Goal: Transaction & Acquisition: Purchase product/service

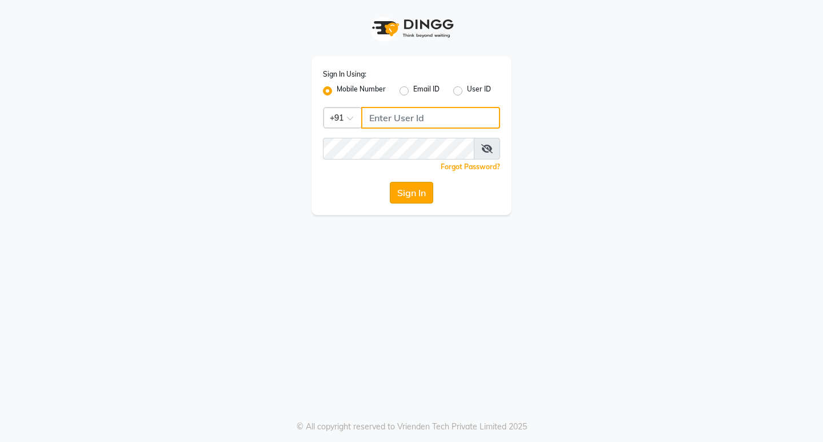
type input "9158515199"
click at [416, 197] on button "Sign In" at bounding box center [411, 193] width 43 height 22
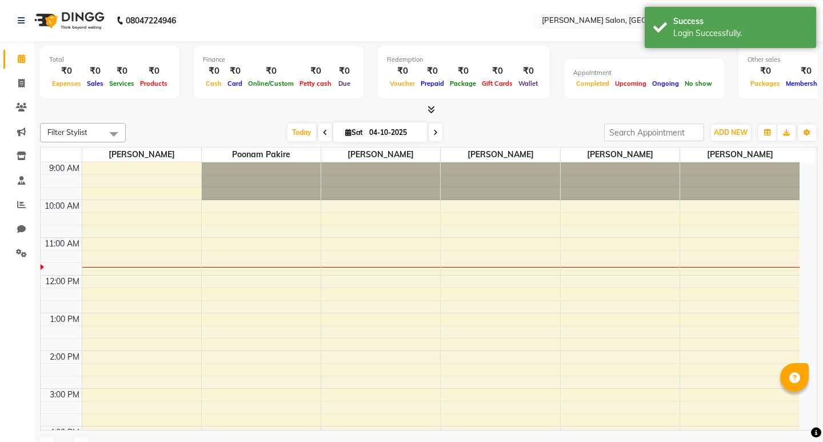
click at [488, 148] on span "[PERSON_NAME]" at bounding box center [500, 155] width 119 height 14
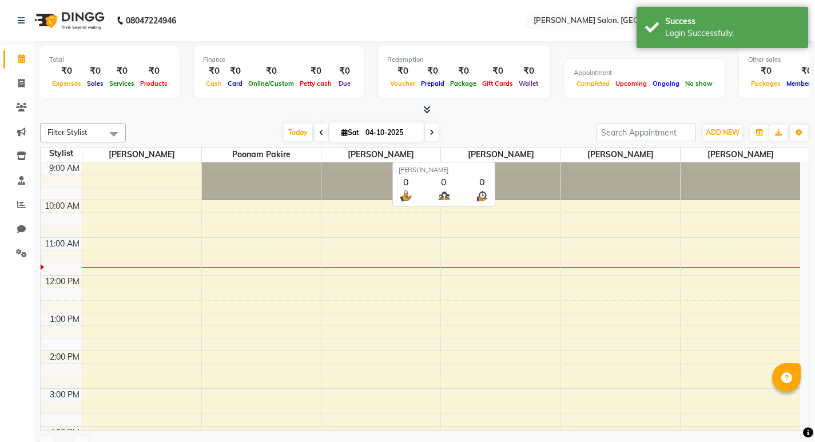
click at [391, 214] on div "9:00 AM 10:00 AM 11:00 AM 12:00 PM 1:00 PM 2:00 PM 3:00 PM 4:00 PM 5:00 PM 6:00…" at bounding box center [420, 407] width 759 height 490
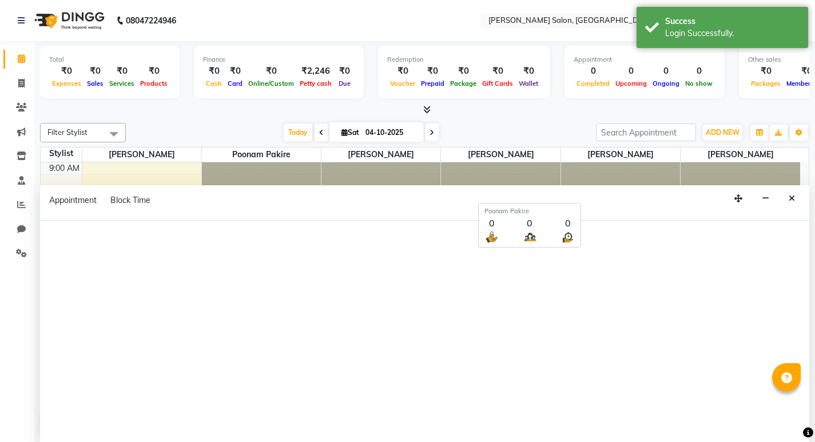
select select "en"
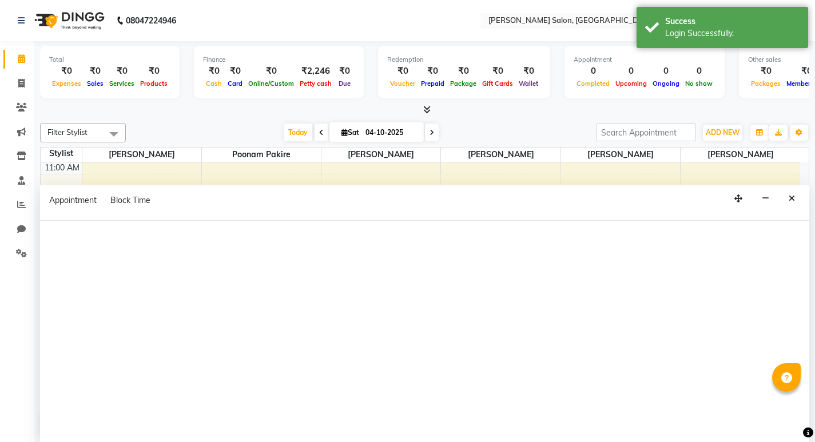
click at [212, 137] on div "Today Sat 04-10-2025" at bounding box center [361, 132] width 459 height 17
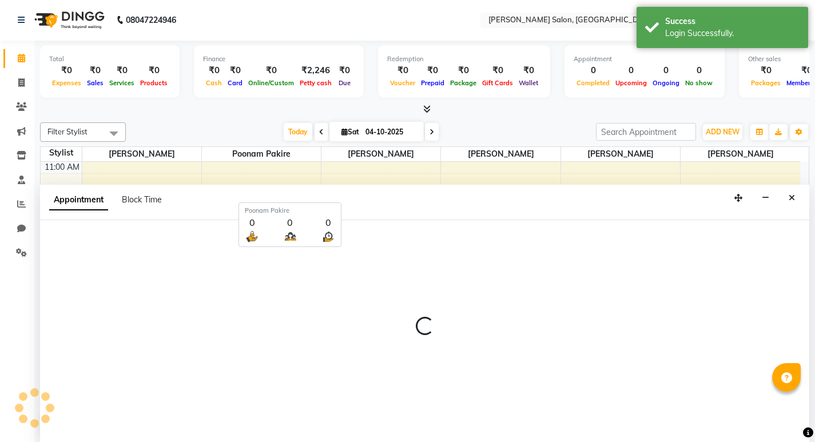
select select "72129"
select select "735"
select select "tentative"
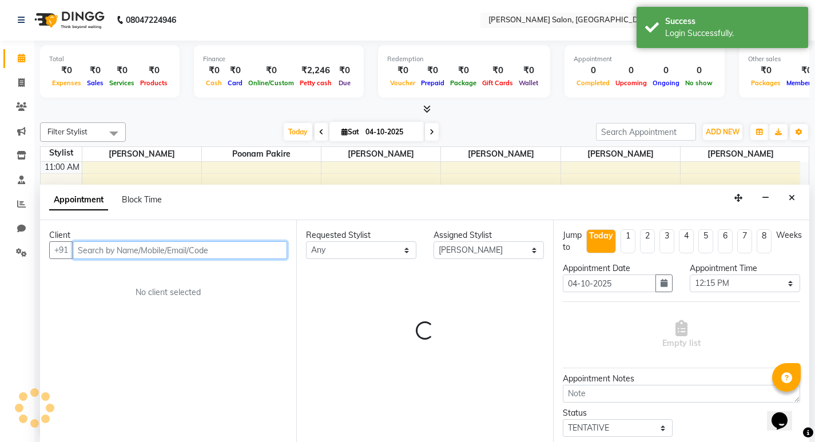
scroll to position [0, 0]
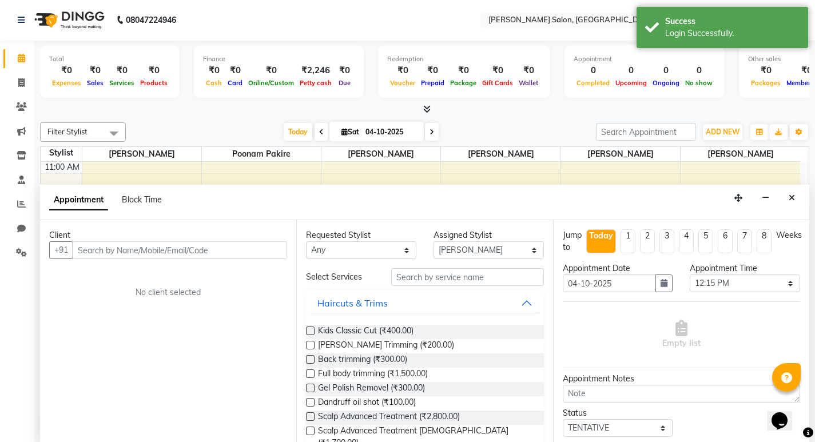
click at [320, 129] on icon at bounding box center [321, 132] width 5 height 7
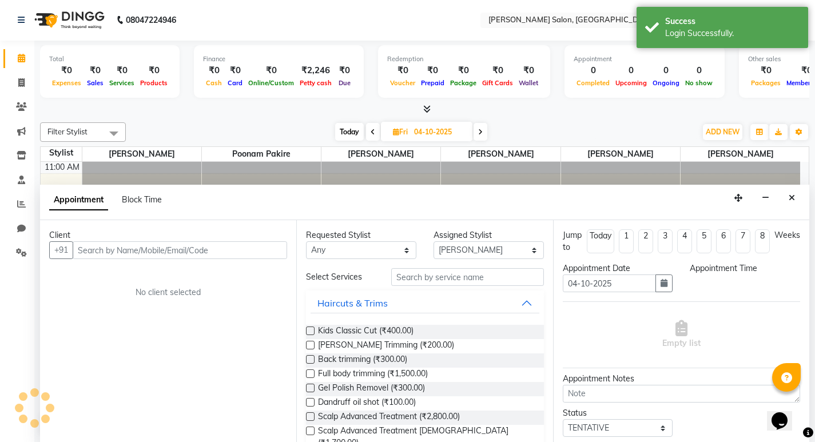
type input "03-10-2025"
select select "735"
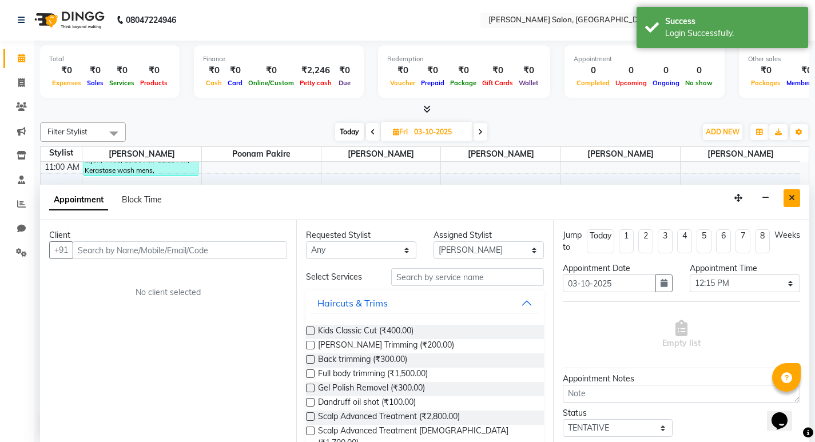
click at [788, 195] on icon "Close" at bounding box center [791, 198] width 6 height 8
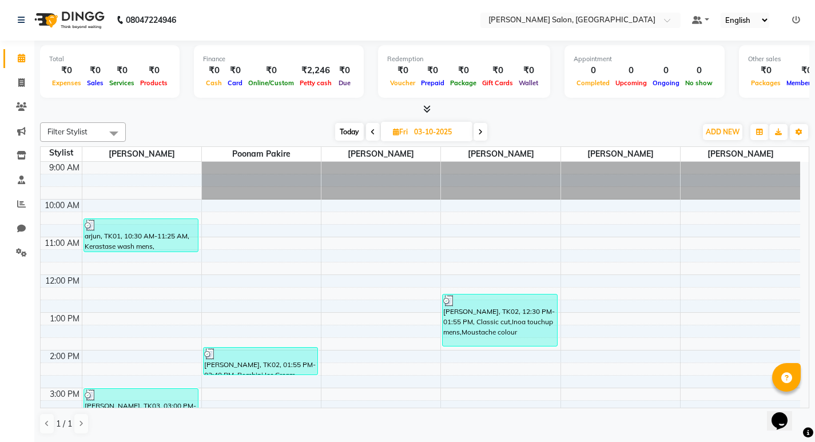
scroll to position [0, 0]
click at [367, 130] on span at bounding box center [373, 133] width 14 height 18
type input "02-10-2025"
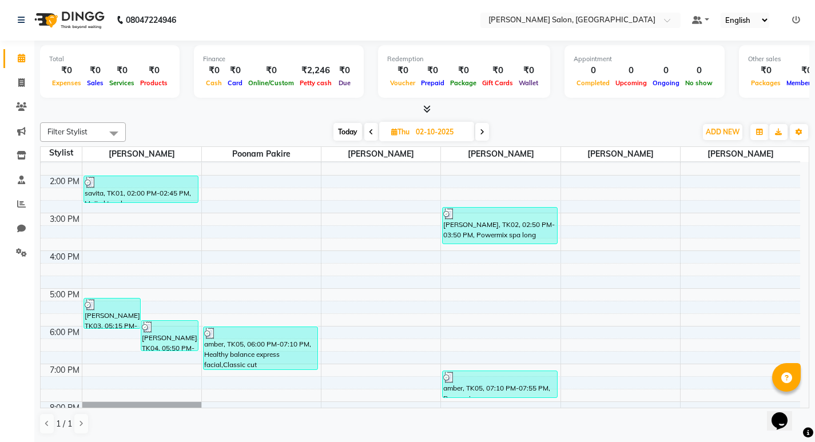
scroll to position [15, 0]
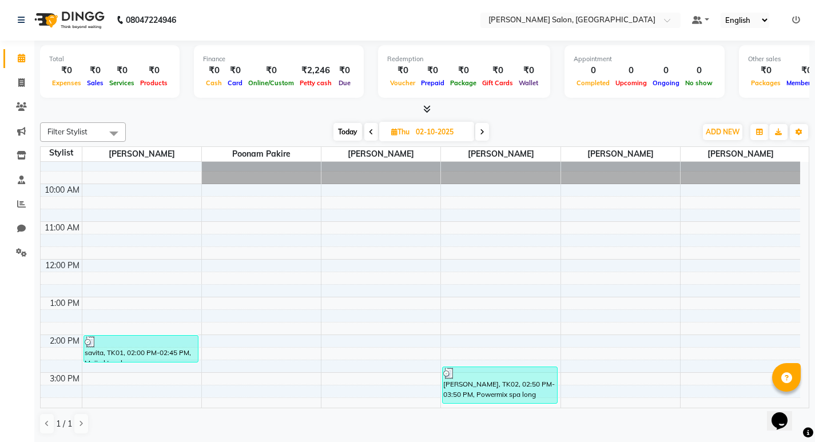
click at [424, 112] on icon at bounding box center [426, 109] width 7 height 9
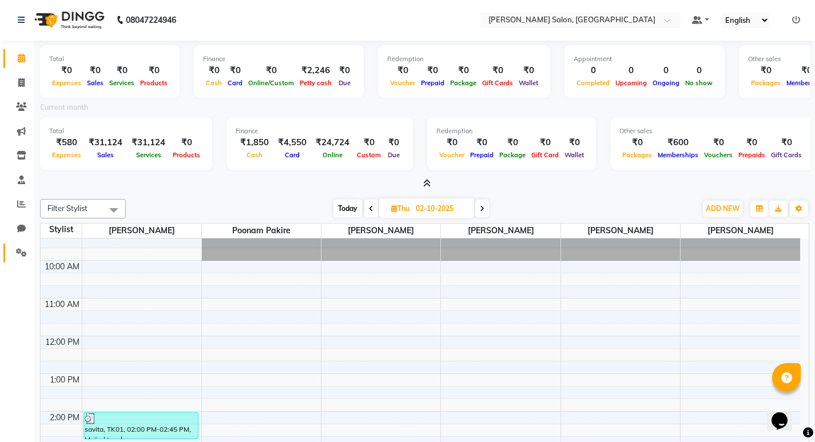
click at [18, 245] on link "Settings" at bounding box center [16, 253] width 27 height 19
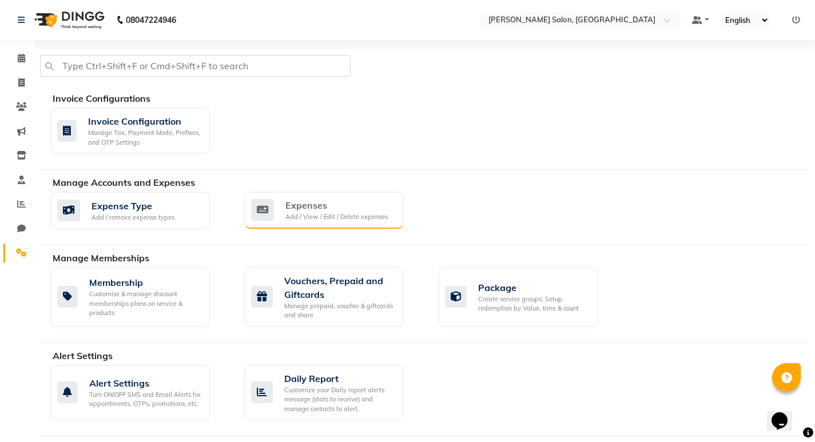
click at [285, 225] on div "Expenses Add / View / Edit / Delete expenses" at bounding box center [324, 210] width 159 height 37
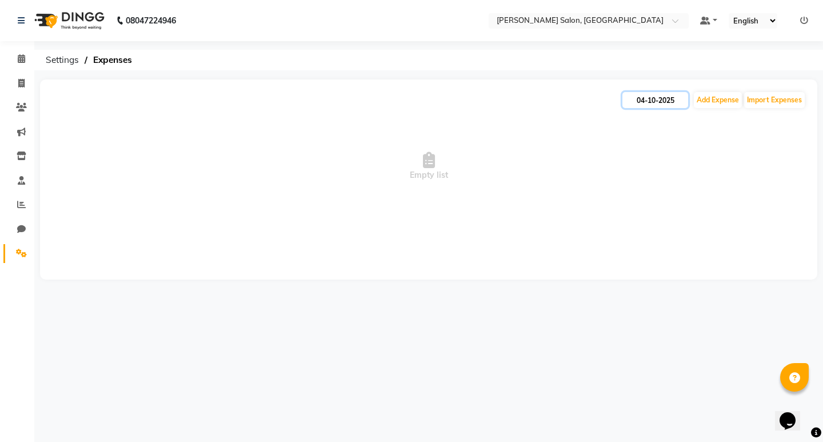
click at [658, 100] on input "04-10-2025" at bounding box center [656, 100] width 66 height 16
select select "10"
select select "2025"
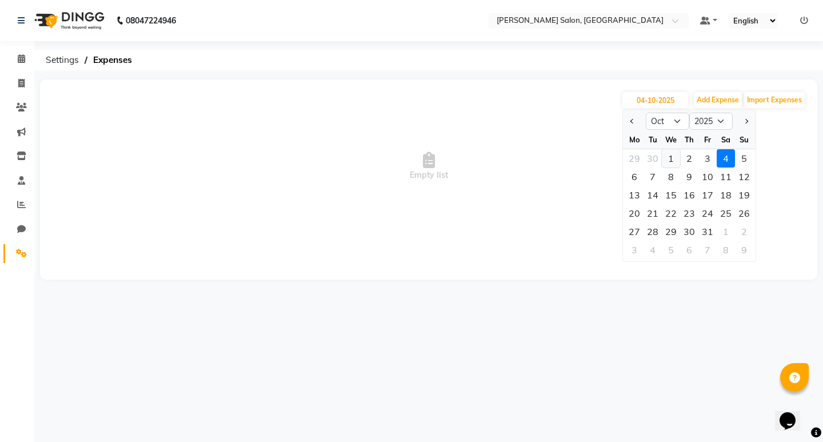
click at [672, 157] on div "1" at bounding box center [671, 158] width 18 height 18
type input "01-10-2025"
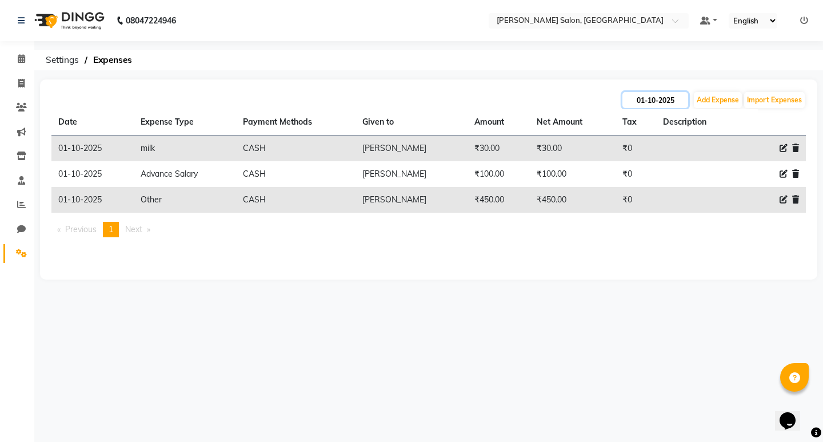
click at [641, 102] on input "01-10-2025" at bounding box center [656, 100] width 66 height 16
select select "10"
select select "2025"
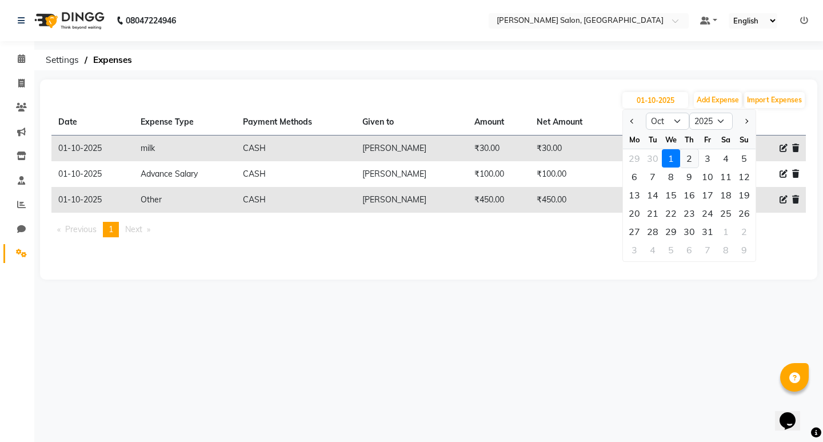
click at [692, 161] on div "2" at bounding box center [689, 158] width 18 height 18
type input "02-10-2025"
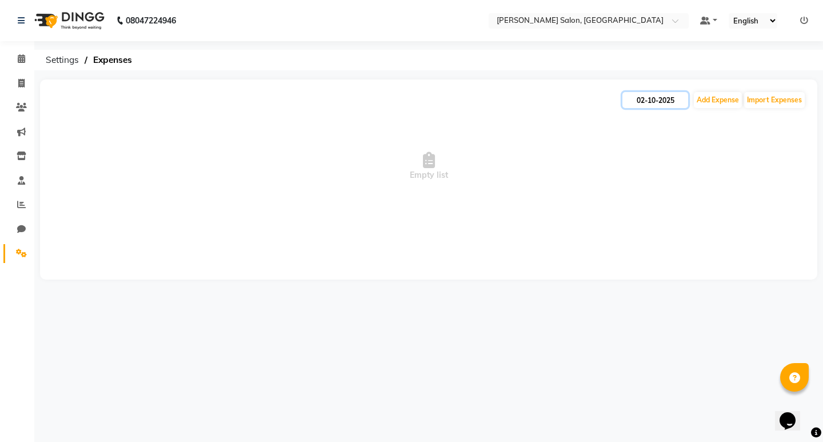
click at [640, 99] on input "02-10-2025" at bounding box center [656, 100] width 66 height 16
select select "10"
select select "2025"
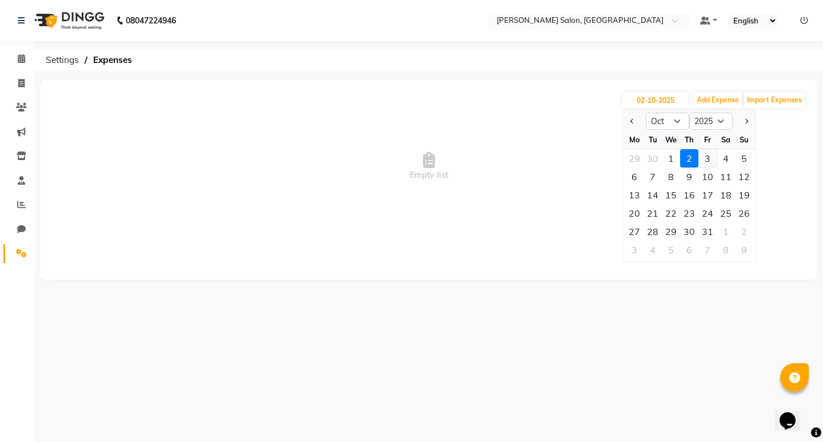
click at [706, 158] on div "3" at bounding box center [708, 158] width 18 height 18
type input "03-10-2025"
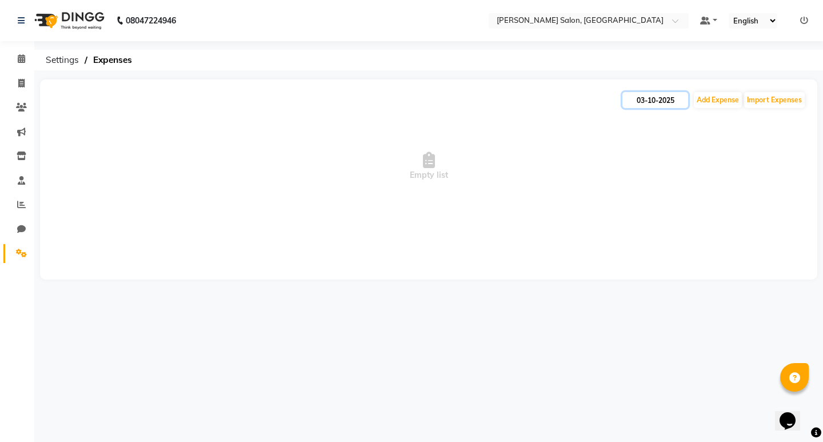
click at [643, 101] on input "03-10-2025" at bounding box center [656, 100] width 66 height 16
select select "10"
select select "2025"
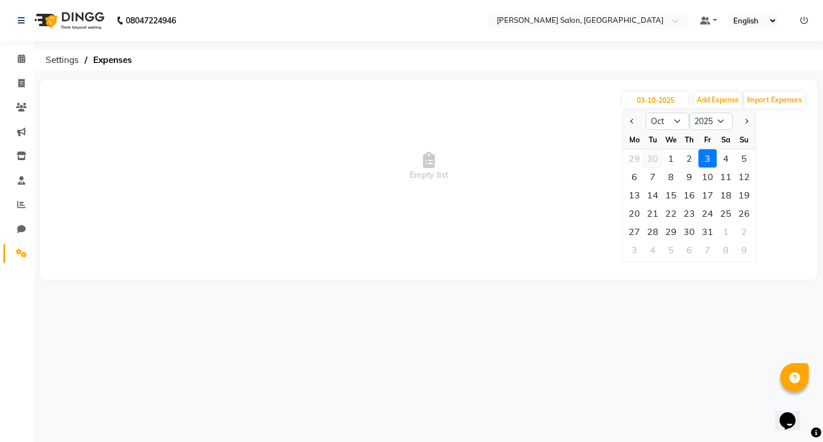
click at [649, 158] on div "30" at bounding box center [653, 158] width 18 height 18
type input "30-09-2025"
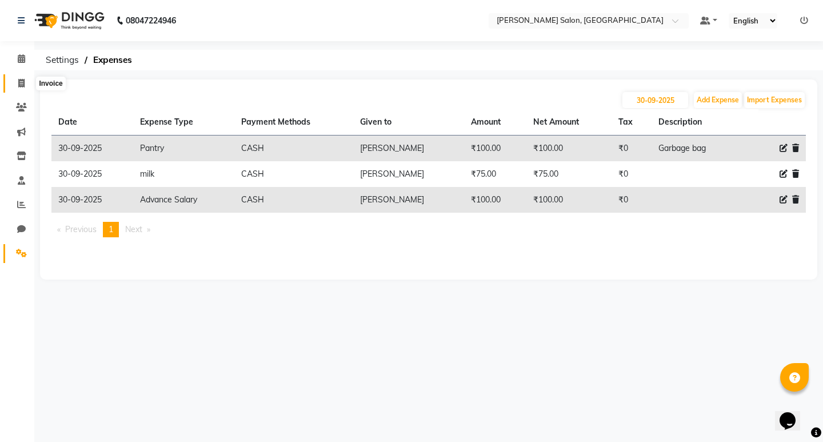
click at [24, 88] on span at bounding box center [21, 83] width 20 height 13
select select "service"
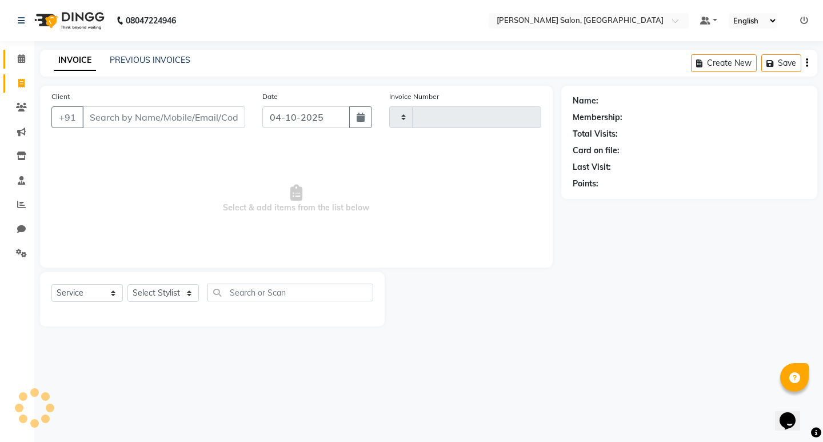
type input "0881"
select select "7550"
click at [21, 63] on span at bounding box center [21, 59] width 20 height 13
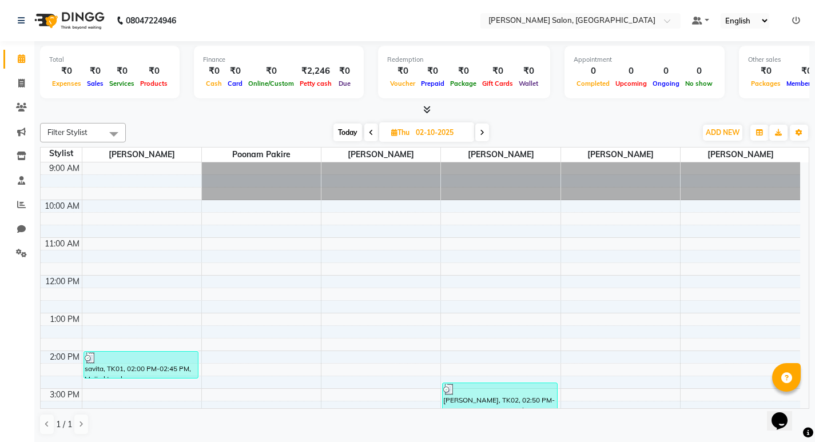
click at [429, 106] on icon at bounding box center [426, 109] width 7 height 9
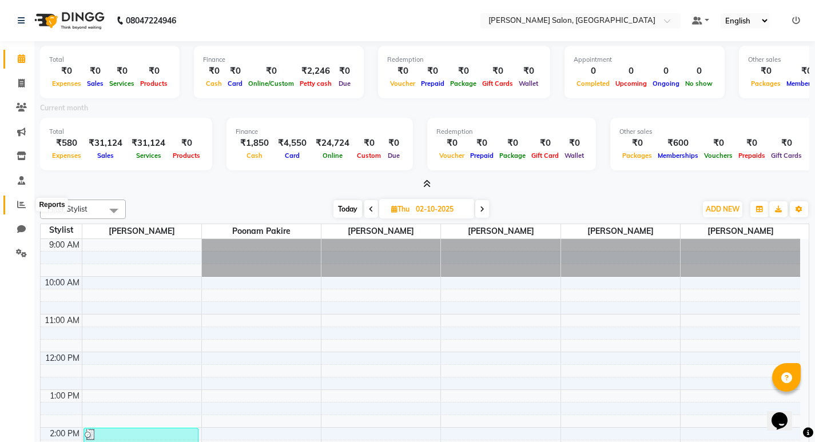
click at [21, 203] on icon at bounding box center [21, 204] width 9 height 9
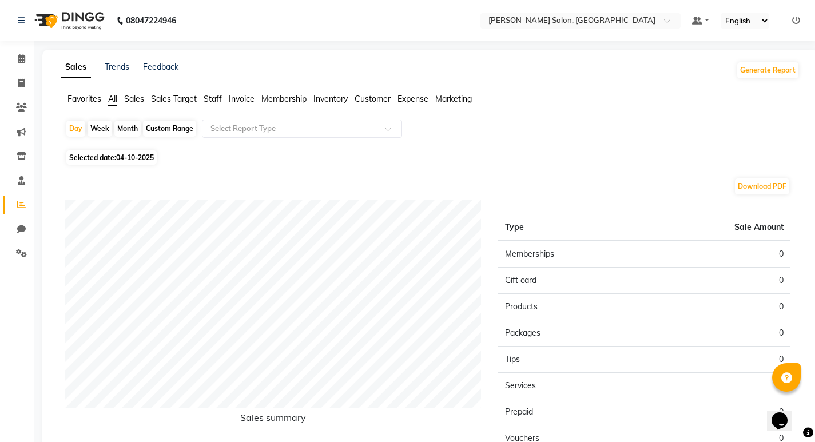
click at [214, 93] on div "Sales Trends Feedback Generate Report Favorites All Sales Sales Target Staff In…" at bounding box center [429, 301] width 775 height 503
click at [212, 100] on span "Staff" at bounding box center [213, 99] width 18 height 10
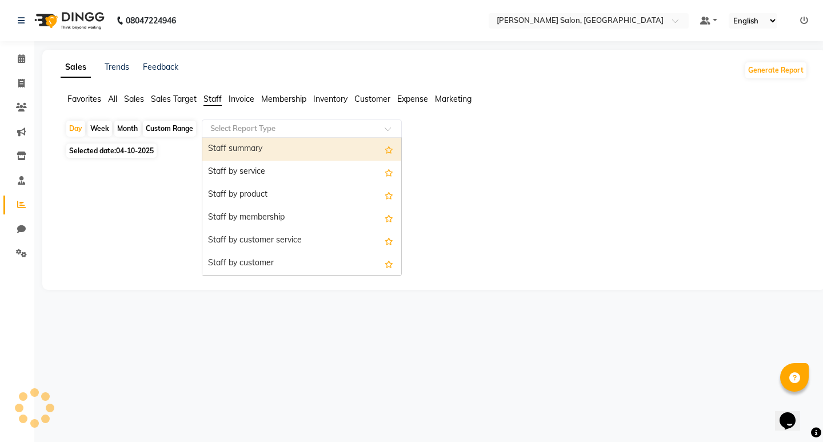
click at [222, 122] on div "Select Report Type" at bounding box center [302, 128] width 200 height 18
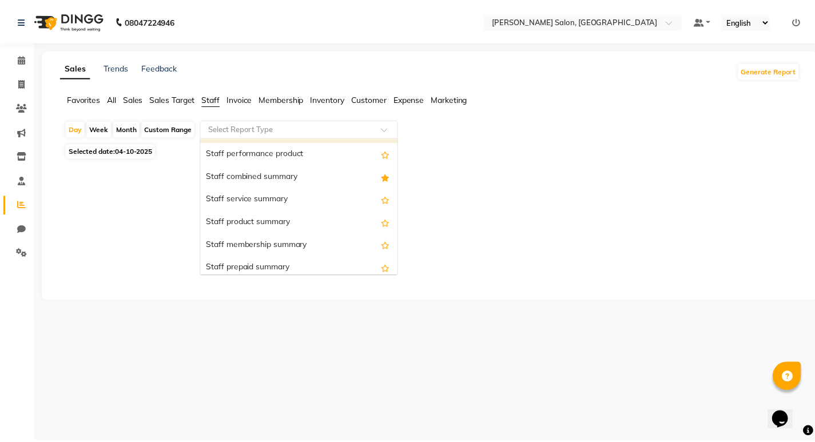
scroll to position [229, 0]
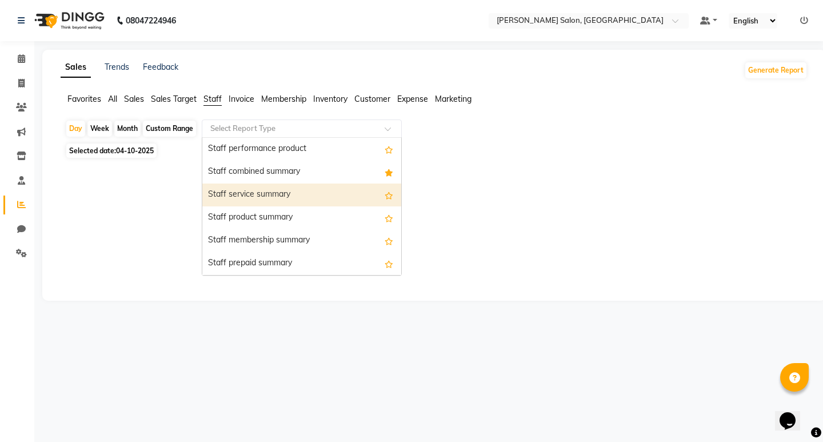
click at [253, 194] on div "Staff service summary" at bounding box center [301, 195] width 199 height 23
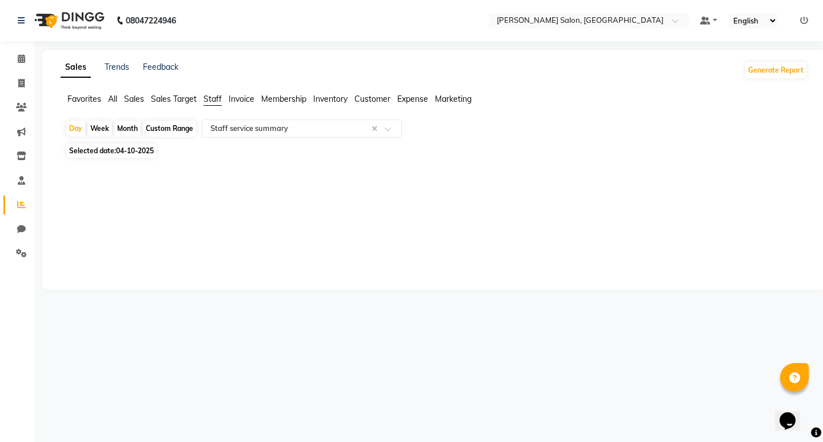
click at [120, 121] on div "Month" at bounding box center [127, 129] width 26 height 16
select select "10"
select select "2025"
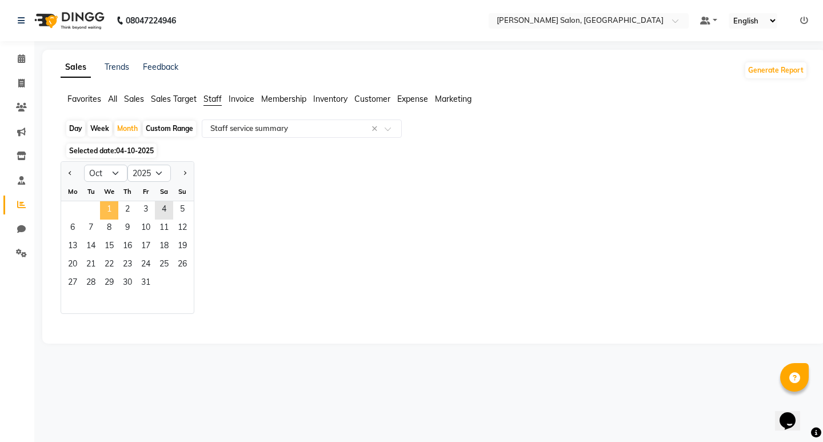
click at [114, 209] on span "1" at bounding box center [109, 210] width 18 height 18
select select "filtered_report"
select select "csv"
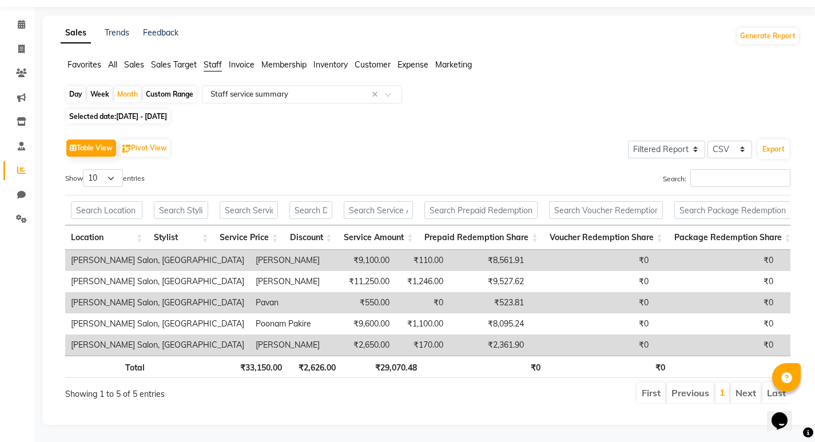
scroll to position [0, 0]
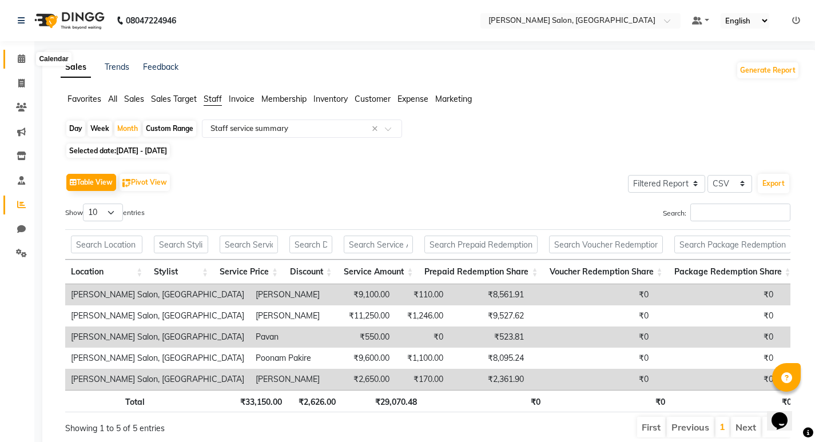
click at [21, 64] on span at bounding box center [21, 59] width 20 height 13
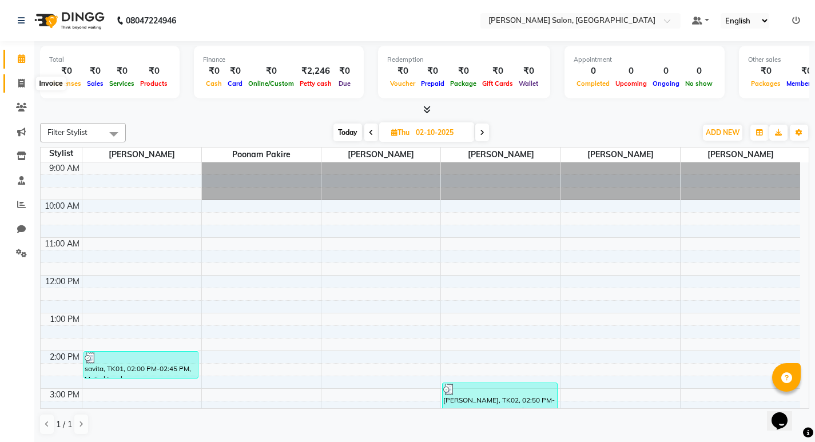
click at [18, 81] on icon at bounding box center [21, 83] width 6 height 9
select select "service"
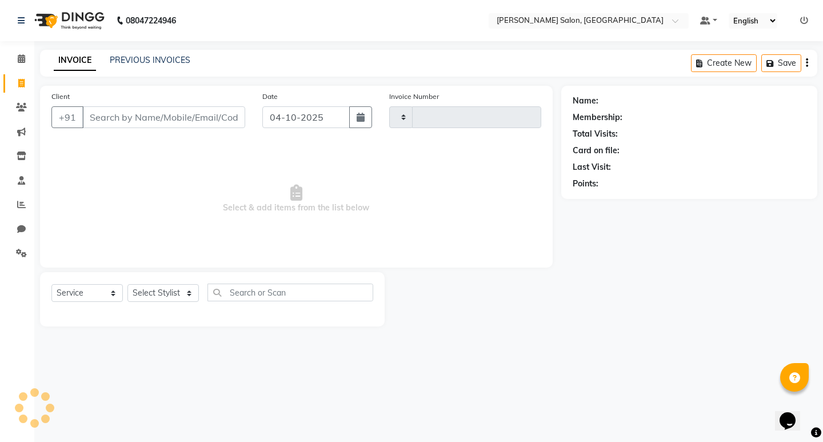
type input "0881"
select select "7550"
click at [91, 119] on input "Client" at bounding box center [163, 117] width 163 height 22
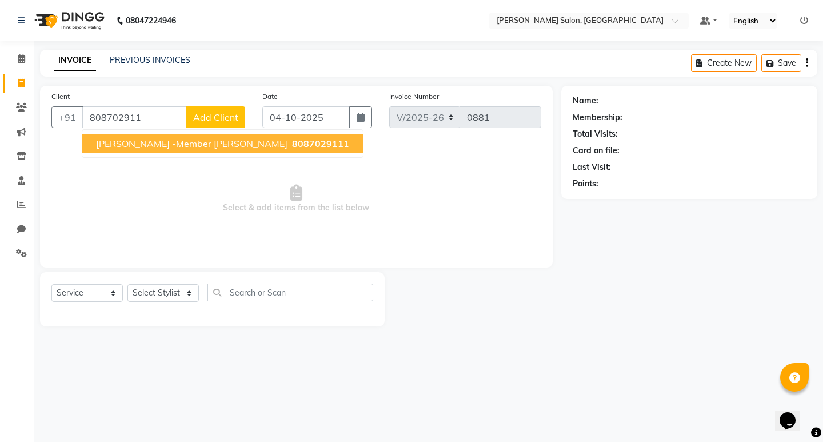
click at [154, 143] on span "[PERSON_NAME] -member [PERSON_NAME]" at bounding box center [192, 143] width 192 height 11
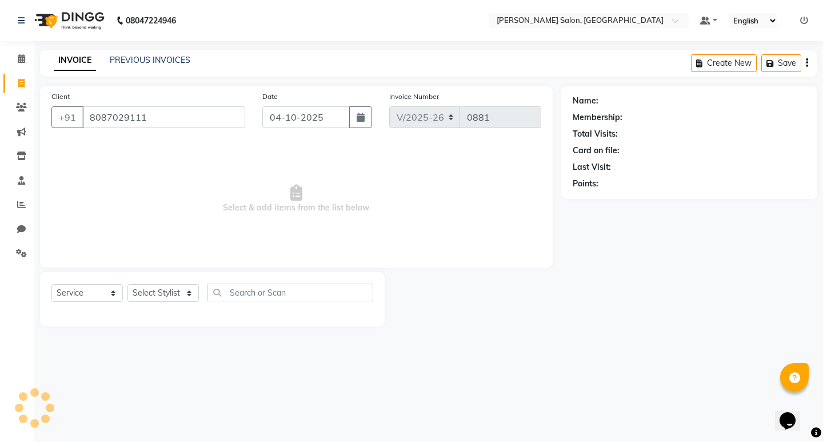
type input "8087029111"
select select "1: Object"
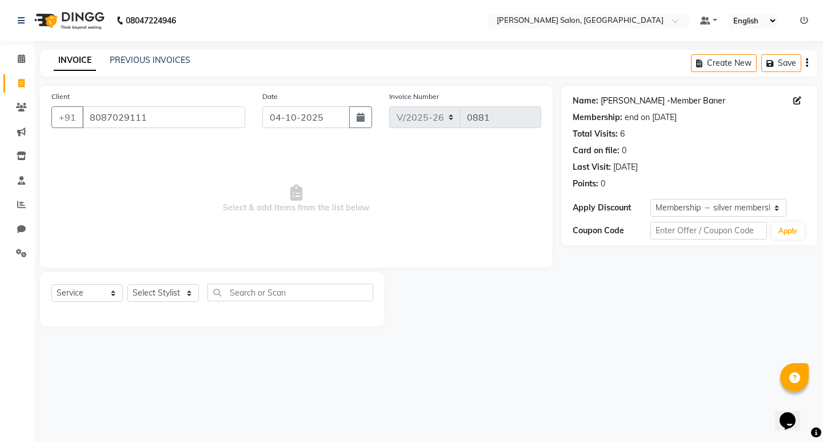
click at [677, 98] on link "[PERSON_NAME] -Member Baner" at bounding box center [663, 101] width 125 height 12
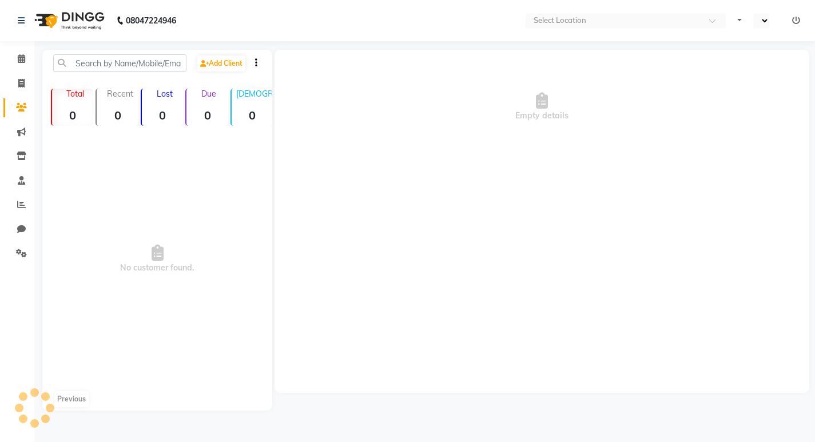
select select "en"
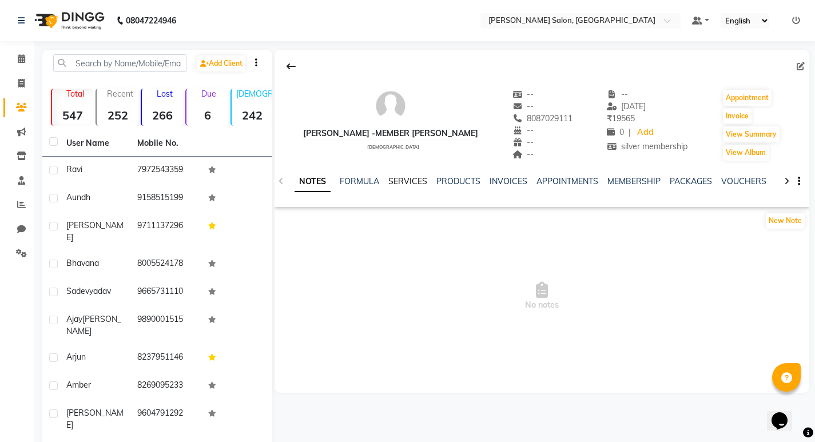
click at [413, 181] on link "SERVICES" at bounding box center [407, 181] width 39 height 10
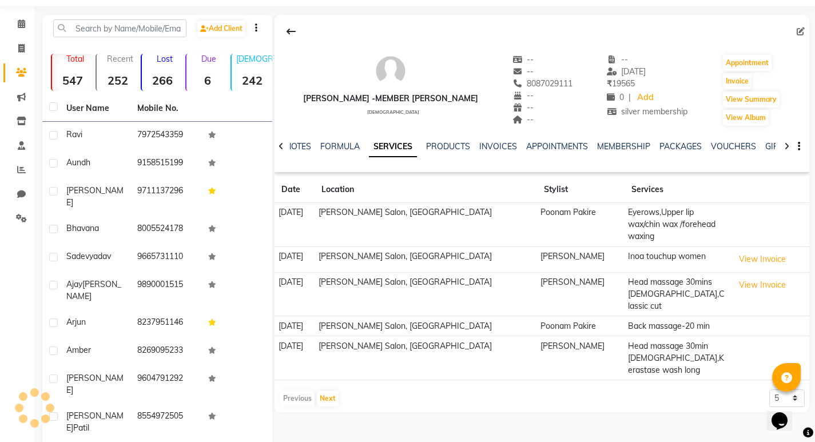
scroll to position [54, 0]
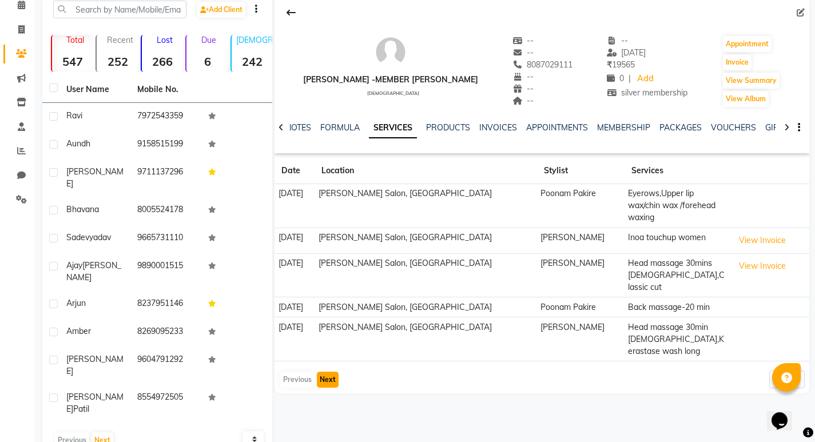
click at [323, 372] on button "Next" at bounding box center [328, 380] width 22 height 16
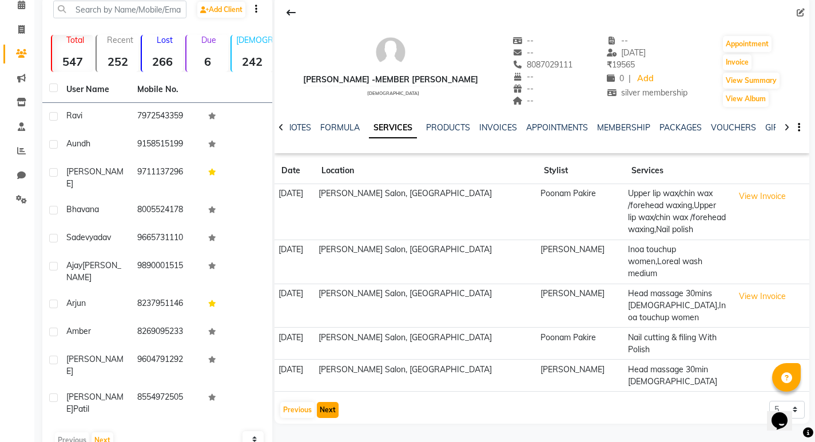
click at [320, 402] on button "Next" at bounding box center [328, 410] width 22 height 16
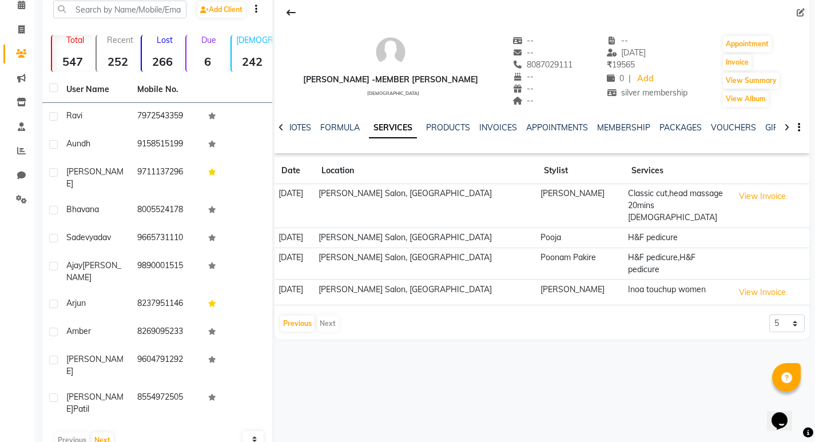
scroll to position [0, 0]
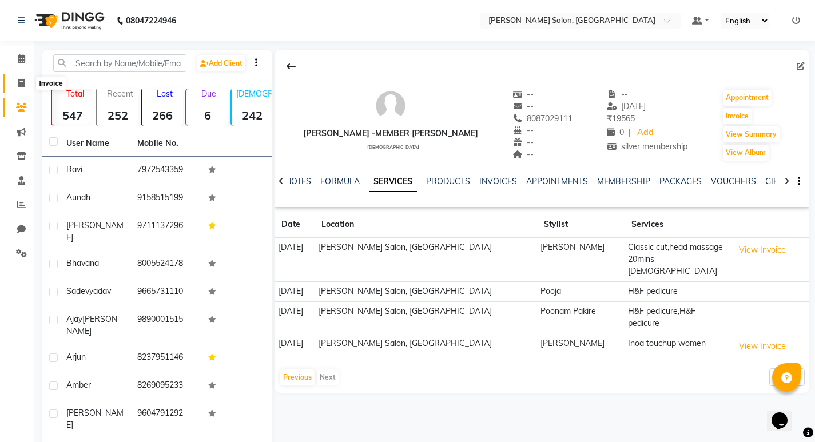
click at [15, 80] on span at bounding box center [21, 83] width 20 height 13
select select "service"
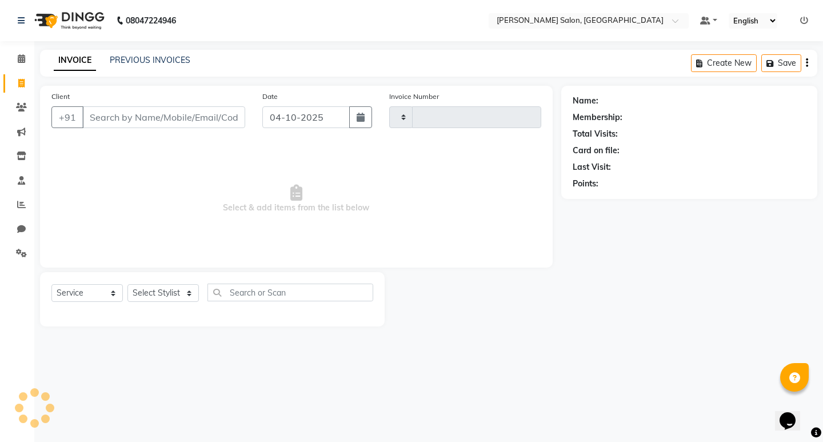
type input "0881"
select select "7550"
click at [18, 62] on icon at bounding box center [21, 58] width 7 height 9
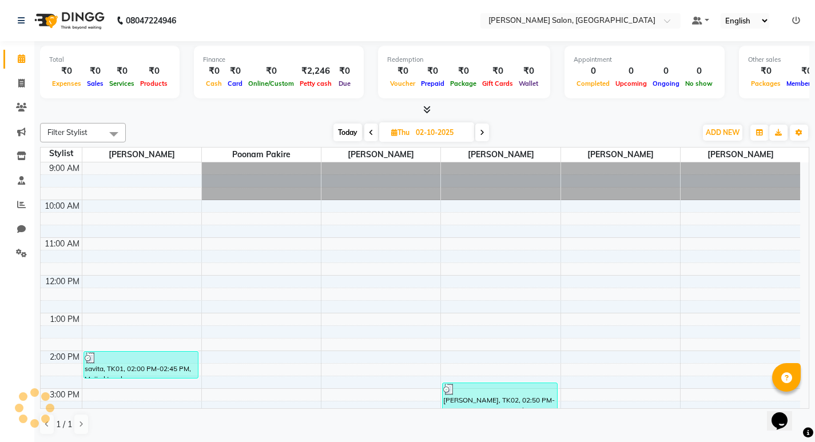
click at [344, 130] on span "Today" at bounding box center [347, 133] width 29 height 18
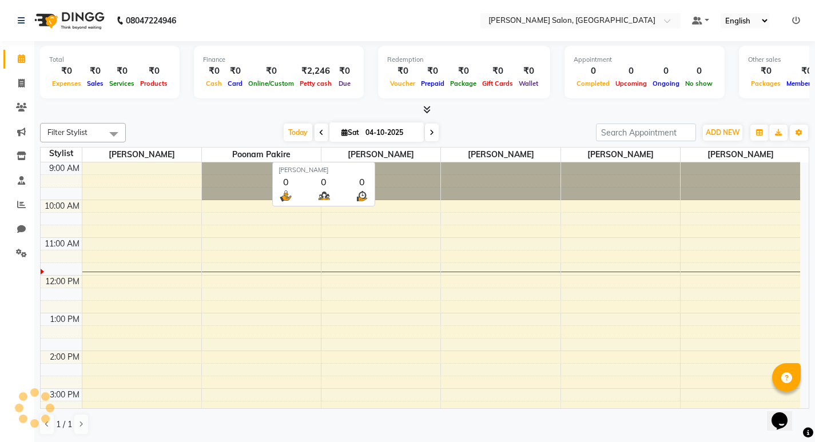
scroll to position [76, 0]
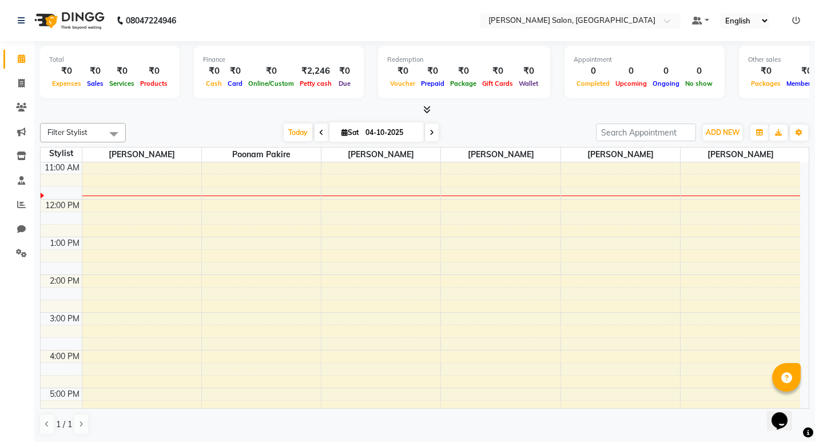
click at [433, 132] on span at bounding box center [432, 133] width 14 height 18
type input "05-10-2025"
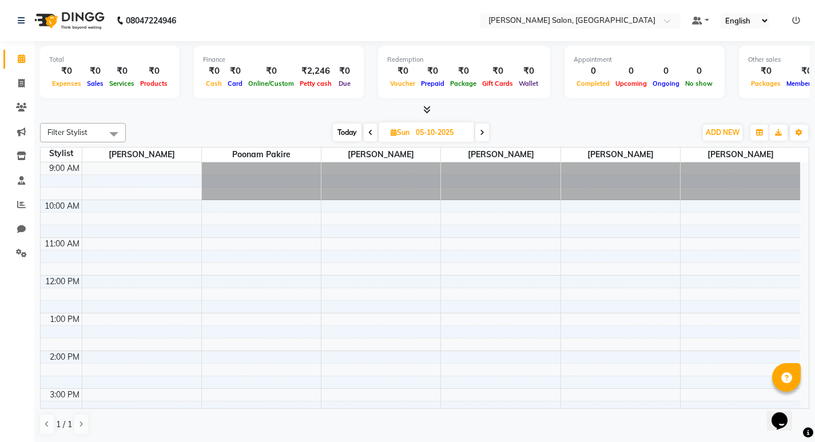
scroll to position [114, 0]
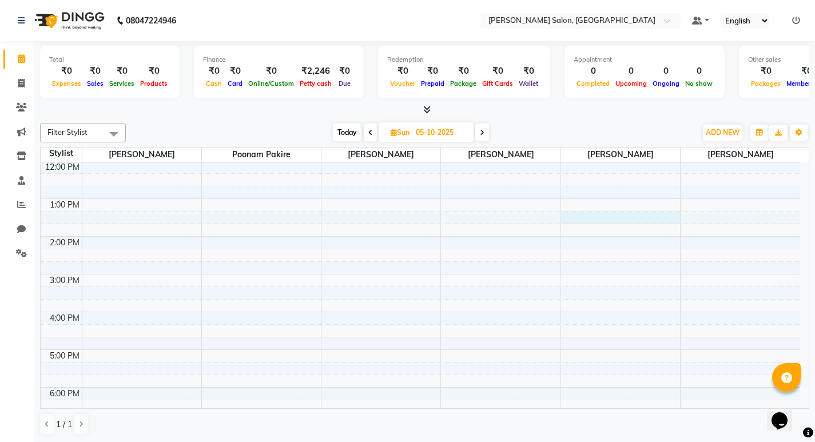
click at [599, 220] on div "9:00 AM 10:00 AM 11:00 AM 12:00 PM 1:00 PM 2:00 PM 3:00 PM 4:00 PM 5:00 PM 6:00…" at bounding box center [420, 293] width 759 height 490
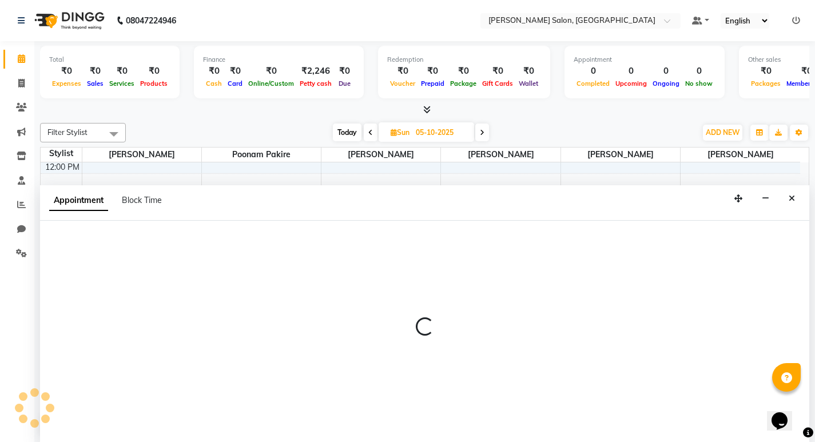
scroll to position [1, 0]
select select "88550"
select select "795"
select select "tentative"
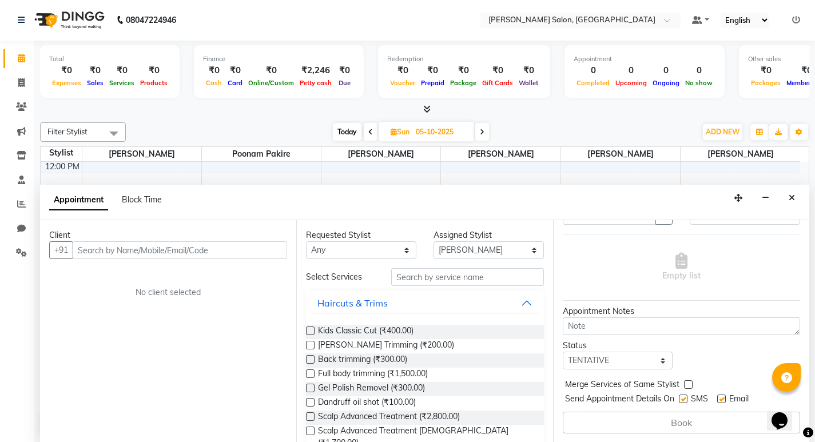
scroll to position [68, 0]
click at [383, 246] on select "Any karan raut kiran karagir pavan Poonam Pakire Raju Bahadur Vishal wagh" at bounding box center [361, 250] width 110 height 18
click at [383, 247] on select "Any karan raut kiran karagir pavan Poonam Pakire Raju Bahadur Vishal wagh" at bounding box center [361, 250] width 110 height 18
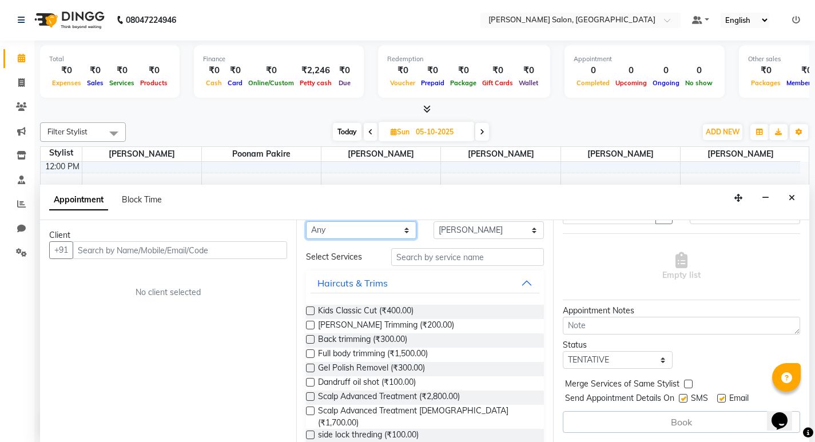
scroll to position [0, 0]
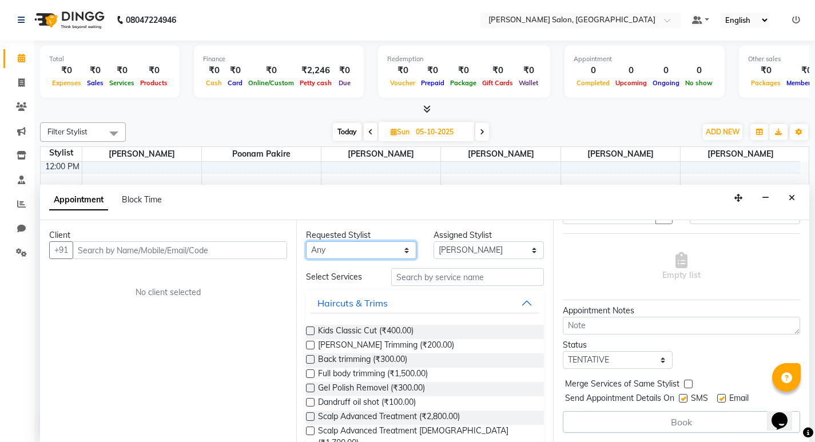
click at [352, 246] on select "Any karan raut kiran karagir pavan Poonam Pakire Raju Bahadur Vishal wagh" at bounding box center [361, 250] width 110 height 18
select select "88550"
click at [306, 241] on select "Any karan raut kiran karagir pavan Poonam Pakire Raju Bahadur Vishal wagh" at bounding box center [361, 250] width 110 height 18
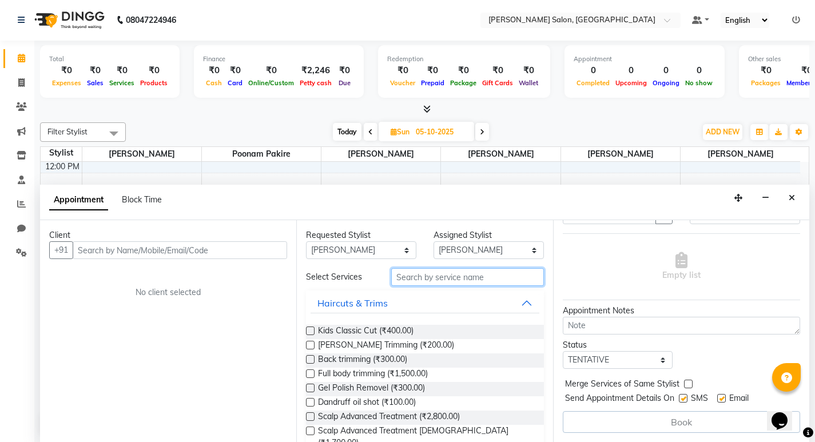
click at [440, 281] on input "text" at bounding box center [467, 277] width 153 height 18
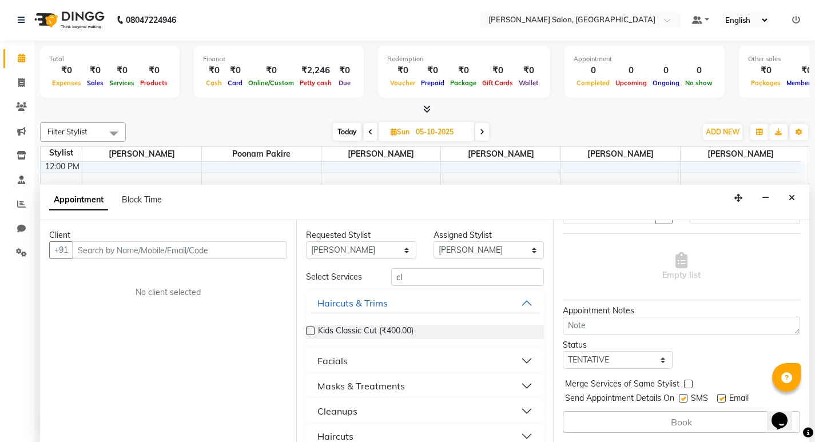
click at [423, 329] on div "Kids Classic Cut (₹400.00)" at bounding box center [424, 332] width 237 height 14
click at [414, 283] on input "cl" at bounding box center [467, 277] width 153 height 18
type input "cla"
click at [525, 387] on button "Haircuts" at bounding box center [424, 386] width 228 height 21
drag, startPoint x: 502, startPoint y: 414, endPoint x: 491, endPoint y: 415, distance: 11.4
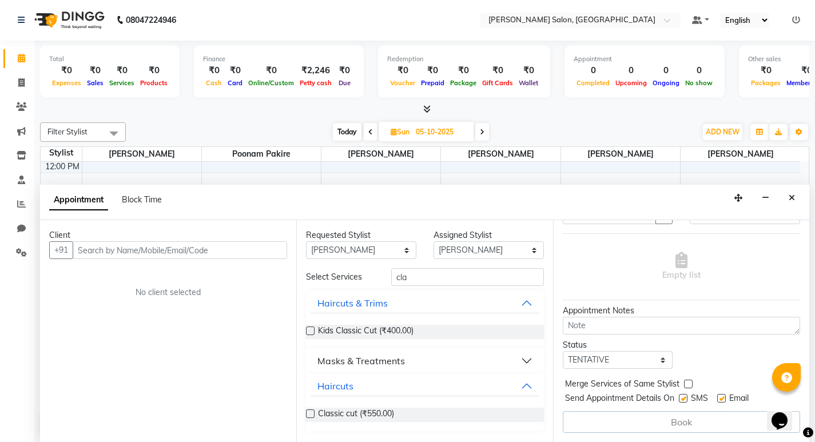
click at [501, 415] on div "Classic cut (₹550.00)" at bounding box center [424, 415] width 237 height 14
click at [312, 412] on label at bounding box center [310, 413] width 9 height 9
click at [312, 412] on input "checkbox" at bounding box center [309, 414] width 7 height 7
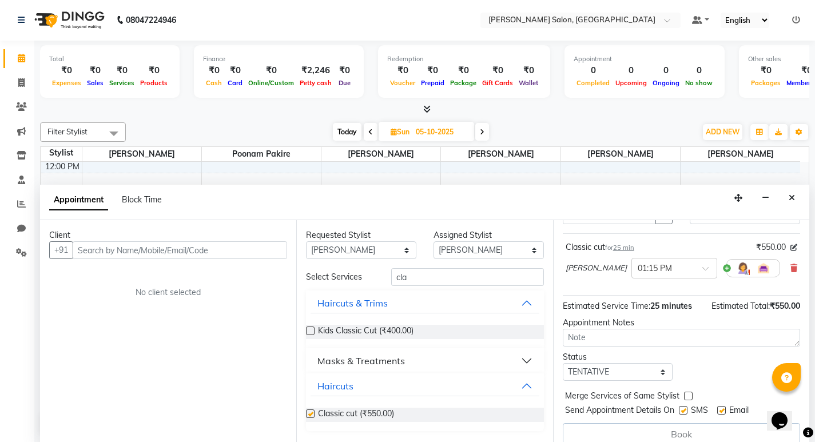
checkbox input "false"
click at [470, 280] on input "cla" at bounding box center [467, 277] width 153 height 18
type input "c"
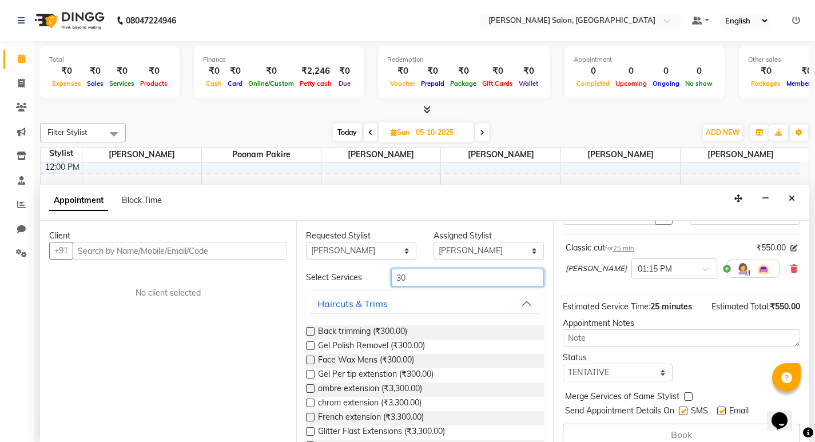
type input "3"
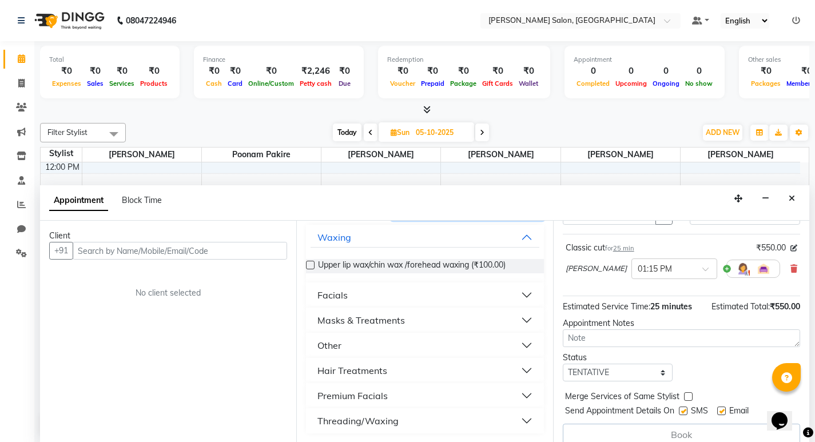
scroll to position [1, 0]
type input "h"
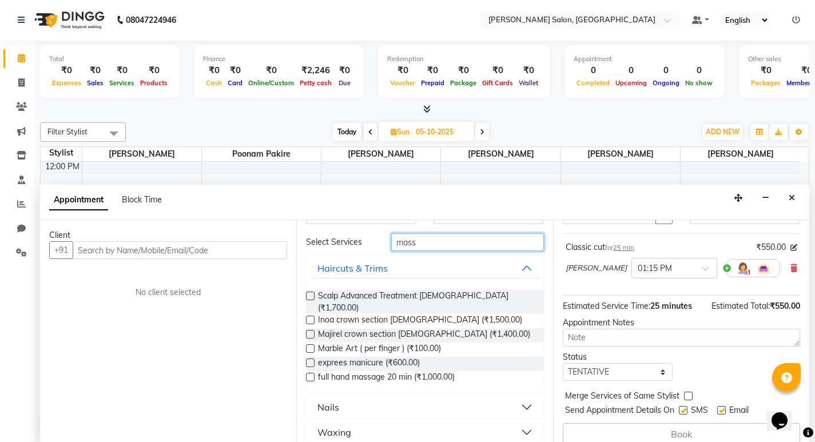
scroll to position [0, 0]
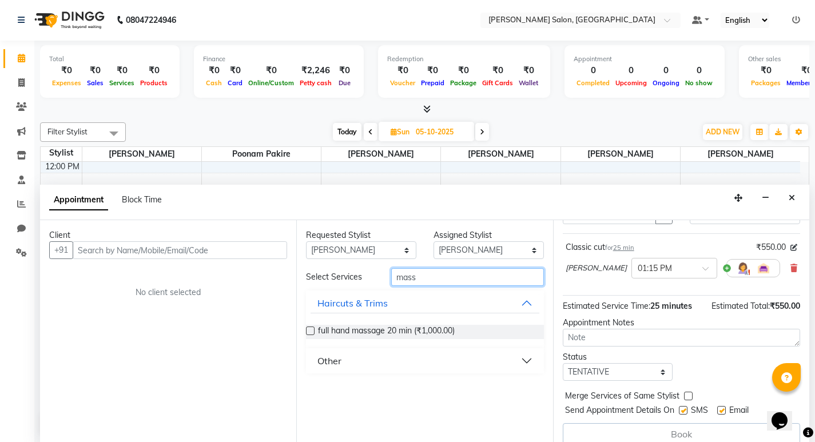
type input "mass"
click at [528, 363] on button "Other" at bounding box center [424, 360] width 228 height 21
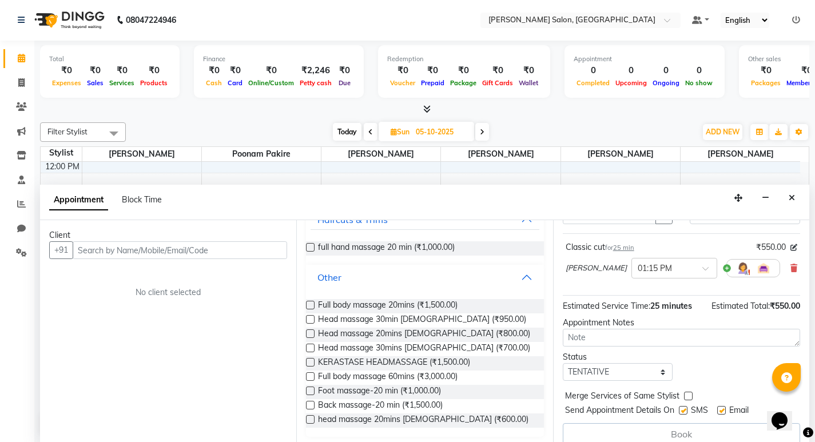
scroll to position [87, 0]
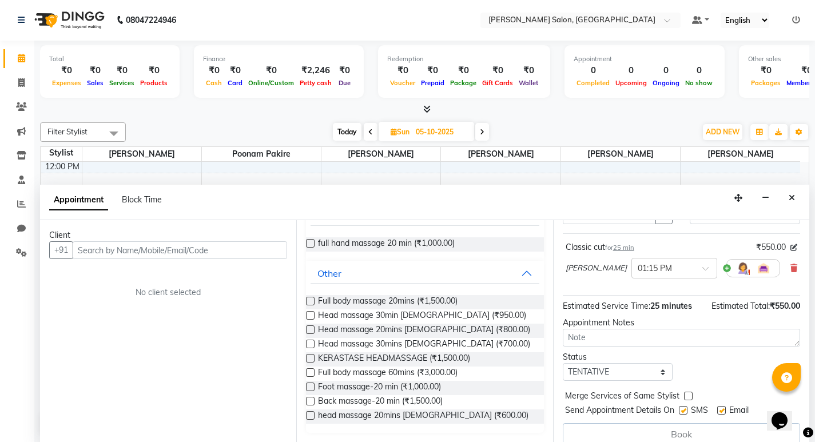
click at [310, 345] on label at bounding box center [310, 344] width 9 height 9
click at [310, 345] on input "checkbox" at bounding box center [309, 344] width 7 height 7
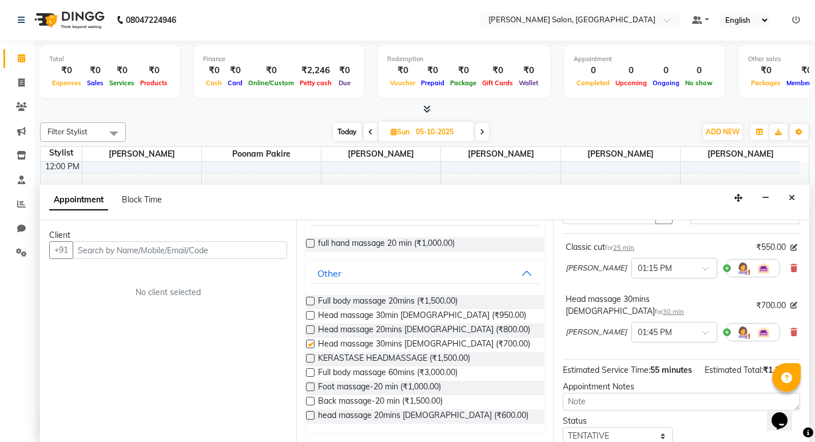
checkbox input "false"
click at [515, 272] on button "Other" at bounding box center [424, 273] width 228 height 21
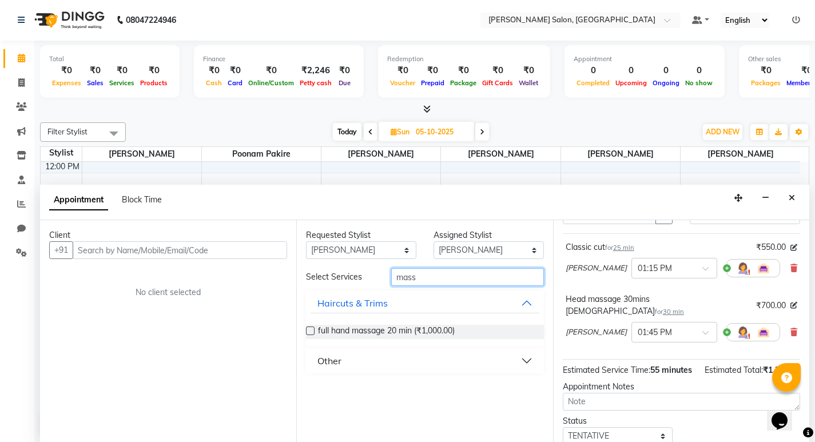
scroll to position [0, 0]
drag, startPoint x: 514, startPoint y: 270, endPoint x: 501, endPoint y: 310, distance: 41.4
click at [511, 298] on div "Select Services mass Haircuts & Trims full hand massage 20 min (₹1,000.00) Other" at bounding box center [424, 321] width 237 height 105
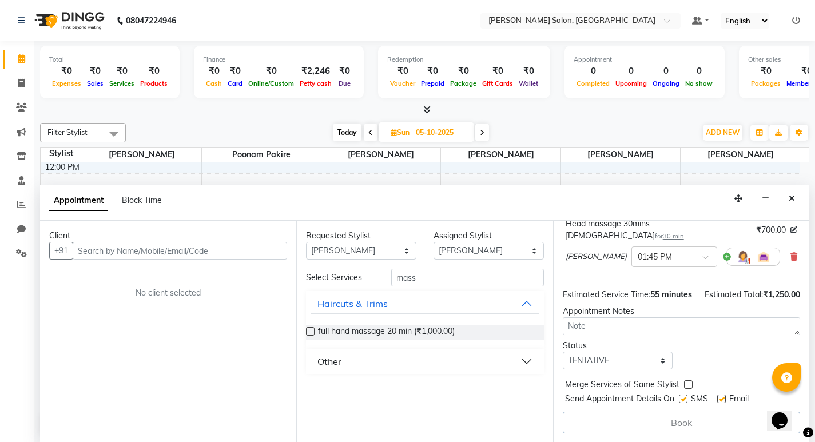
scroll to position [1, 0]
click at [610, 365] on select "Select TENTATIVE CONFIRM UPCOMING" at bounding box center [618, 360] width 110 height 18
click at [610, 364] on select "Select TENTATIVE CONFIRM UPCOMING" at bounding box center [618, 360] width 110 height 18
click at [684, 401] on label at bounding box center [683, 398] width 9 height 9
click at [684, 401] on input "checkbox" at bounding box center [682, 399] width 7 height 7
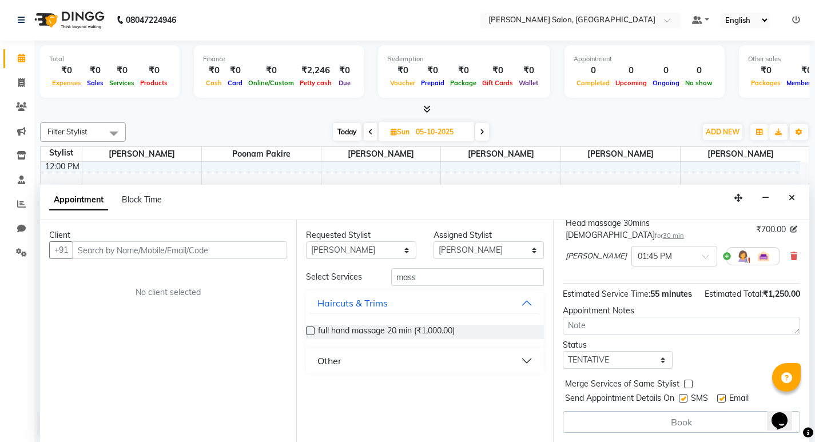
checkbox input "false"
click at [721, 397] on label at bounding box center [721, 398] width 9 height 9
click at [721, 397] on input "checkbox" at bounding box center [720, 399] width 7 height 7
checkbox input "false"
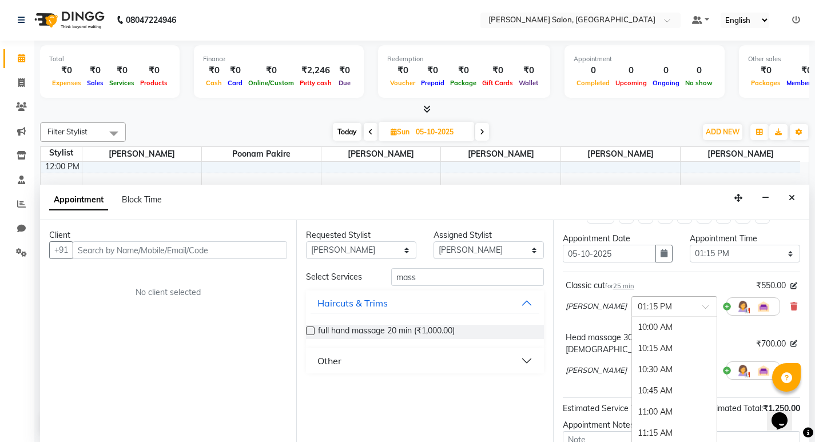
drag, startPoint x: 612, startPoint y: 296, endPoint x: 612, endPoint y: 302, distance: 6.3
click at [631, 298] on div "× 01:15 PM" at bounding box center [674, 306] width 86 height 21
click at [632, 347] on div "01:30 PM" at bounding box center [674, 348] width 85 height 21
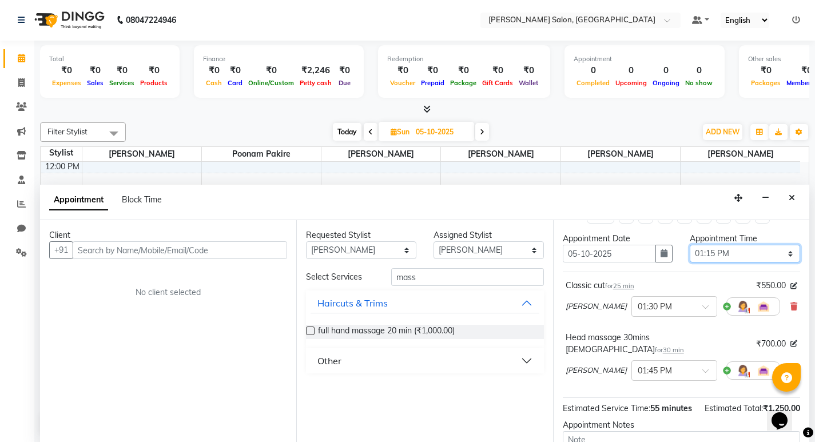
click at [705, 253] on select "Select 10:00 AM 10:15 AM 10:30 AM 10:45 AM 11:00 AM 11:15 AM 11:30 AM 11:45 AM …" at bounding box center [745, 254] width 110 height 18
select select "810"
click at [690, 245] on select "Select 10:00 AM 10:15 AM 10:30 AM 10:45 AM 11:00 AM 11:15 AM 11:30 AM 11:45 AM …" at bounding box center [745, 254] width 110 height 18
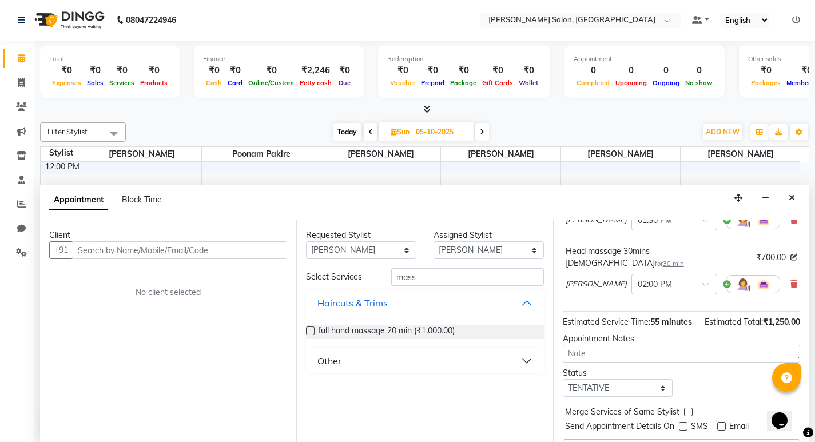
scroll to position [144, 0]
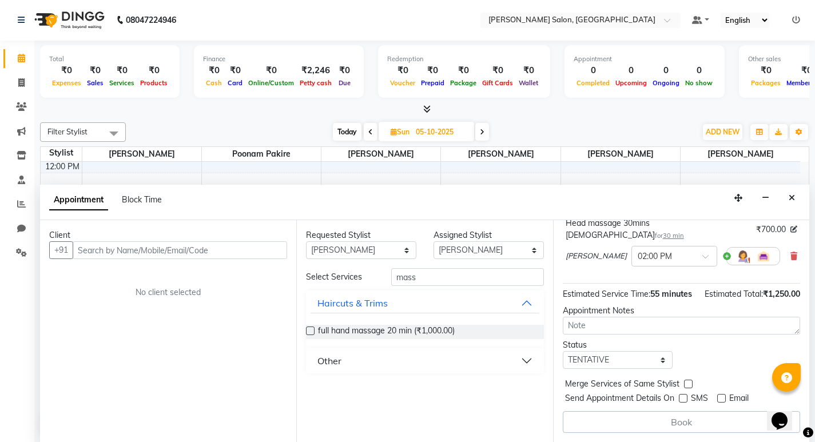
click at [667, 421] on div "Book" at bounding box center [681, 422] width 237 height 22
click at [601, 356] on select "Select TENTATIVE CONFIRM UPCOMING" at bounding box center [618, 360] width 110 height 18
click at [563, 351] on select "Select TENTATIVE CONFIRM UPCOMING" at bounding box center [618, 360] width 110 height 18
click at [601, 361] on select "Select TENTATIVE CONFIRM UPCOMING" at bounding box center [618, 360] width 110 height 18
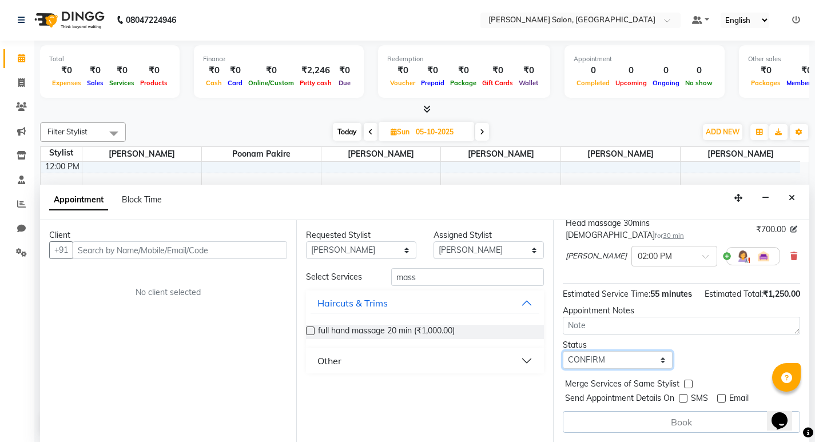
select select "tentative"
click at [563, 351] on select "Select TENTATIVE CONFIRM UPCOMING" at bounding box center [618, 360] width 110 height 18
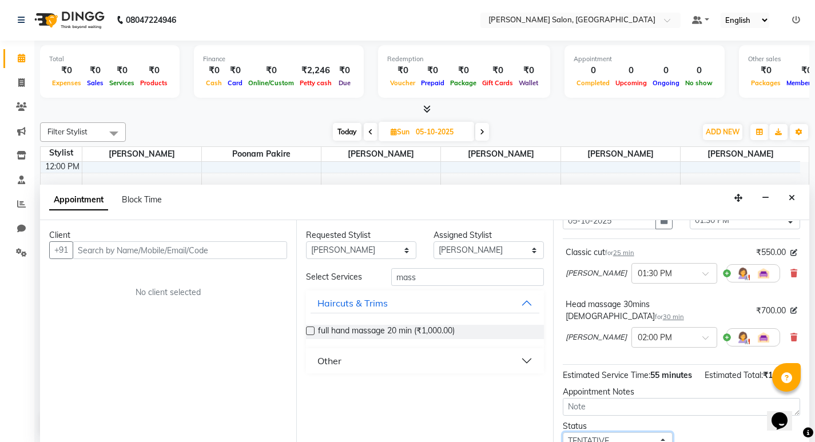
scroll to position [0, 0]
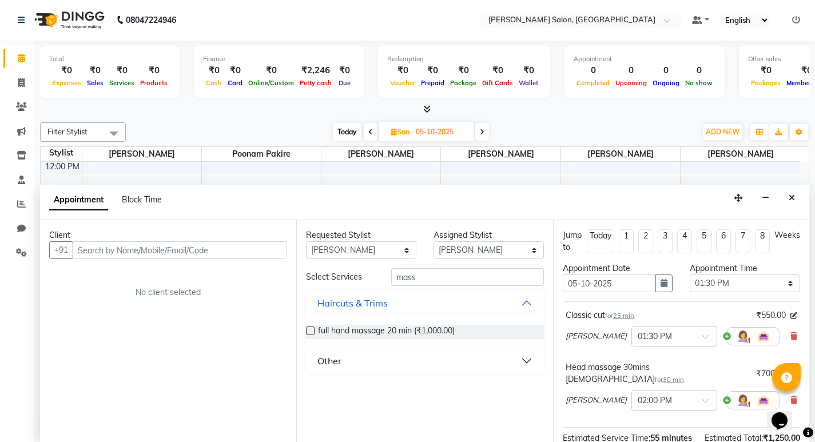
click at [607, 246] on li "Today" at bounding box center [600, 241] width 27 height 24
type input "04-10-2025"
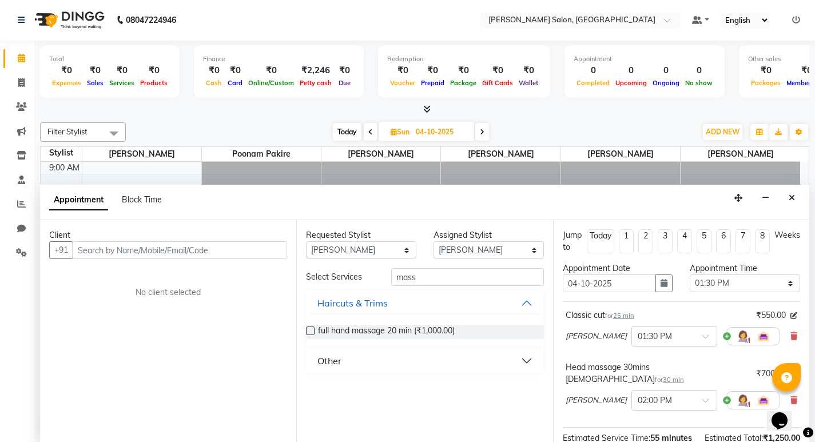
select select "810"
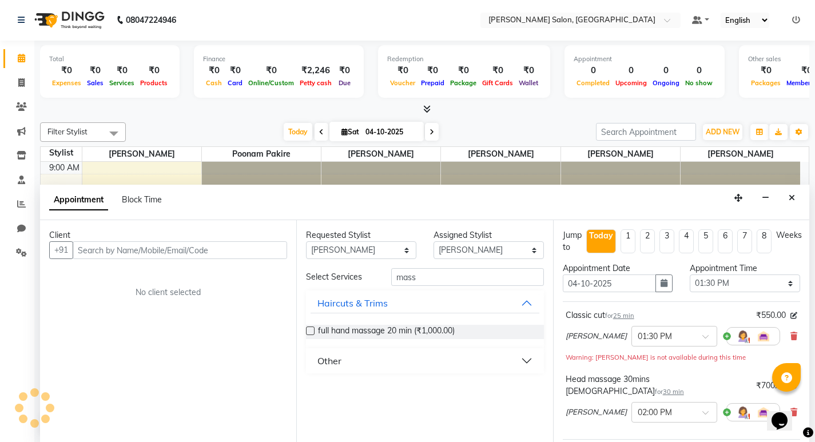
scroll to position [76, 0]
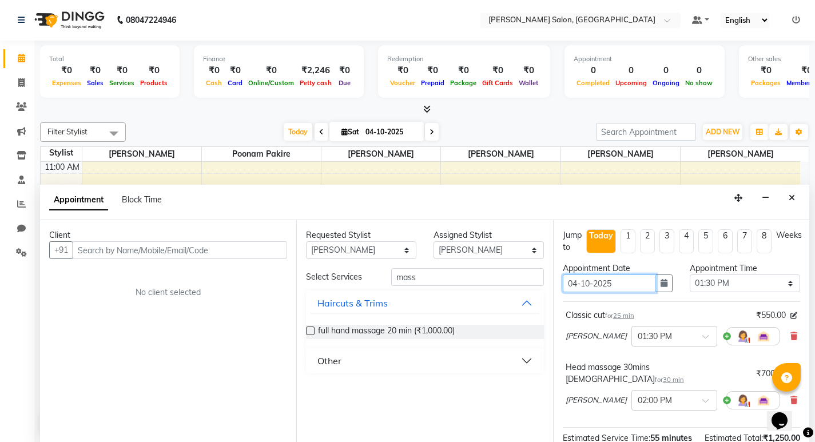
click at [573, 288] on input "04-10-2025" at bounding box center [610, 283] width 94 height 18
click at [577, 285] on input "04-10-2025" at bounding box center [610, 283] width 94 height 18
click at [627, 241] on li "1" at bounding box center [627, 241] width 15 height 24
type input "11-10-2025"
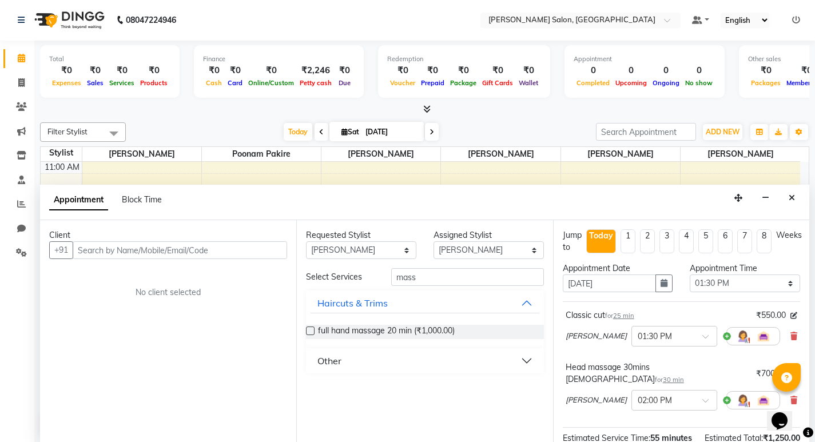
scroll to position [0, 0]
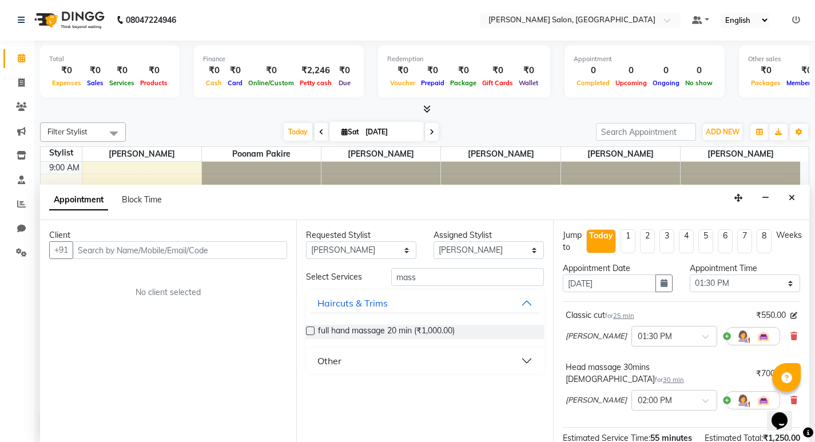
select select "810"
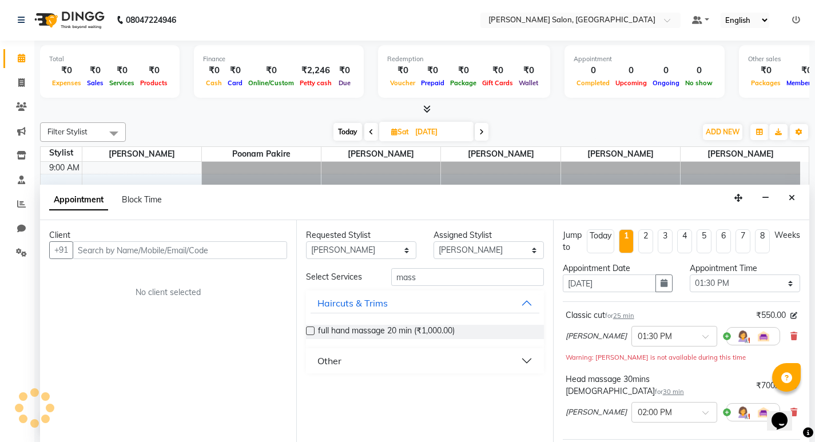
scroll to position [76, 0]
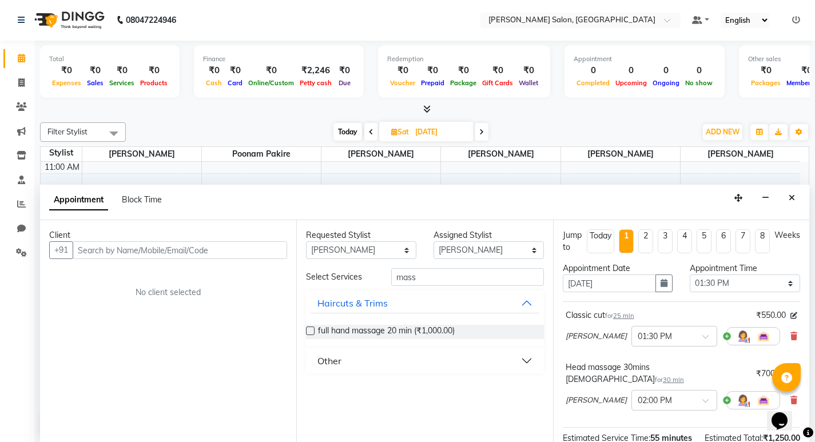
click at [591, 246] on li "Today" at bounding box center [600, 241] width 27 height 24
type input "04-10-2025"
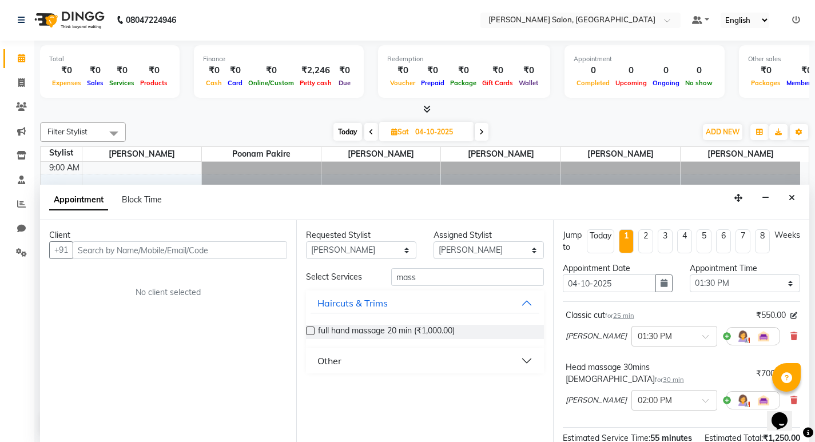
select select "810"
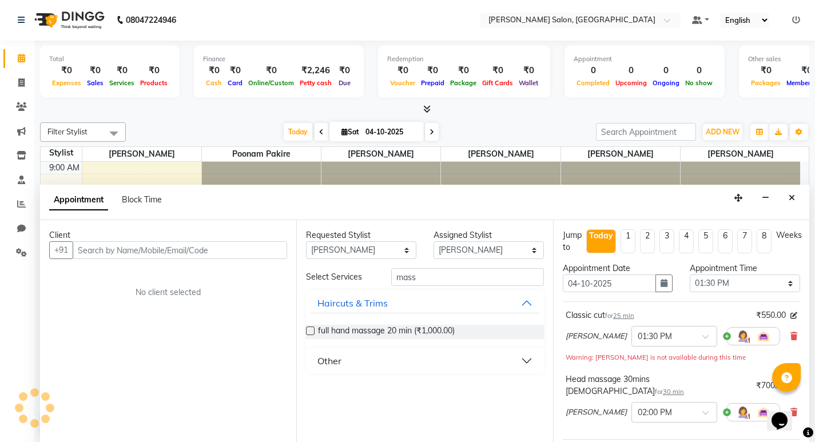
scroll to position [76, 0]
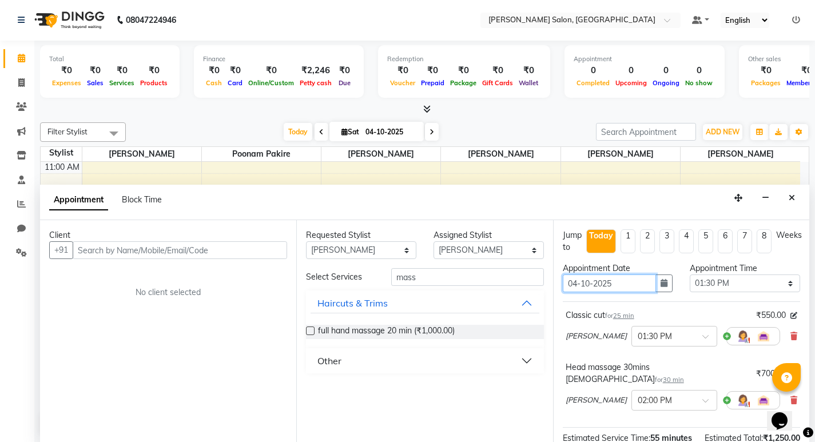
click at [573, 288] on input "04-10-2025" at bounding box center [610, 283] width 94 height 18
click at [577, 285] on input "04-10-2025" at bounding box center [610, 283] width 94 height 18
type input "0-10-2025"
type input "05-10-2025"
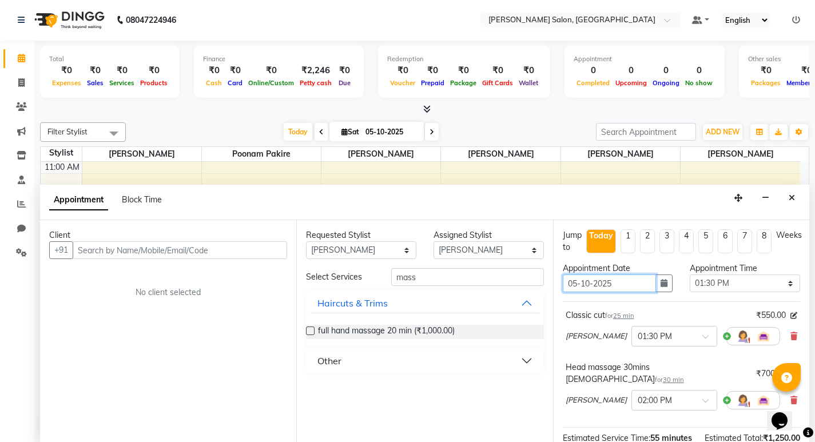
scroll to position [0, 0]
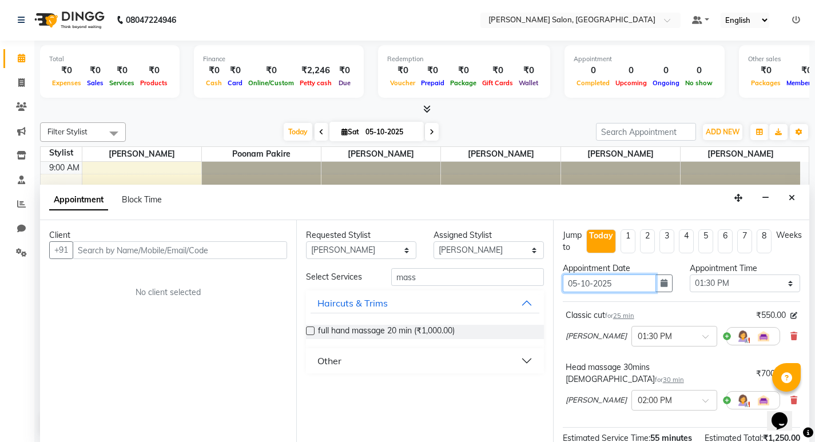
select select "810"
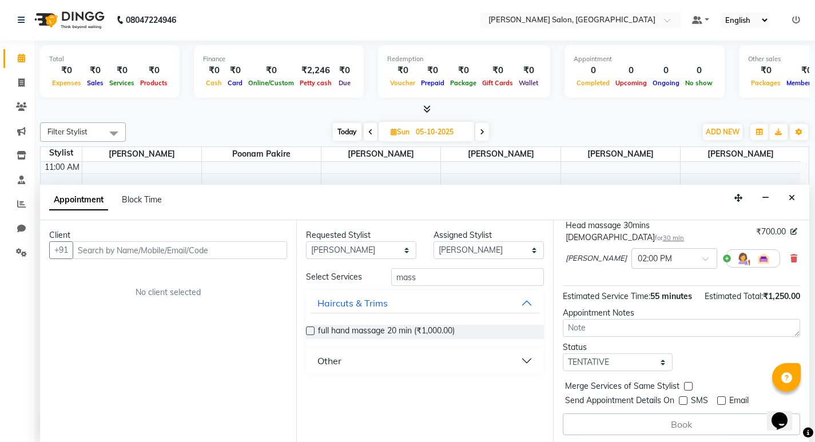
scroll to position [144, 0]
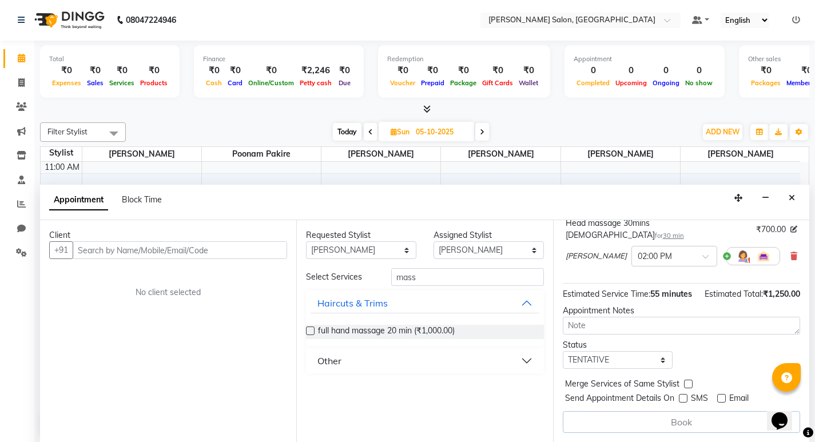
type input "05-10-2025"
click at [659, 327] on textarea at bounding box center [681, 326] width 237 height 18
click at [683, 394] on label at bounding box center [683, 398] width 9 height 9
click at [683, 396] on input "checkbox" at bounding box center [682, 399] width 7 height 7
checkbox input "true"
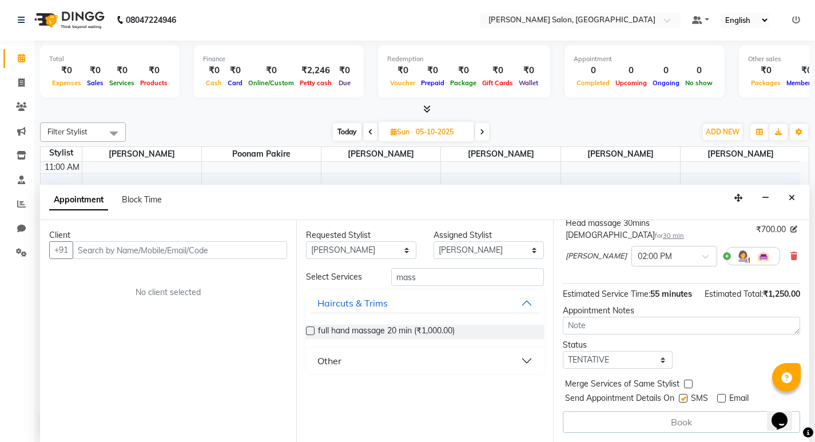
click at [731, 400] on span "Email" at bounding box center [738, 399] width 19 height 14
click at [717, 400] on label at bounding box center [721, 398] width 9 height 9
click at [717, 400] on input "checkbox" at bounding box center [720, 399] width 7 height 7
checkbox input "true"
click at [684, 387] on label at bounding box center [688, 384] width 9 height 9
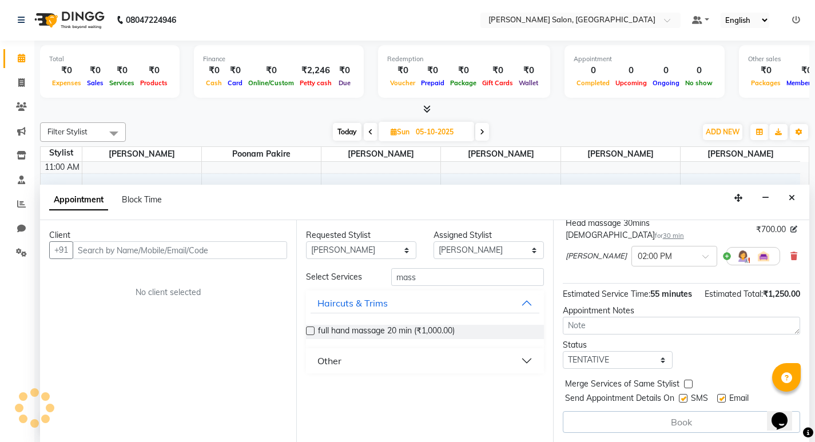
click at [684, 387] on input "checkbox" at bounding box center [687, 384] width 7 height 7
checkbox input "true"
click at [630, 361] on select "Select TENTATIVE CONFIRM UPCOMING" at bounding box center [618, 360] width 110 height 18
click at [714, 356] on div "Status Select TENTATIVE CONFIRM UPCOMING" at bounding box center [681, 354] width 254 height 30
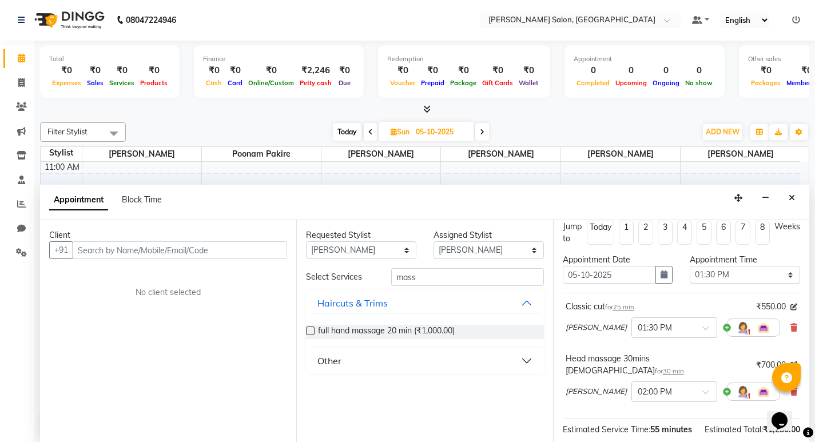
scroll to position [0, 0]
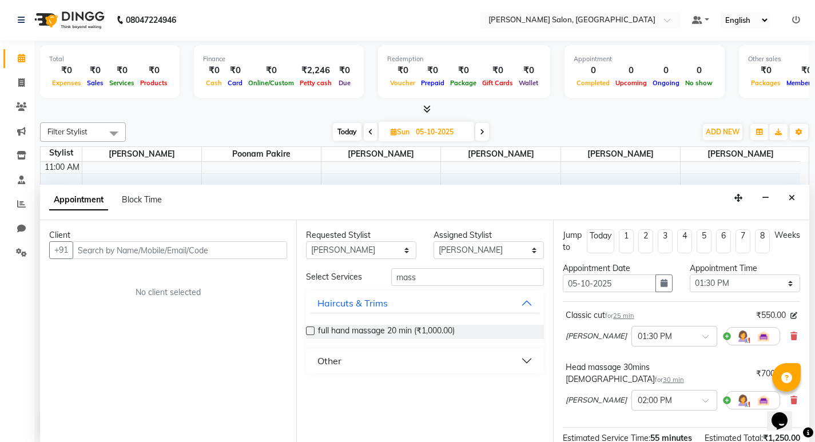
click at [789, 237] on div "Weeks" at bounding box center [787, 235] width 26 height 12
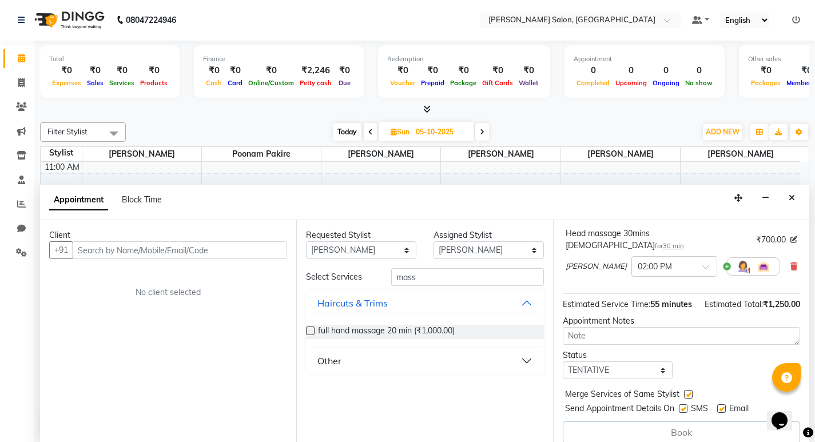
scroll to position [144, 0]
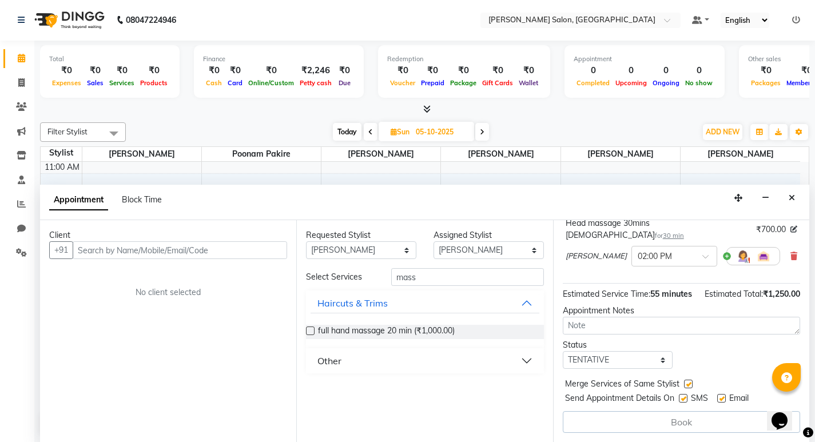
click at [675, 419] on div "Book" at bounding box center [681, 422] width 237 height 22
click at [674, 423] on div "Book" at bounding box center [681, 422] width 237 height 22
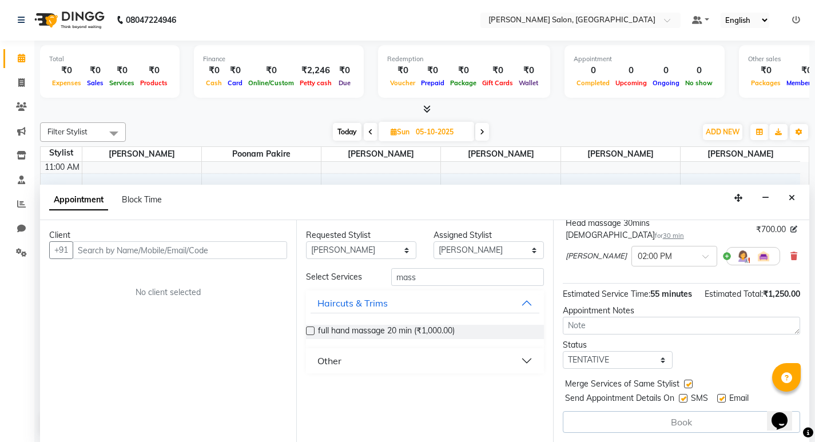
click at [674, 423] on div "Book" at bounding box center [681, 422] width 237 height 22
click at [662, 431] on div "Book" at bounding box center [681, 422] width 237 height 22
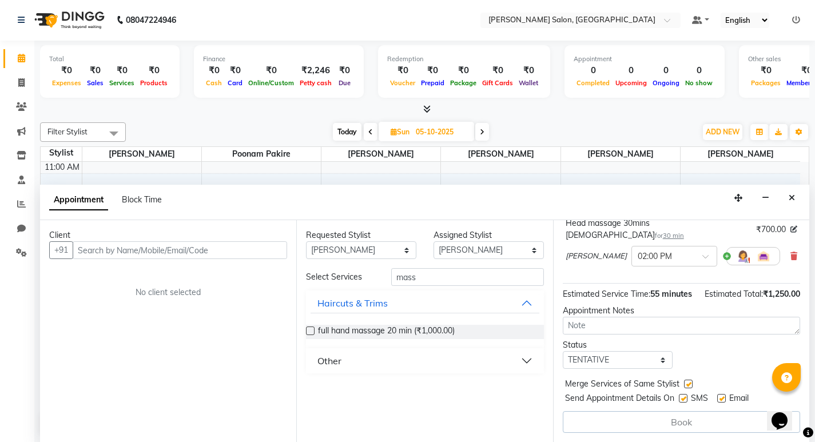
click at [662, 421] on div "Book" at bounding box center [681, 422] width 237 height 22
click at [612, 320] on textarea at bounding box center [681, 326] width 237 height 18
type textarea "v"
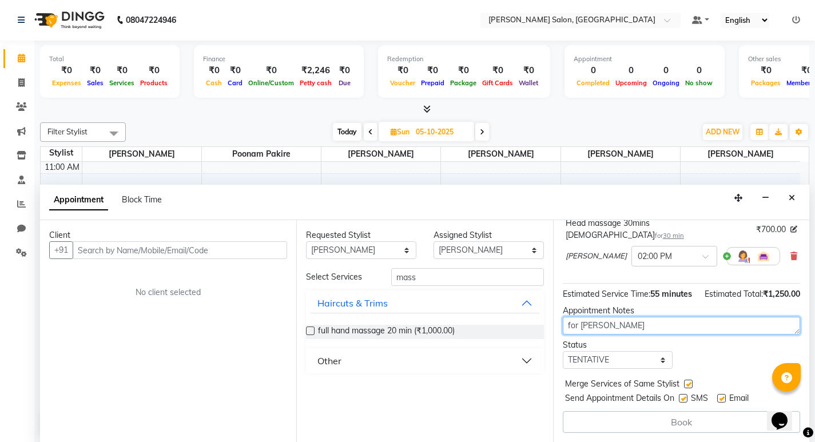
type textarea "for karn"
click at [674, 360] on div "Status Select TENTATIVE CONFIRM UPCOMING" at bounding box center [618, 354] width 128 height 30
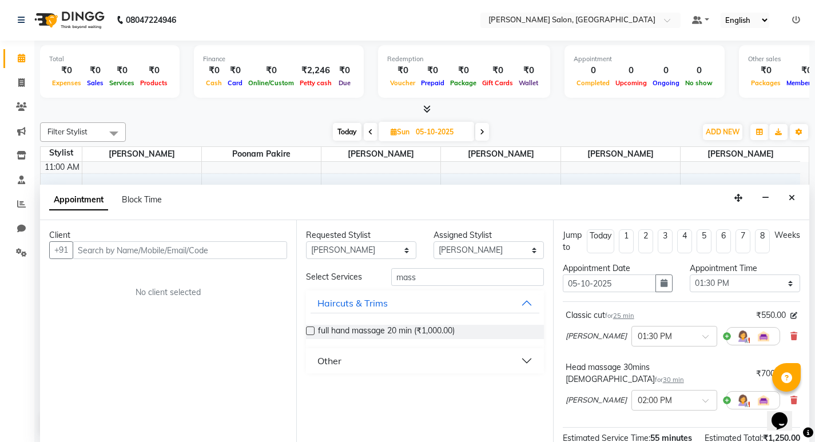
scroll to position [57, 0]
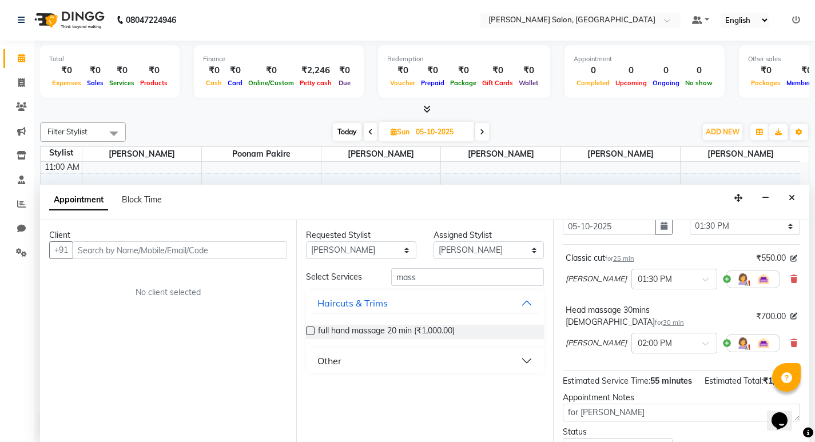
click at [726, 334] on div at bounding box center [753, 343] width 54 height 18
click at [736, 336] on img at bounding box center [743, 343] width 14 height 14
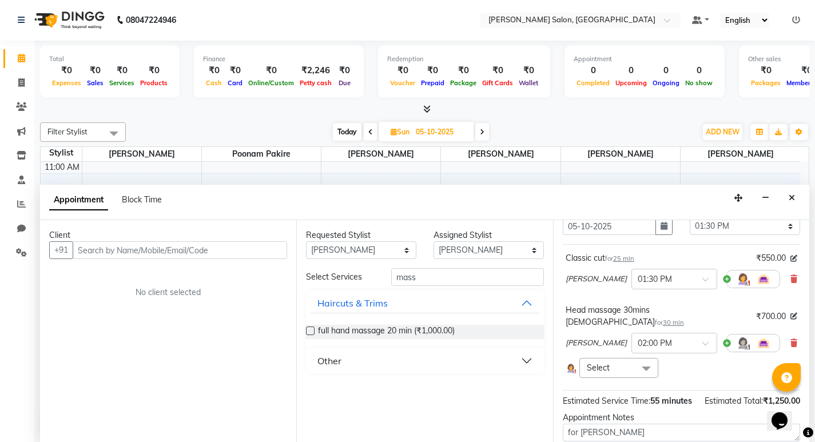
click at [593, 362] on span "Select" at bounding box center [598, 367] width 23 height 10
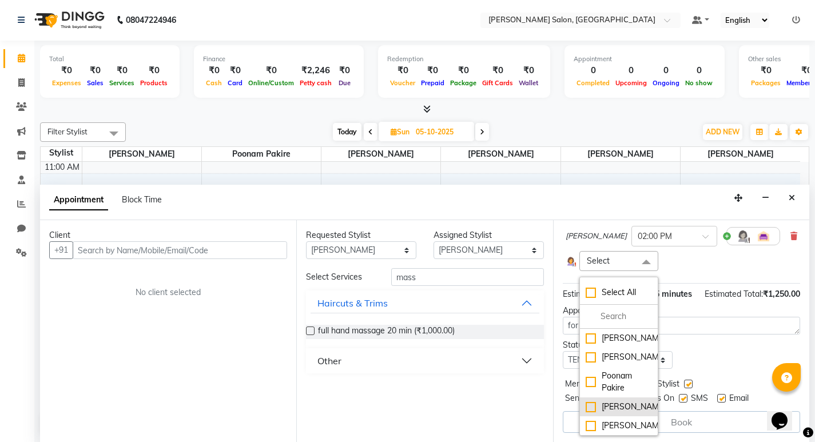
scroll to position [0, 0]
click at [592, 332] on div "[PERSON_NAME]" at bounding box center [618, 338] width 66 height 12
checkbox input "true"
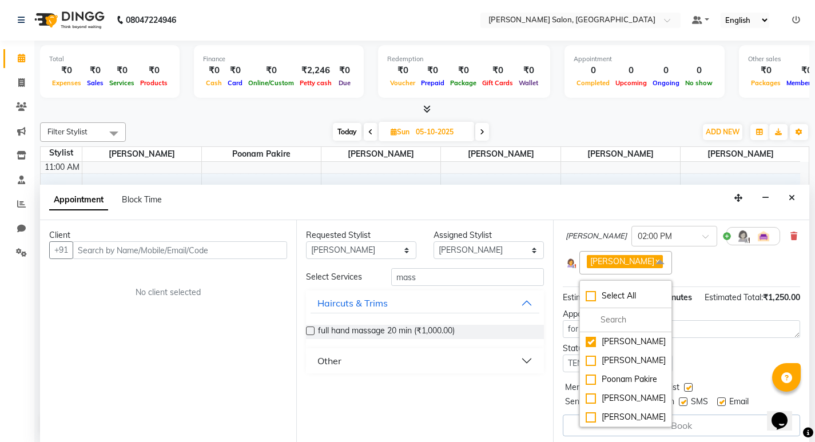
click at [679, 310] on div "Appointment Notes" at bounding box center [681, 314] width 237 height 12
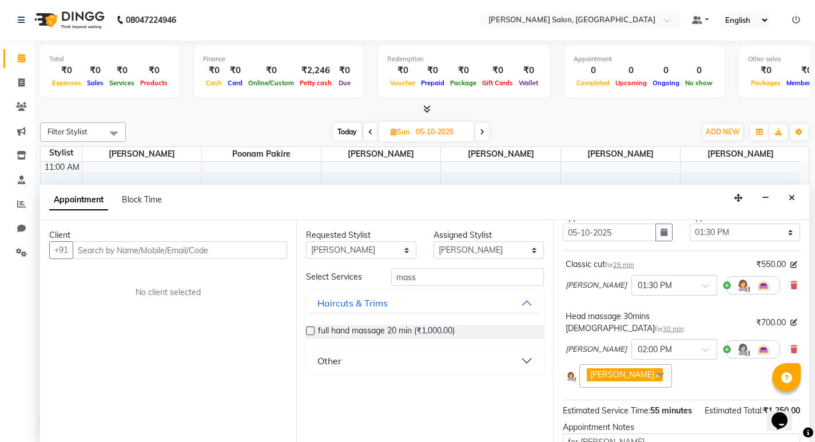
scroll to position [50, 0]
click at [726, 285] on div at bounding box center [753, 286] width 54 height 18
click at [726, 287] on div at bounding box center [753, 286] width 54 height 18
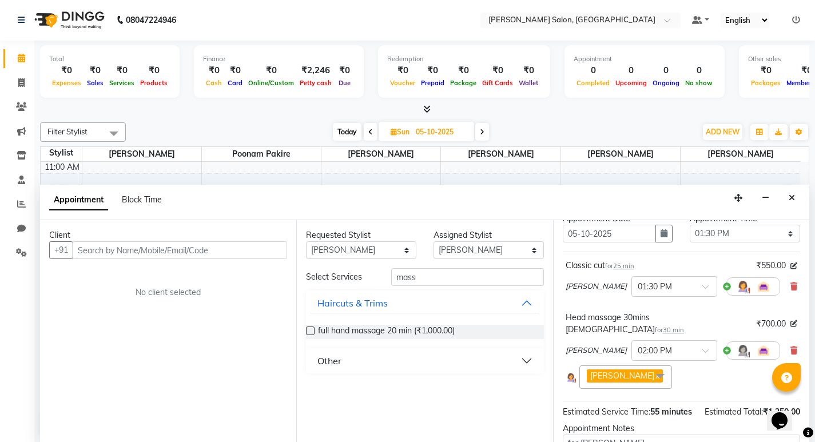
click at [726, 284] on div at bounding box center [753, 286] width 54 height 18
click at [736, 286] on img at bounding box center [743, 287] width 14 height 14
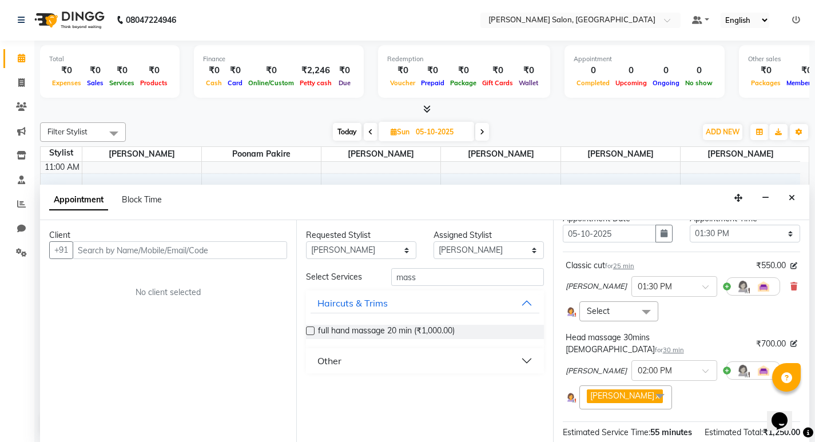
click at [726, 289] on div at bounding box center [753, 286] width 54 height 18
click at [646, 309] on span at bounding box center [646, 312] width 23 height 22
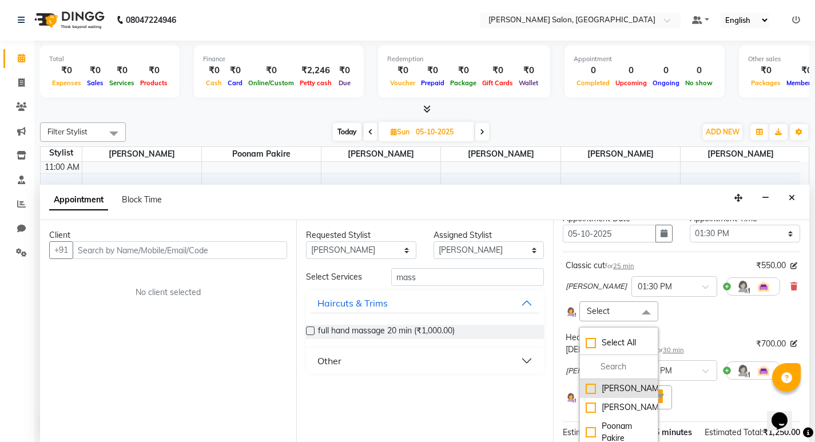
click at [589, 386] on div "[PERSON_NAME]" at bounding box center [618, 389] width 66 height 12
checkbox input "true"
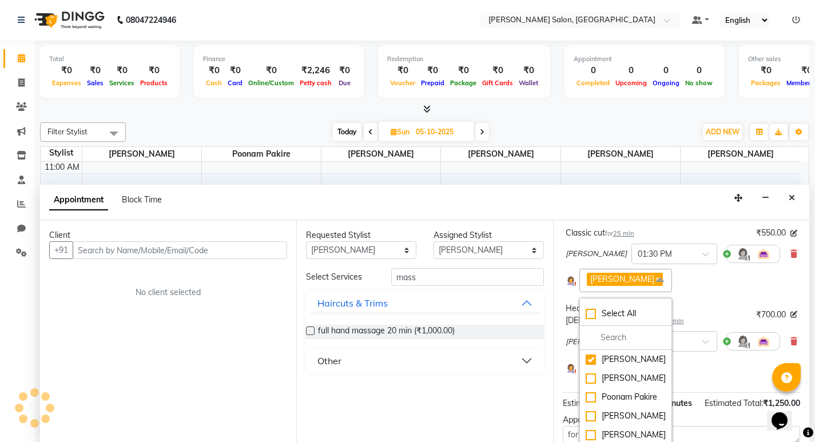
scroll to position [107, 0]
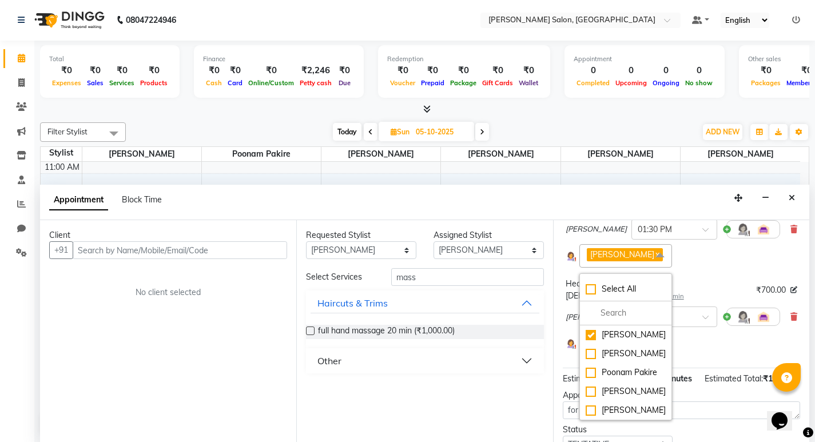
click at [716, 260] on div "karan raut x Select All karan raut kiran karagir Poonam Pakire Raju Bahadur Vis…" at bounding box center [681, 255] width 232 height 23
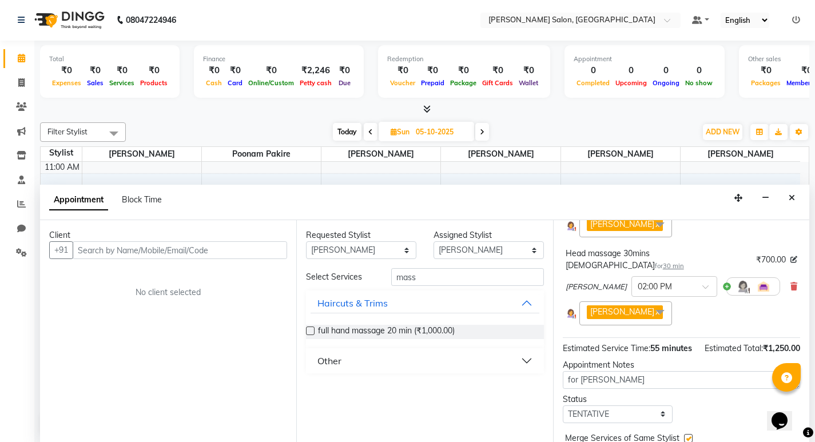
scroll to position [192, 0]
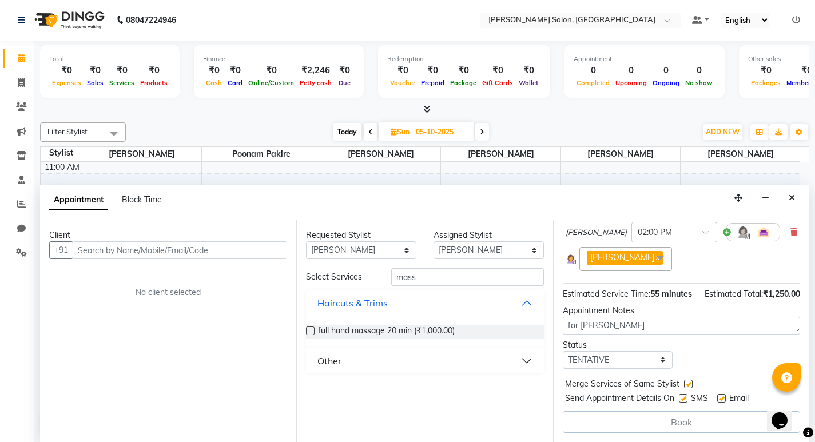
click at [688, 417] on div "Book" at bounding box center [681, 422] width 237 height 22
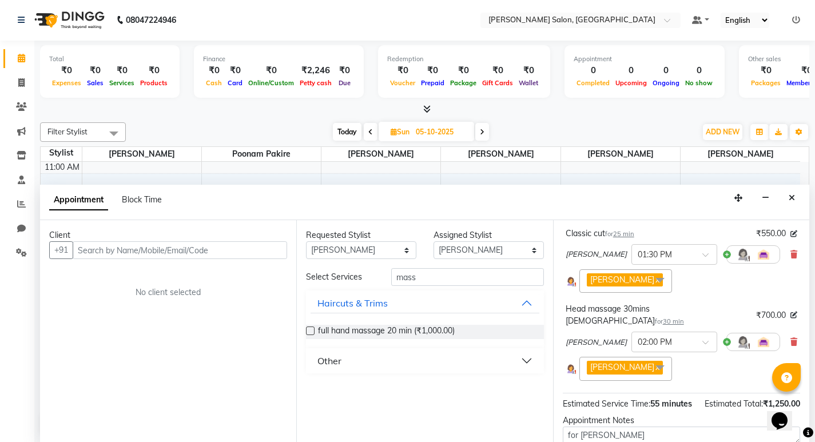
scroll to position [77, 0]
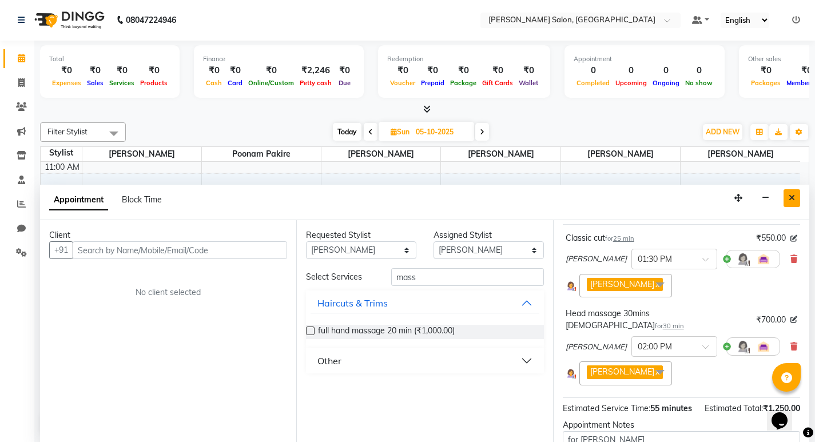
click at [795, 198] on button "Close" at bounding box center [791, 198] width 17 height 18
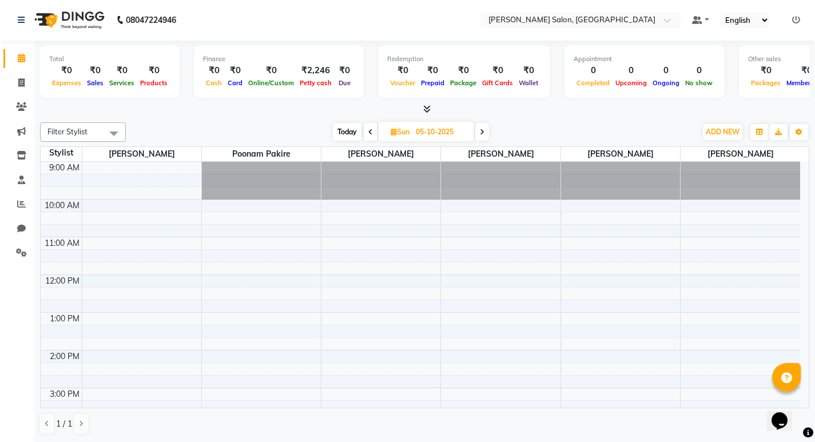
scroll to position [0, 0]
click at [732, 129] on span "ADD NEW" at bounding box center [723, 132] width 34 height 9
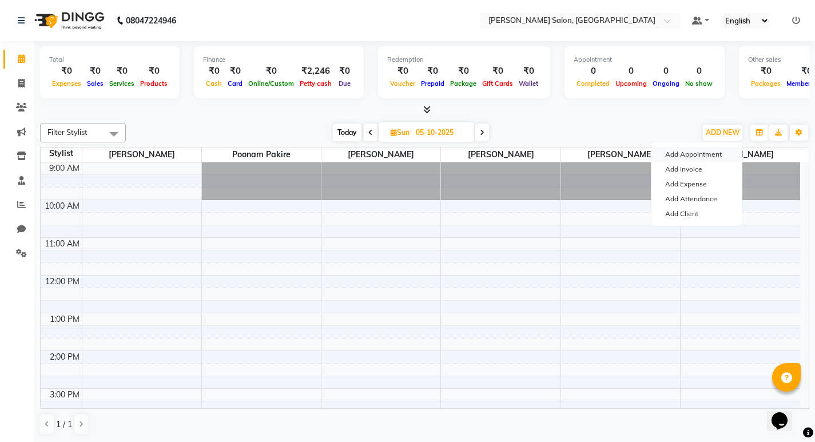
click at [692, 154] on button "Add Appointment" at bounding box center [696, 154] width 90 height 15
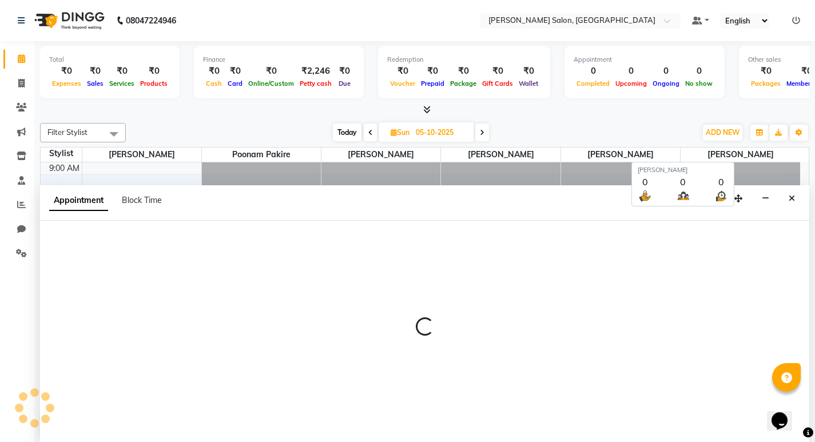
scroll to position [1, 0]
select select "600"
select select "tentative"
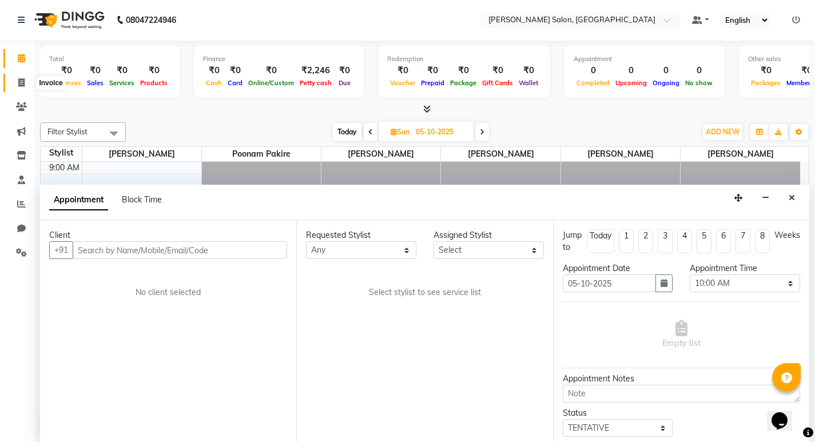
click at [20, 77] on span at bounding box center [21, 83] width 20 height 13
select select "service"
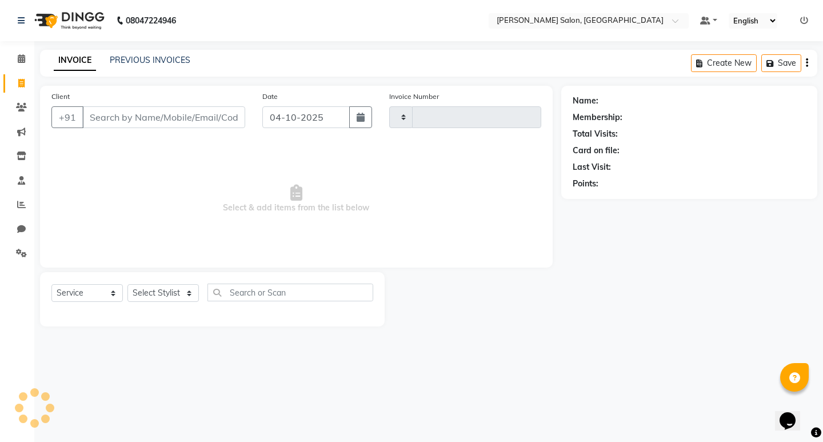
type input "0881"
select select "7550"
click at [23, 62] on icon at bounding box center [21, 58] width 7 height 9
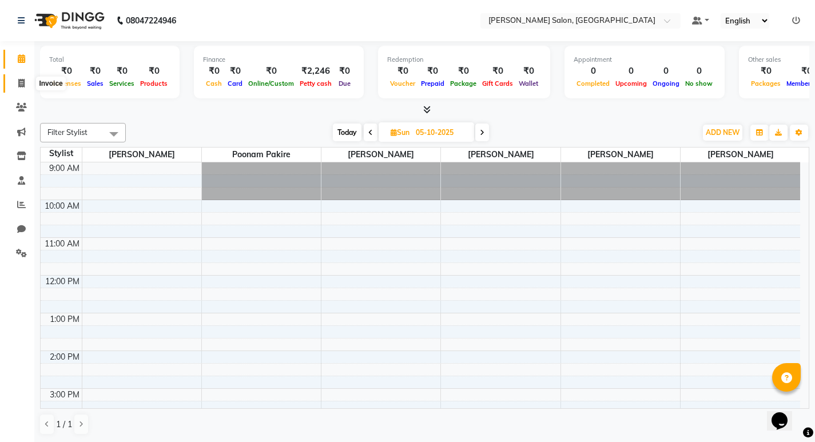
click at [22, 83] on icon at bounding box center [21, 83] width 6 height 9
select select "service"
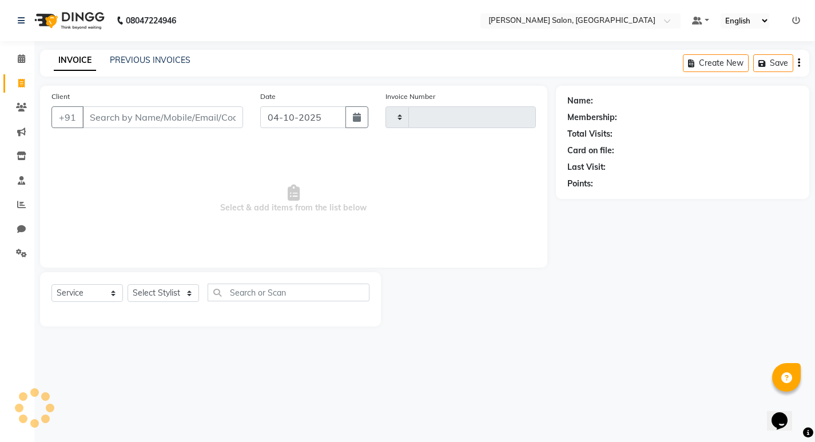
type input "0881"
select select "7550"
click at [19, 57] on icon at bounding box center [21, 58] width 7 height 9
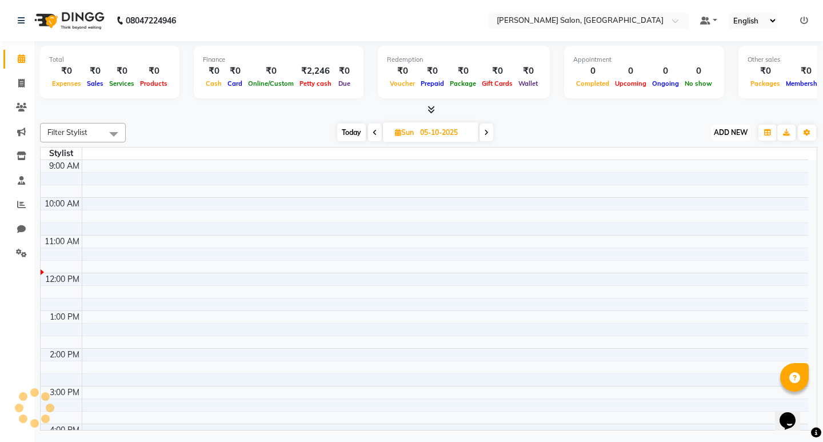
click at [740, 130] on span "ADD NEW" at bounding box center [731, 132] width 34 height 9
click at [701, 154] on button "Add Appointment" at bounding box center [705, 154] width 90 height 15
select select "tentative"
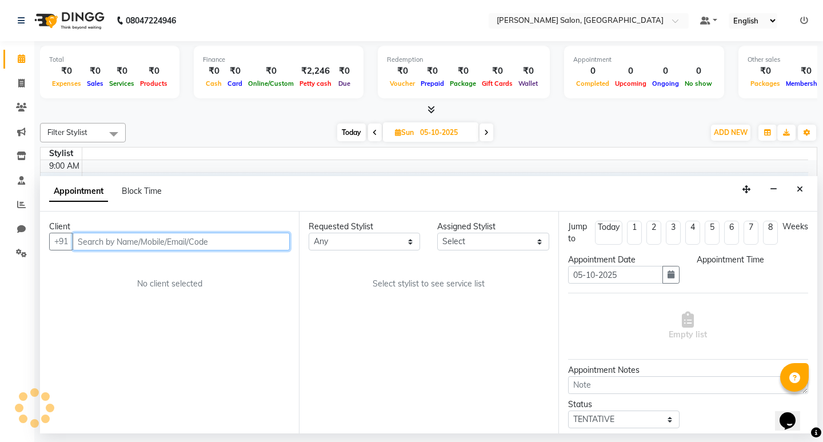
select select "600"
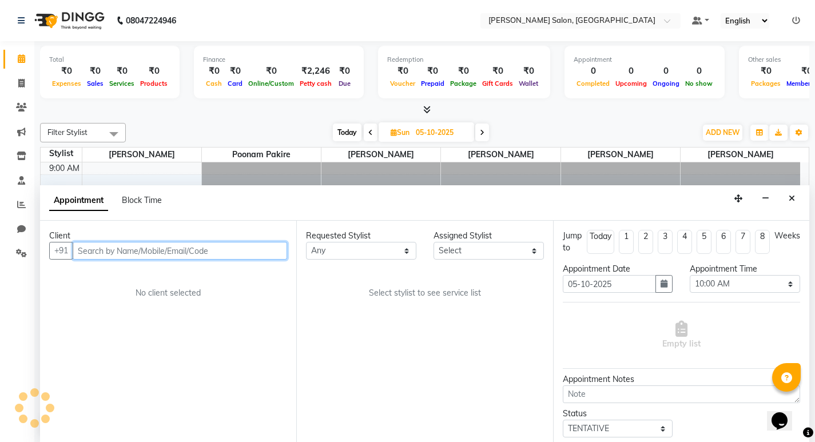
scroll to position [1, 0]
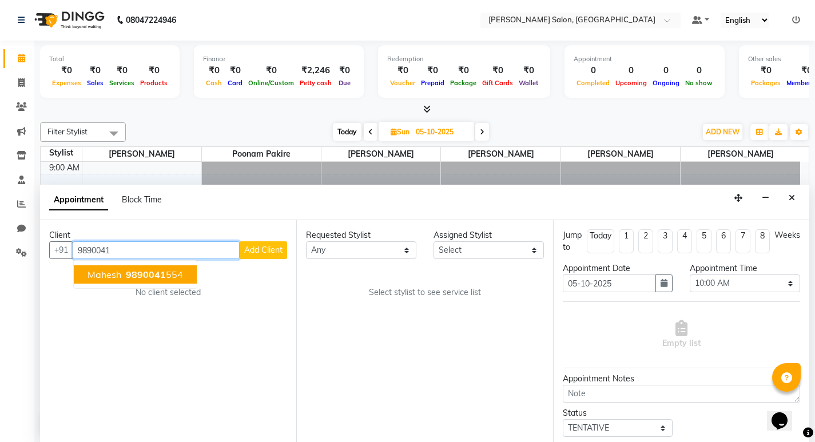
click at [137, 277] on span "9890041" at bounding box center [146, 274] width 40 height 11
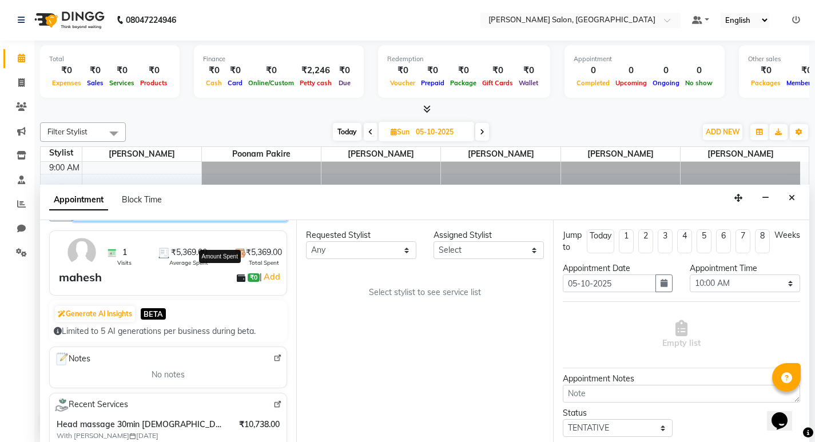
scroll to position [57, 0]
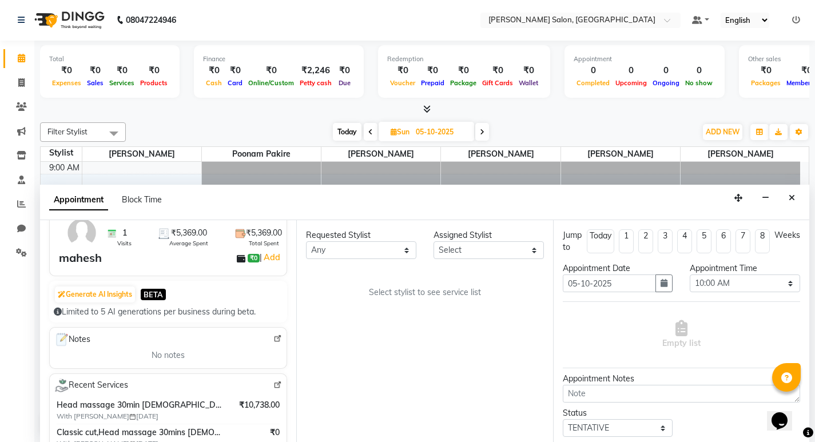
type input "9890041554"
click at [349, 256] on select "Any karan raut kiran karagir pavan Poonam Pakire Raju Bahadur Vishal wagh" at bounding box center [361, 250] width 110 height 18
select select "72519"
click at [306, 241] on select "Any karan raut kiran karagir pavan Poonam Pakire Raju Bahadur Vishal wagh" at bounding box center [361, 250] width 110 height 18
select select "72519"
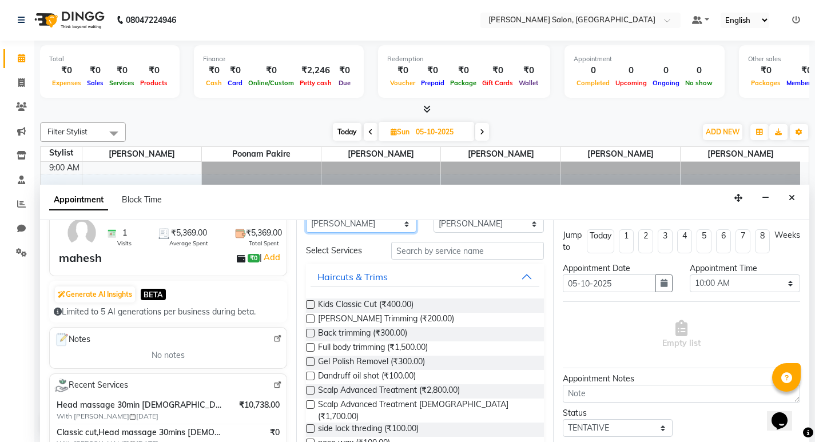
scroll to position [0, 0]
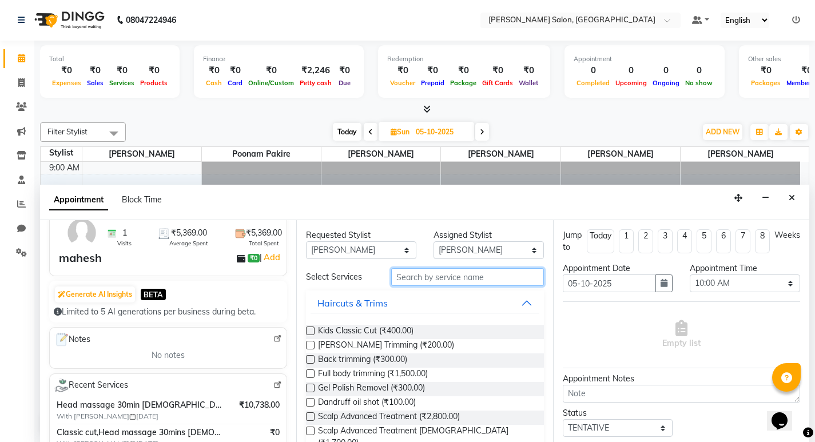
click at [427, 285] on input "text" at bounding box center [467, 277] width 153 height 18
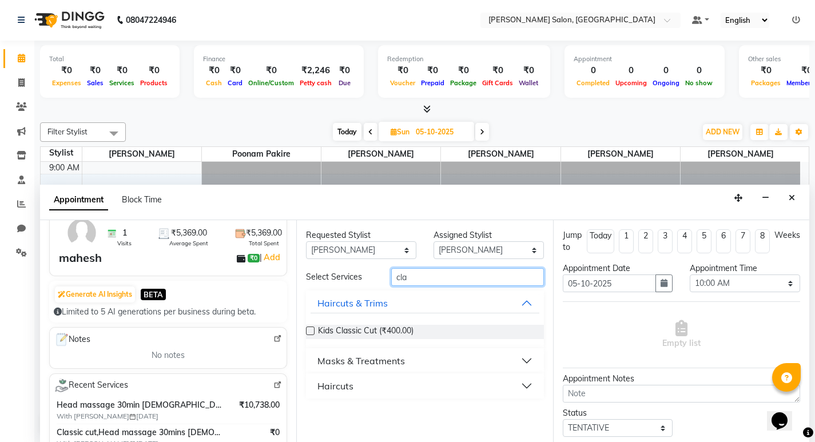
type input "cla"
click at [528, 383] on button "Haircuts" at bounding box center [424, 386] width 228 height 21
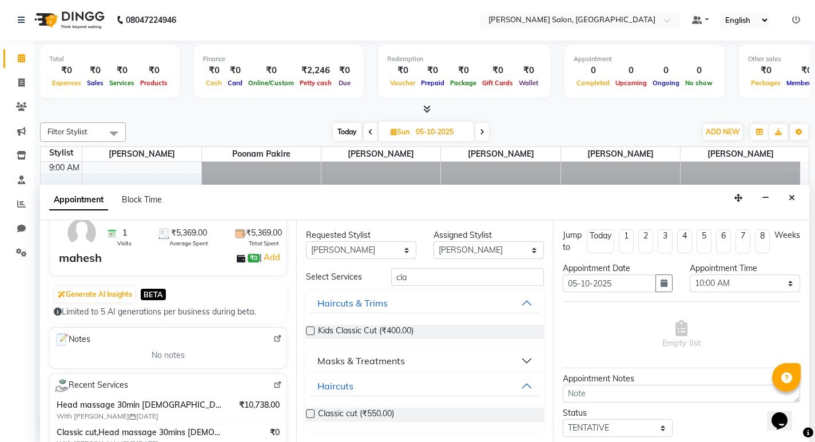
click at [304, 409] on div "Requested Stylist Any karan raut kiran karagir pavan Poonam Pakire Raju Bahadur…" at bounding box center [424, 331] width 256 height 222
click at [312, 416] on label at bounding box center [310, 413] width 9 height 9
click at [312, 416] on input "checkbox" at bounding box center [309, 414] width 7 height 7
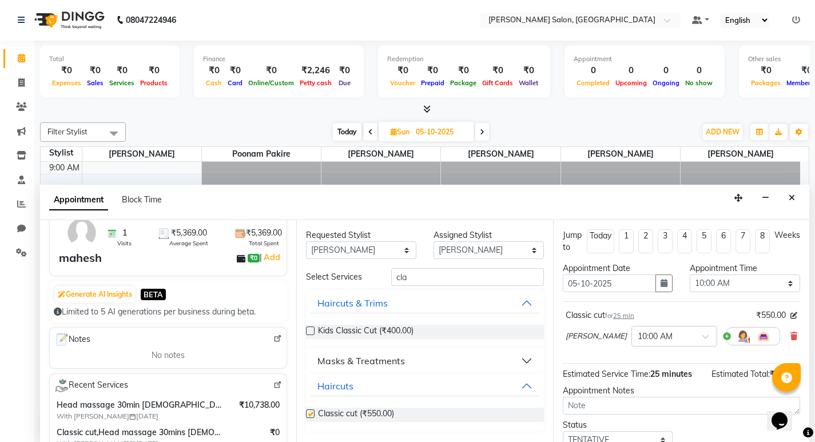
checkbox input "false"
click at [409, 282] on input "cla" at bounding box center [467, 277] width 153 height 18
type input "c"
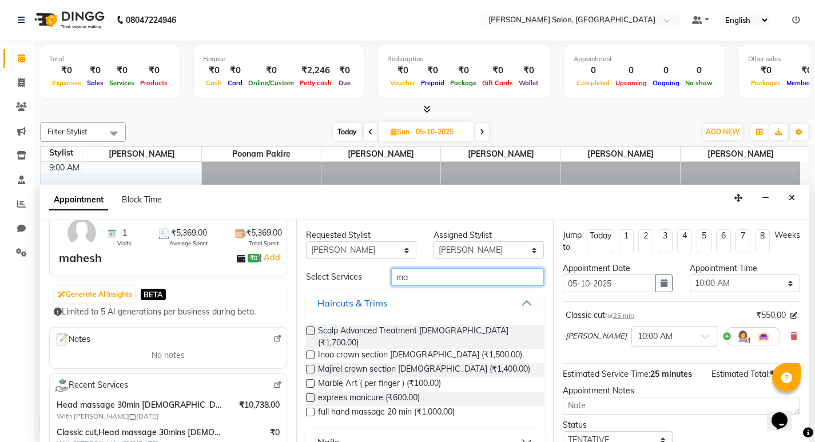
type input "m"
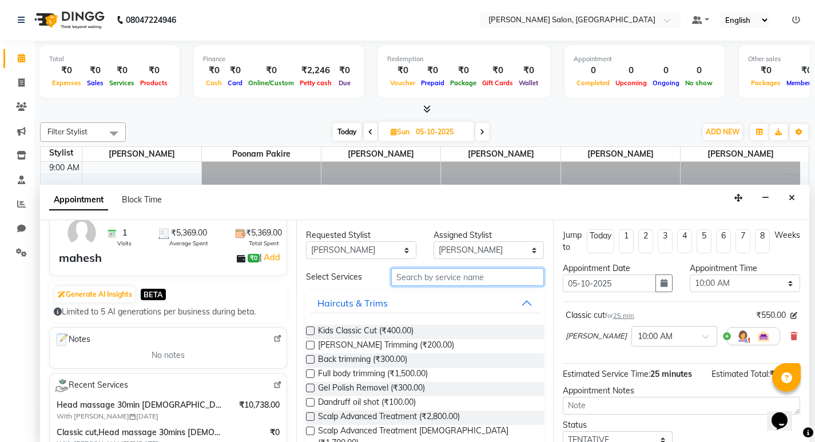
type input "a"
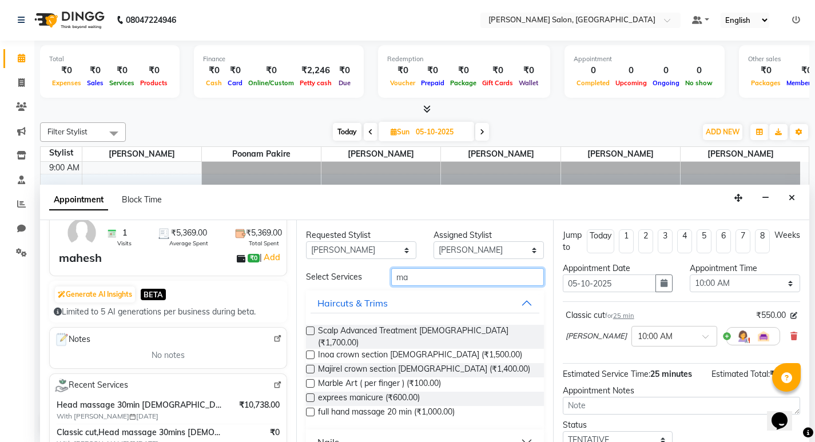
type input "m"
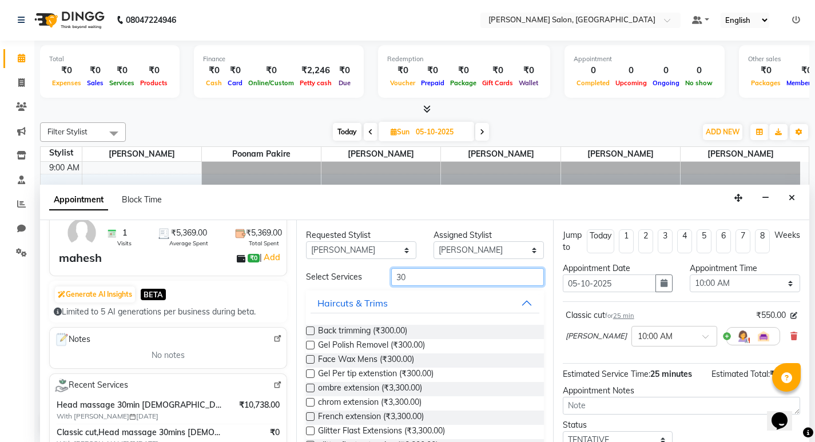
type input "3"
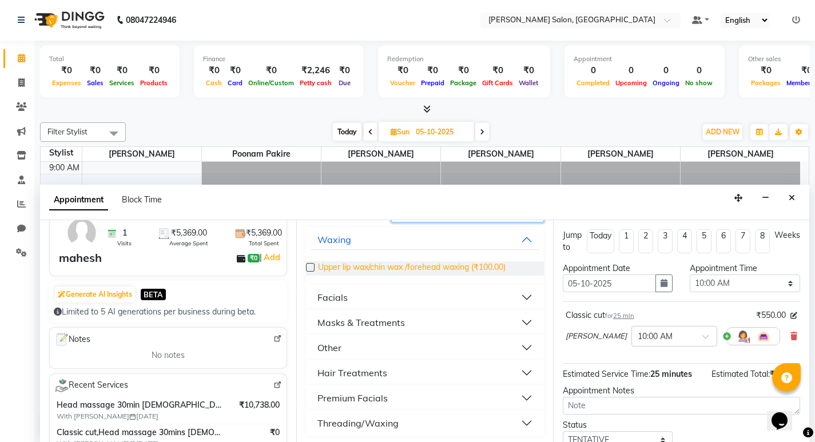
scroll to position [66, 0]
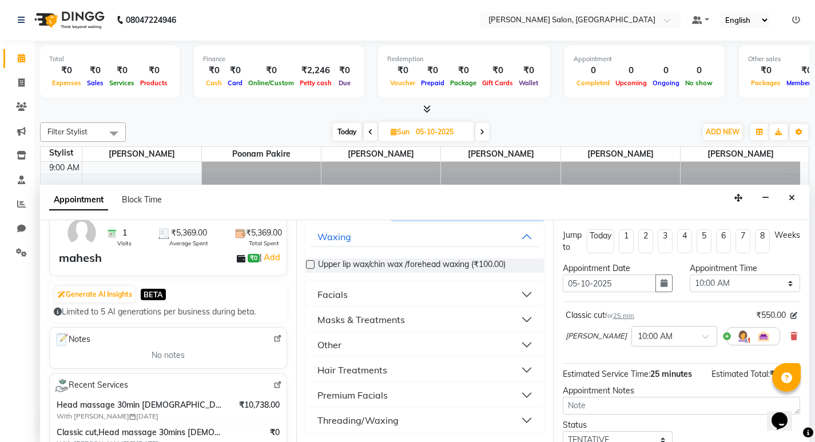
type input "h"
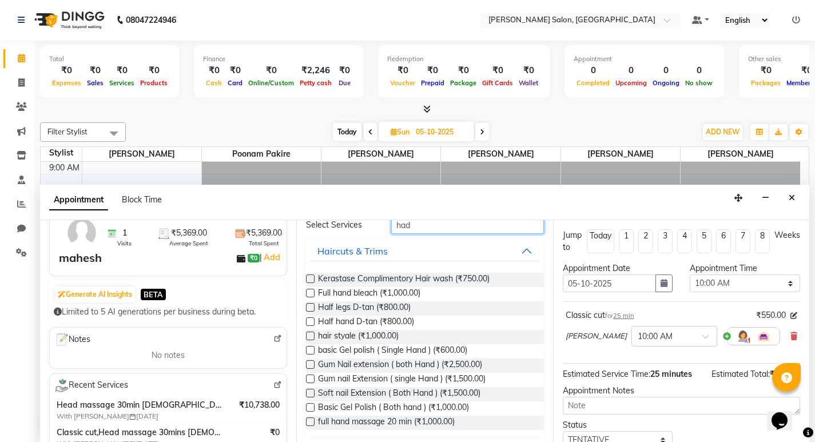
scroll to position [0, 0]
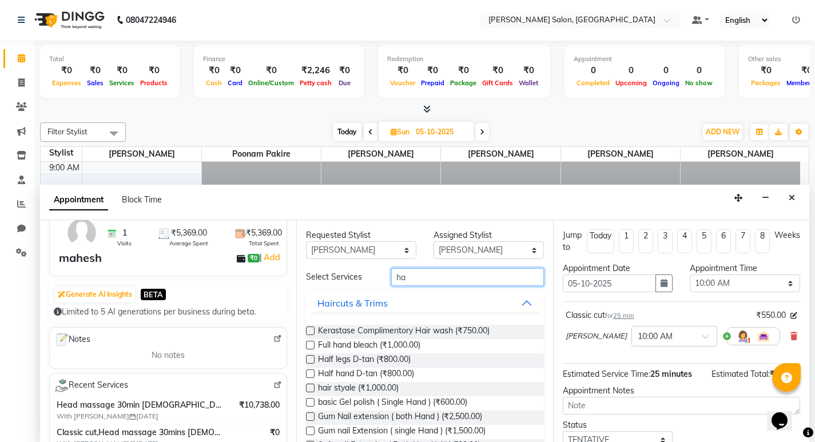
type input "h"
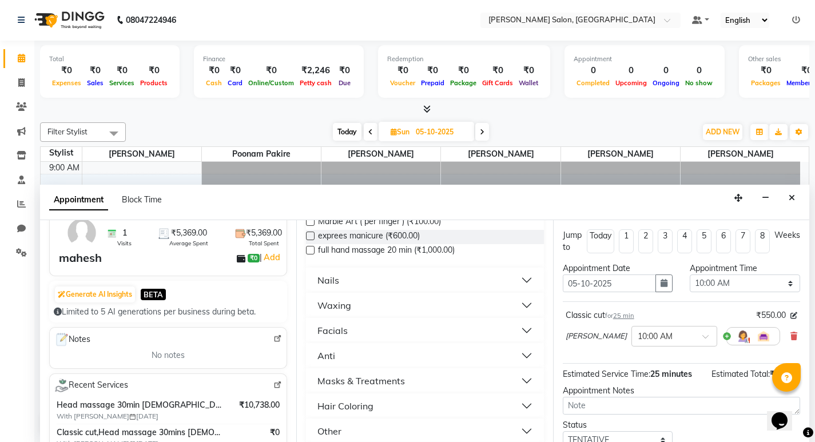
scroll to position [172, 0]
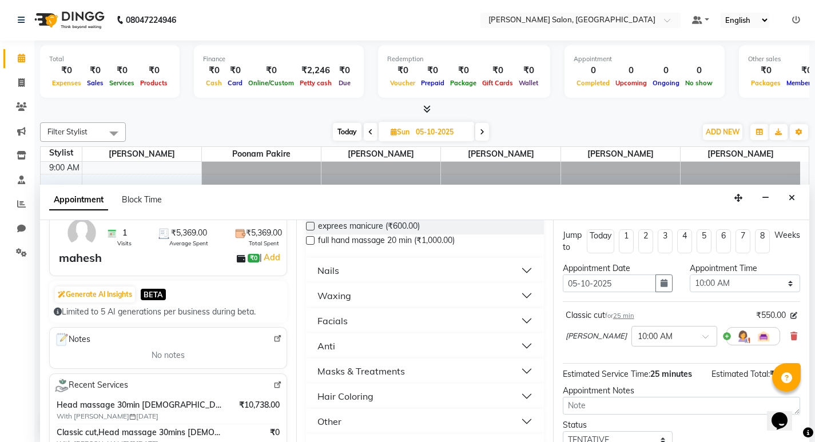
type input "ma"
click at [519, 411] on button "Other" at bounding box center [424, 421] width 228 height 21
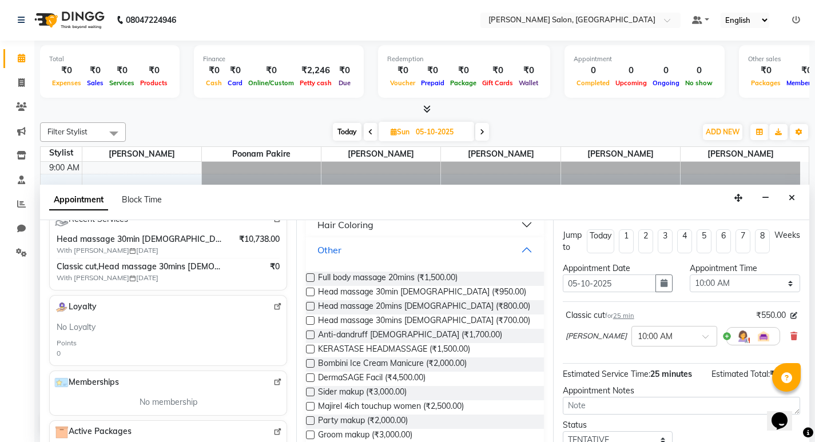
scroll to position [229, 0]
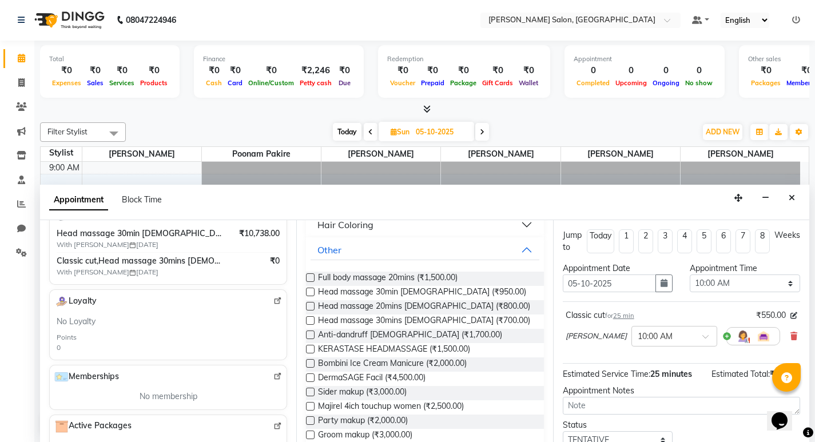
click at [309, 316] on label at bounding box center [310, 320] width 9 height 9
click at [309, 318] on input "checkbox" at bounding box center [309, 321] width 7 height 7
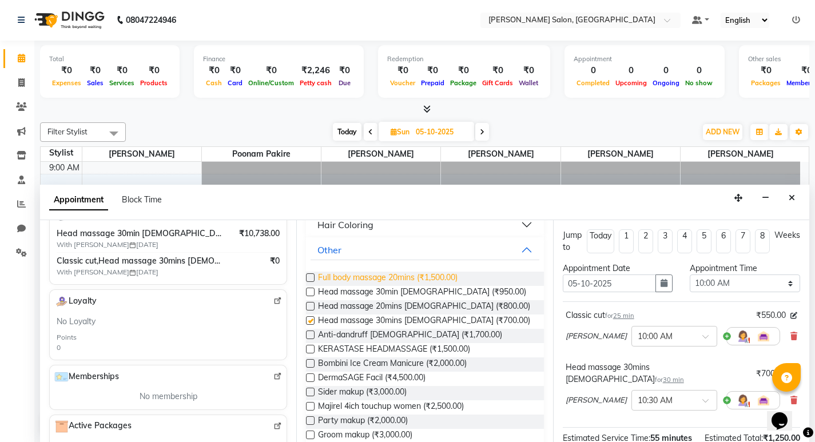
checkbox input "false"
click at [520, 244] on button "Other" at bounding box center [424, 250] width 228 height 21
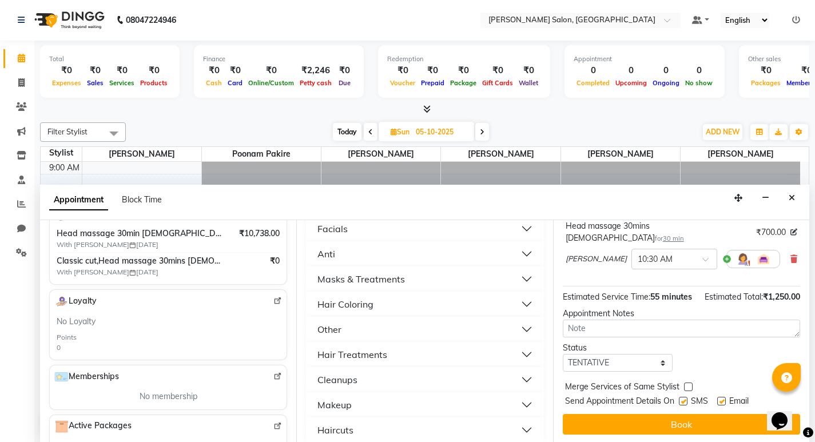
scroll to position [143, 0]
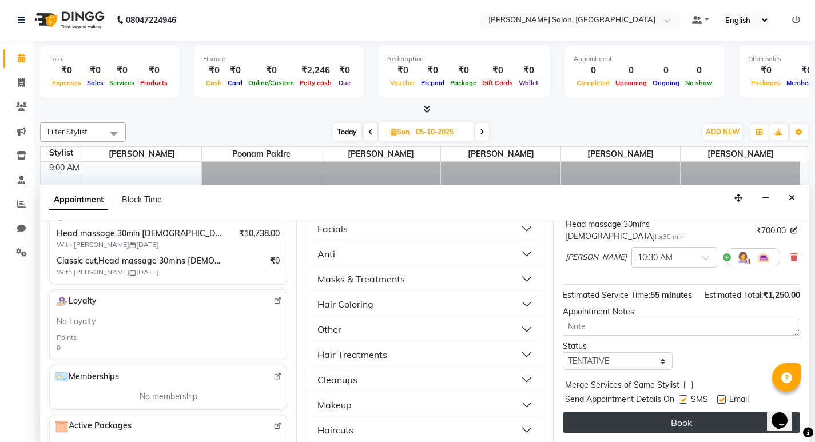
click at [673, 420] on button "Book" at bounding box center [681, 422] width 237 height 21
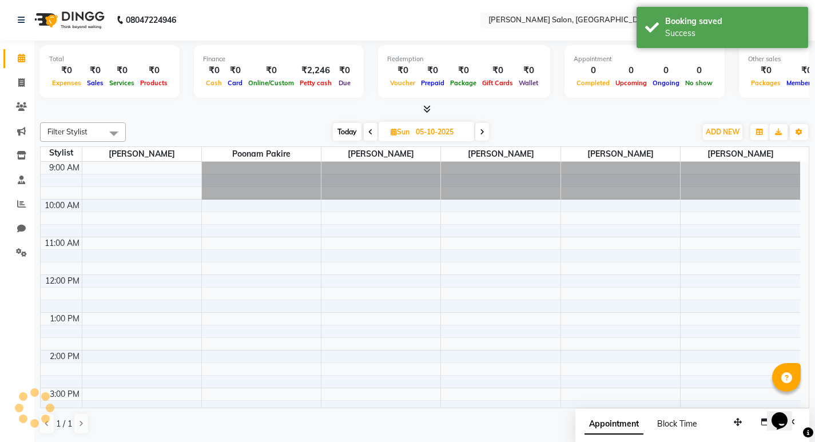
scroll to position [0, 0]
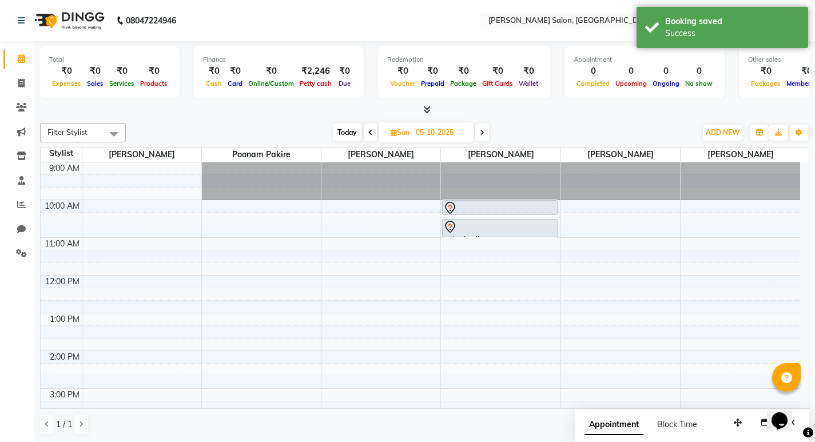
click at [224, 132] on div "Today Sun 05-10-2025" at bounding box center [411, 132] width 559 height 17
click at [25, 81] on icon at bounding box center [21, 83] width 6 height 9
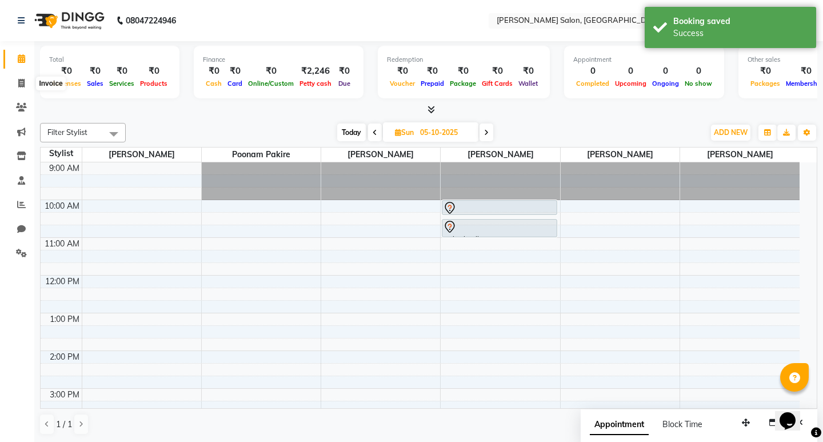
select select "7550"
select select "service"
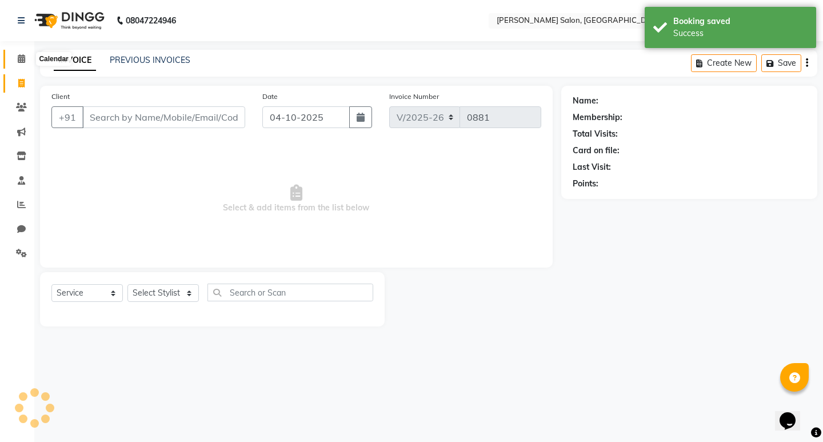
click at [19, 58] on icon at bounding box center [21, 58] width 7 height 9
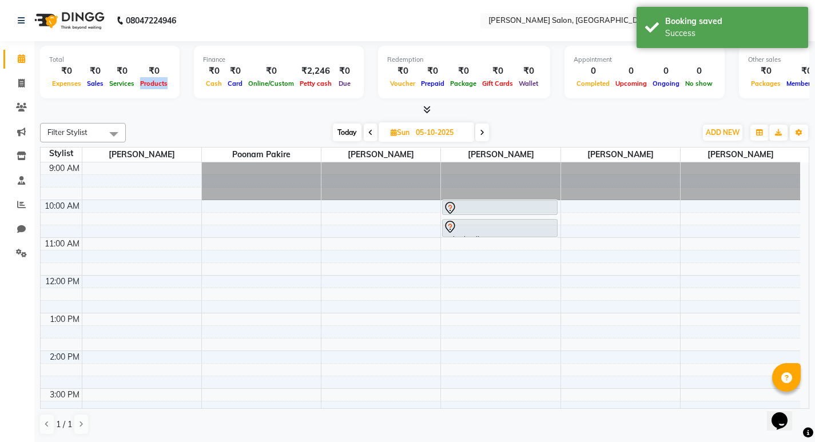
drag, startPoint x: 137, startPoint y: 98, endPoint x: 146, endPoint y: 114, distance: 18.2
click at [144, 109] on div "Total ₹0 Expenses ₹0 Sales ₹0 Services ₹0 Products Finance ₹0 Cash ₹0 Card ₹0 O…" at bounding box center [424, 78] width 769 height 75
click at [148, 117] on div "Total ₹0 Expenses ₹0 Sales ₹0 Services ₹0 Products Finance ₹0 Cash ₹0 Card ₹0 O…" at bounding box center [424, 241] width 780 height 401
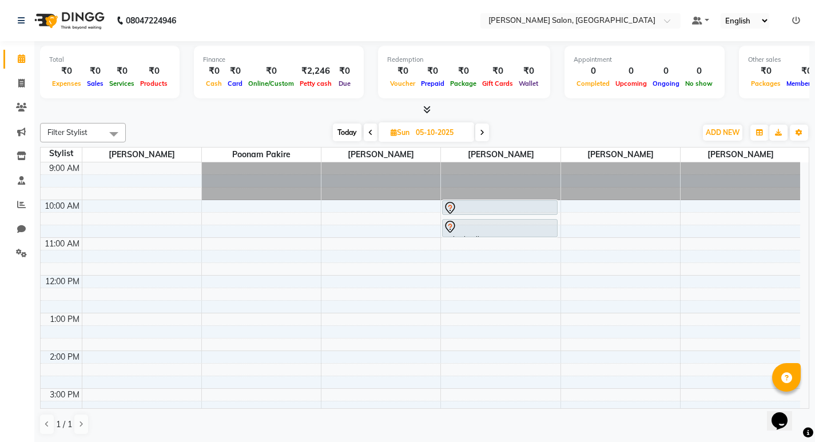
click at [358, 134] on span "Today" at bounding box center [347, 133] width 29 height 18
type input "04-10-2025"
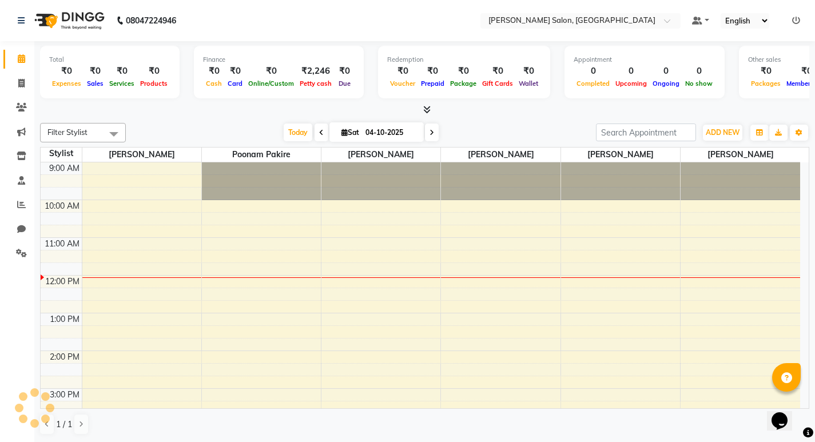
scroll to position [114, 0]
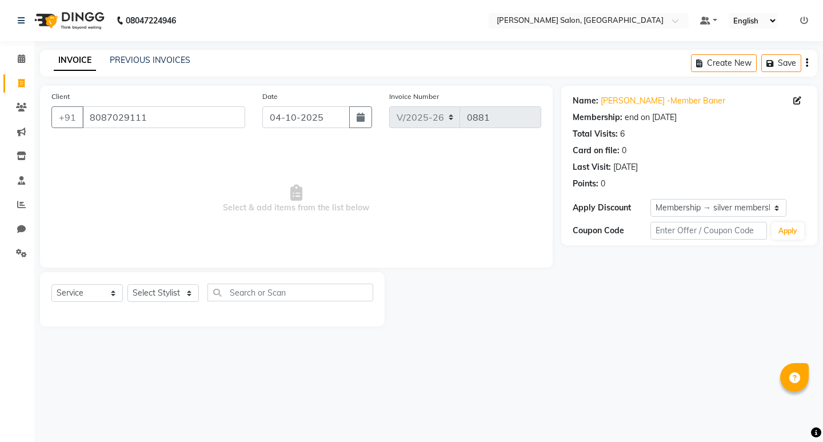
select select "7550"
select select "service"
select select "1: Object"
click at [187, 295] on select "Select Stylist [PERSON_NAME] [PERSON_NAME] Manager [PERSON_NAME] Poonam Pakire …" at bounding box center [163, 293] width 71 height 18
select select "67609"
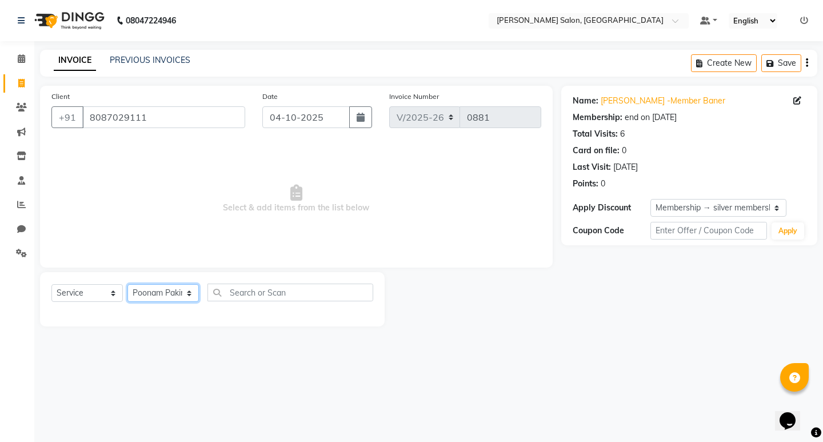
click at [128, 284] on select "Select Stylist [PERSON_NAME] [PERSON_NAME] Manager [PERSON_NAME] Poonam Pakire …" at bounding box center [163, 293] width 71 height 18
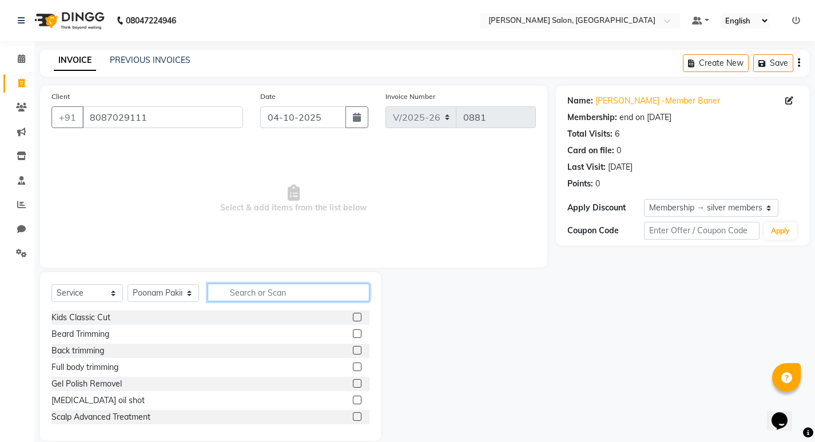
click at [274, 290] on input "text" at bounding box center [289, 293] width 162 height 18
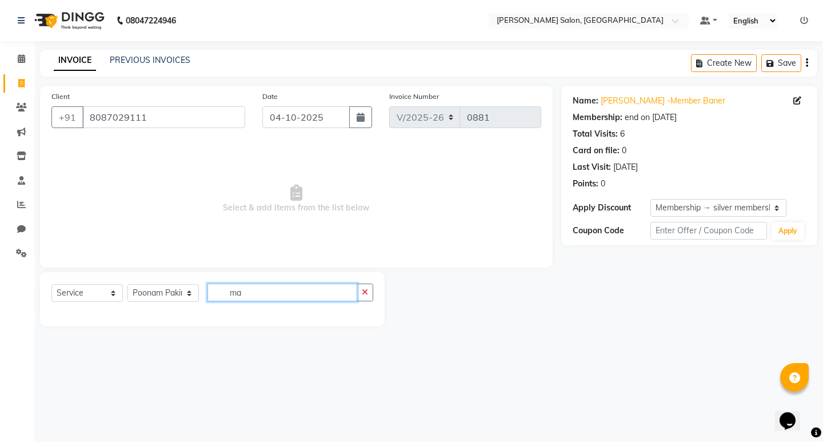
type input "m"
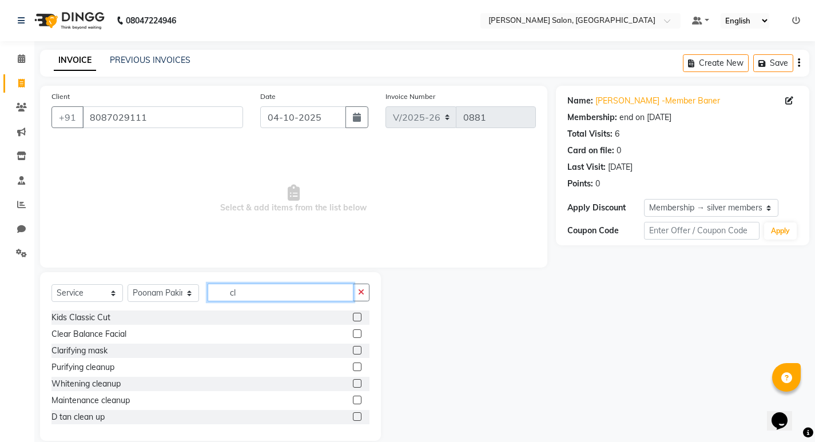
type input "cl"
click at [353, 402] on label at bounding box center [357, 400] width 9 height 9
click at [353, 402] on input "checkbox" at bounding box center [356, 400] width 7 height 7
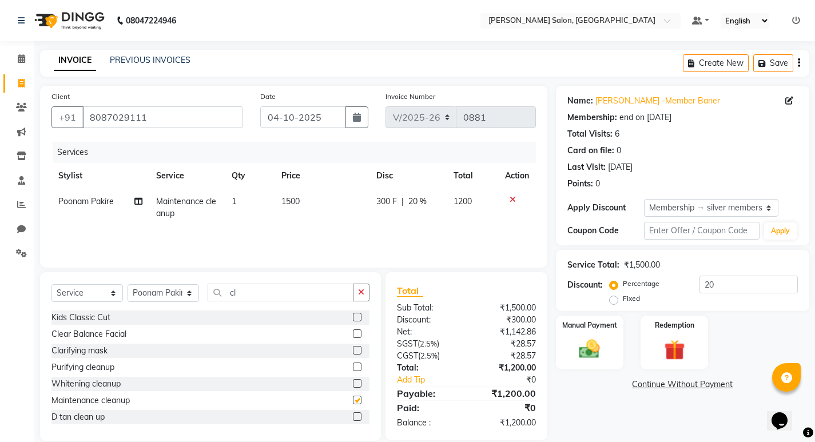
checkbox input "false"
click at [326, 288] on input "cl" at bounding box center [281, 293] width 146 height 18
type input "c"
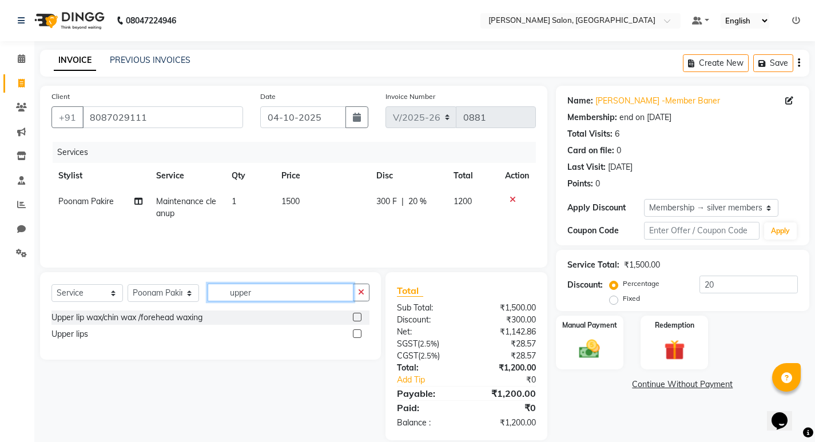
type input "upper"
click at [359, 333] on label at bounding box center [357, 333] width 9 height 9
click at [359, 333] on input "checkbox" at bounding box center [356, 333] width 7 height 7
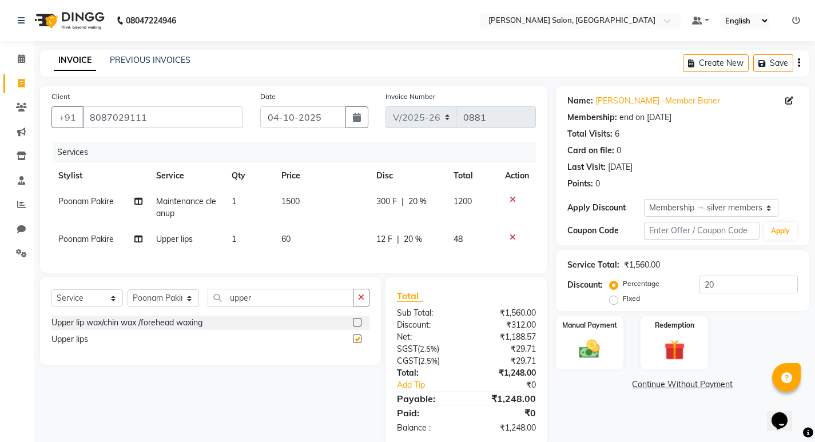
checkbox input "false"
click at [322, 306] on input "upper" at bounding box center [281, 298] width 146 height 18
type input "u"
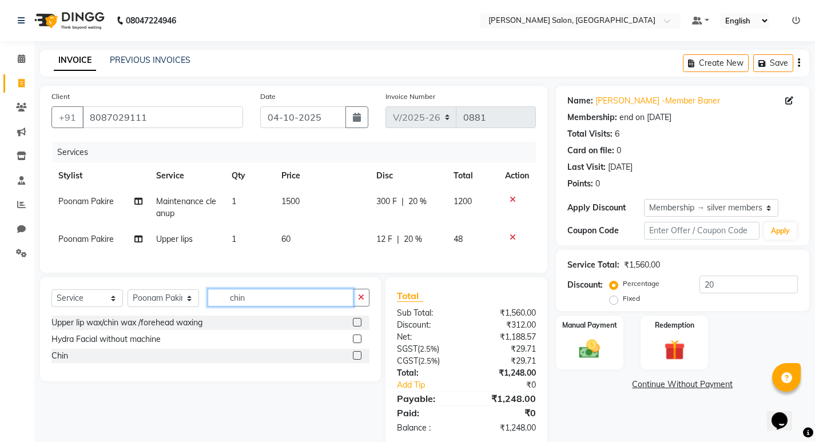
type input "chin"
click at [355, 360] on label at bounding box center [357, 355] width 9 height 9
click at [355, 360] on input "checkbox" at bounding box center [356, 355] width 7 height 7
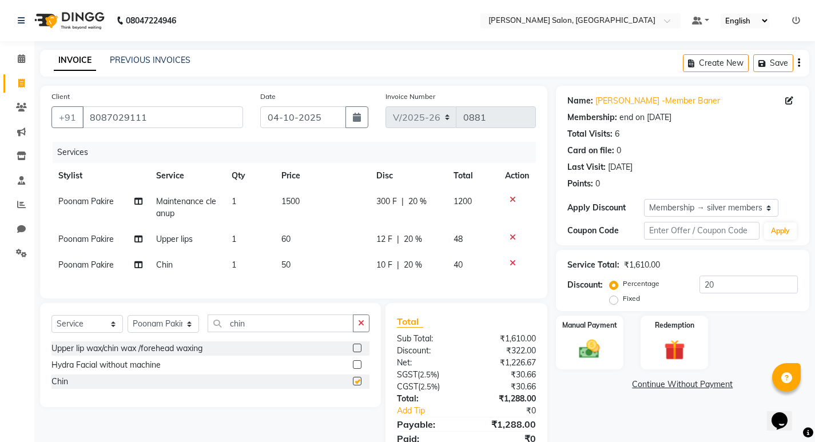
checkbox input "false"
click at [190, 332] on select "Select Stylist [PERSON_NAME] [PERSON_NAME] Manager [PERSON_NAME] Poonam Pakire …" at bounding box center [163, 324] width 71 height 18
select select "72519"
click at [128, 324] on select "Select Stylist [PERSON_NAME] [PERSON_NAME] Manager [PERSON_NAME] Poonam Pakire …" at bounding box center [163, 324] width 71 height 18
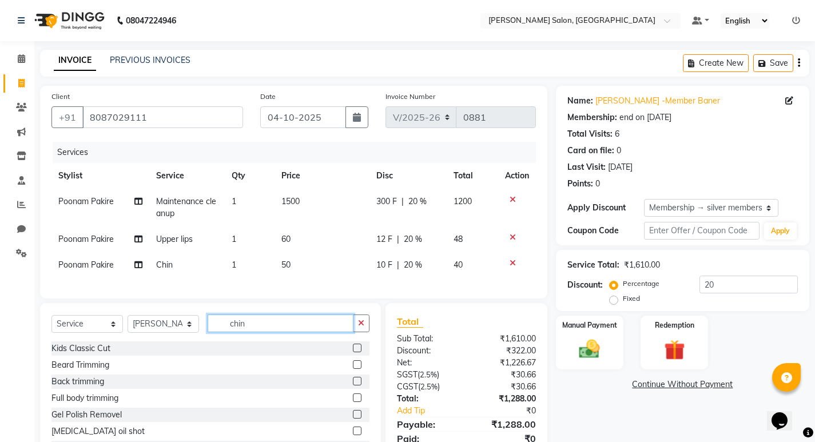
click at [297, 328] on input "chin" at bounding box center [281, 323] width 146 height 18
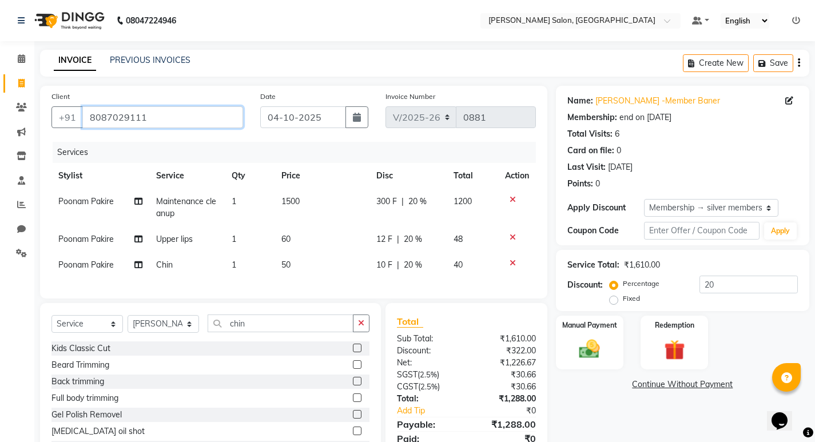
click at [183, 118] on input "8087029111" at bounding box center [162, 117] width 161 height 22
type input "808702911"
type input "0"
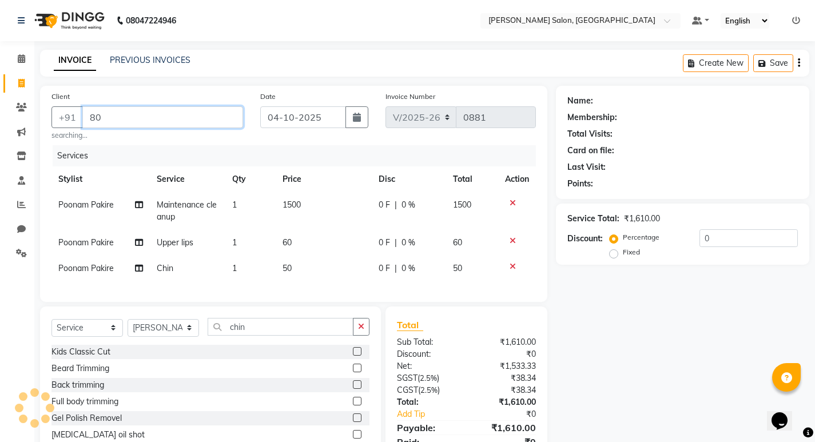
type input "8"
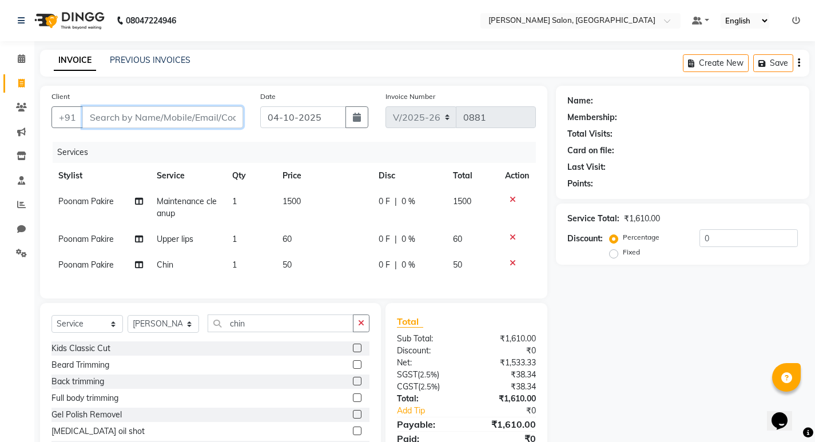
click at [165, 117] on input "Client" at bounding box center [162, 117] width 161 height 22
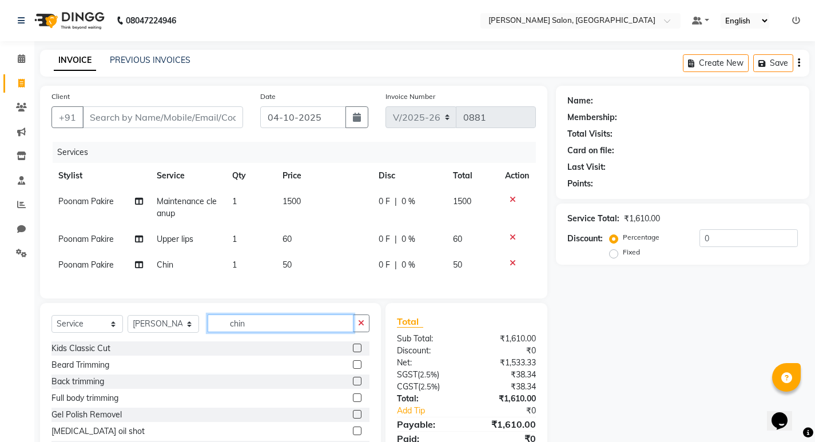
click at [267, 332] on input "chin" at bounding box center [281, 323] width 146 height 18
type input "c"
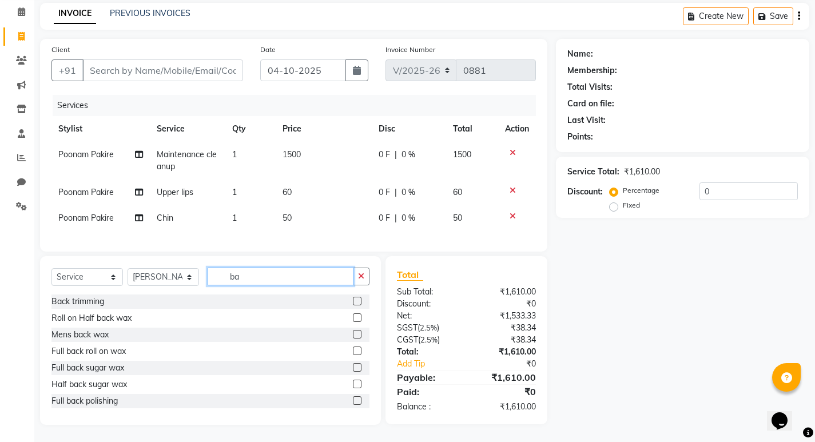
type input "b"
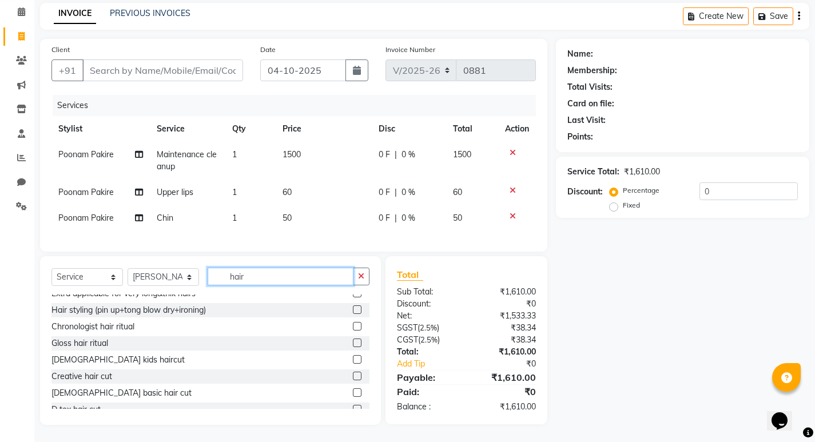
scroll to position [68, 0]
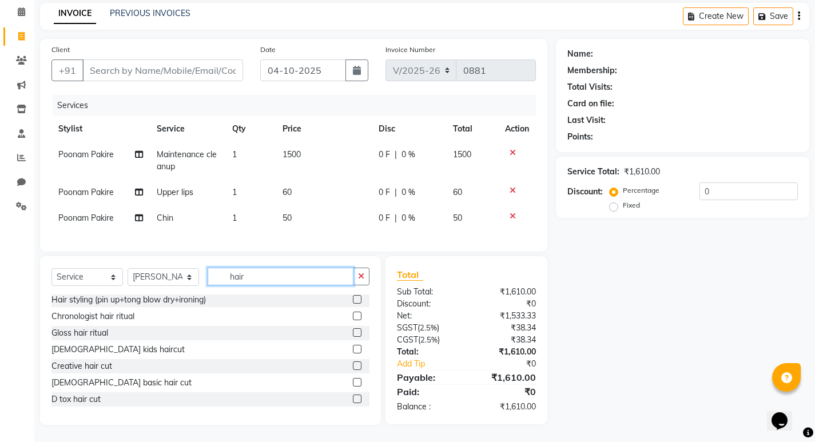
type input "hair"
click at [353, 385] on label at bounding box center [357, 382] width 9 height 9
click at [353, 385] on input "checkbox" at bounding box center [356, 382] width 7 height 7
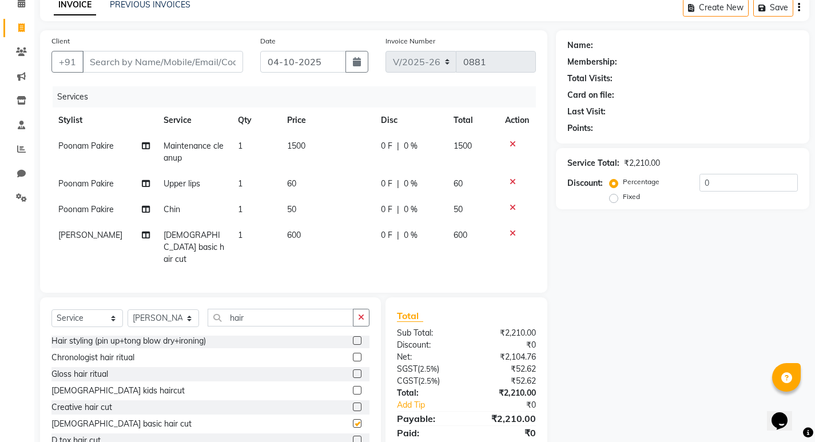
checkbox input "false"
click at [189, 66] on input "Client" at bounding box center [162, 62] width 161 height 22
click at [190, 61] on input "Client" at bounding box center [162, 62] width 161 height 22
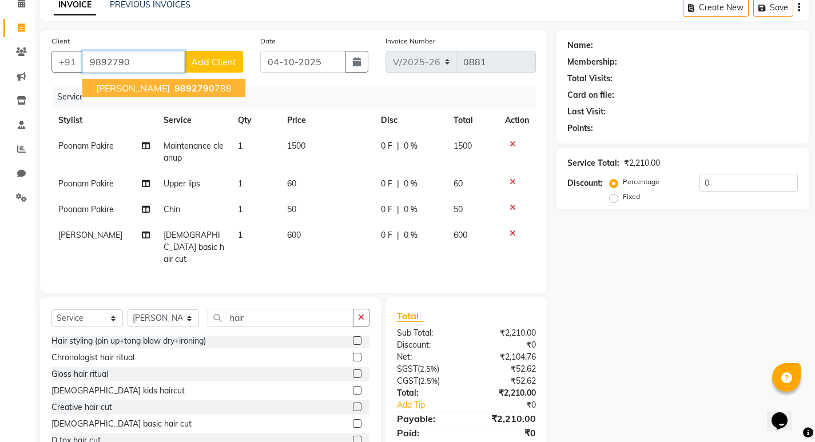
click at [179, 87] on ngb-highlight "9892790 788" at bounding box center [201, 87] width 59 height 11
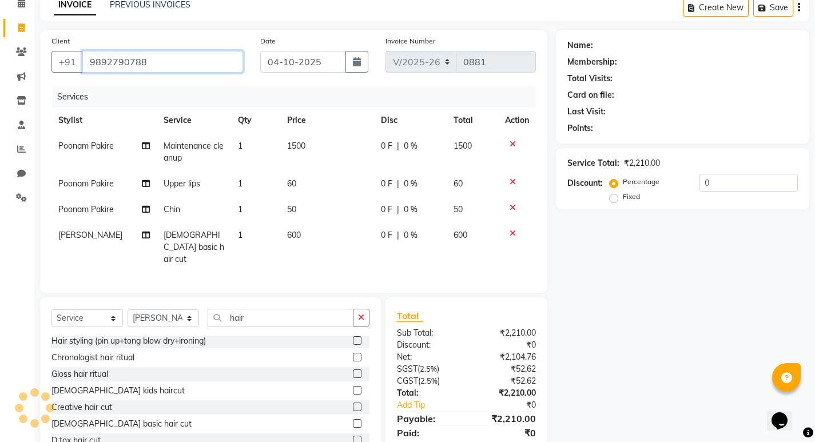
type input "9892790788"
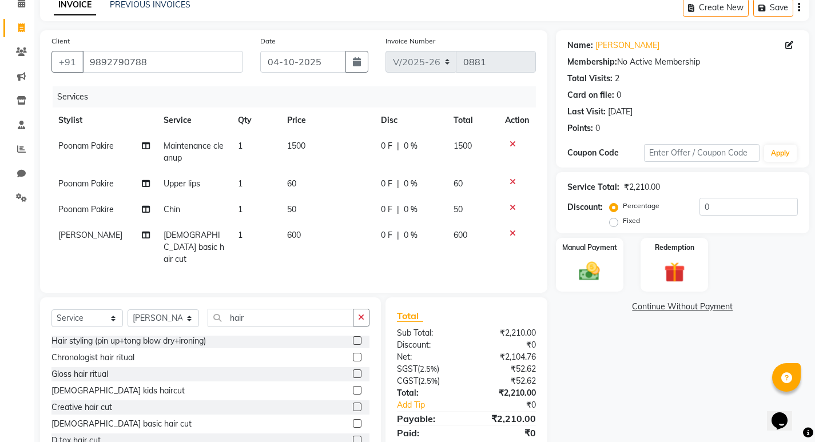
scroll to position [93, 0]
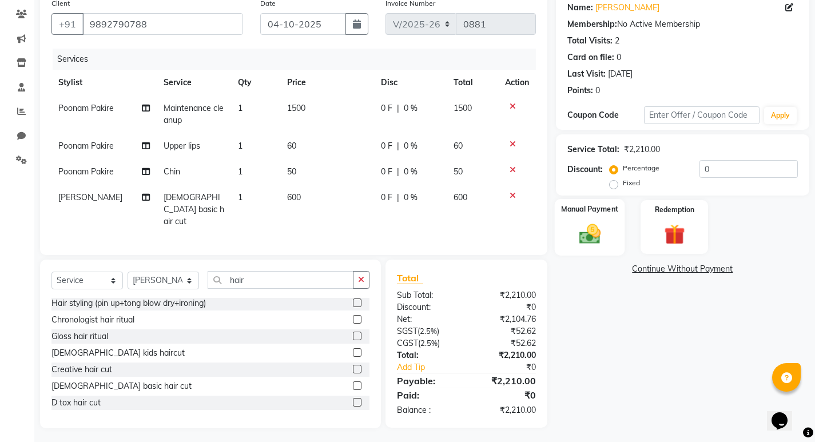
click at [597, 230] on img at bounding box center [589, 233] width 35 height 25
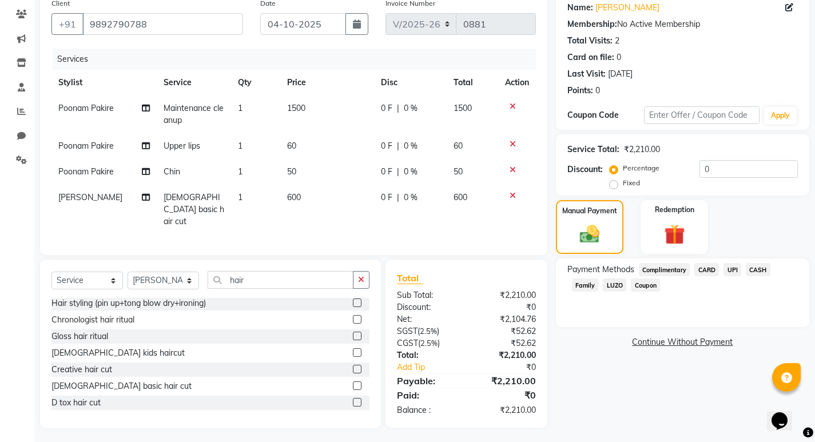
click at [730, 273] on span "UPI" at bounding box center [732, 269] width 18 height 13
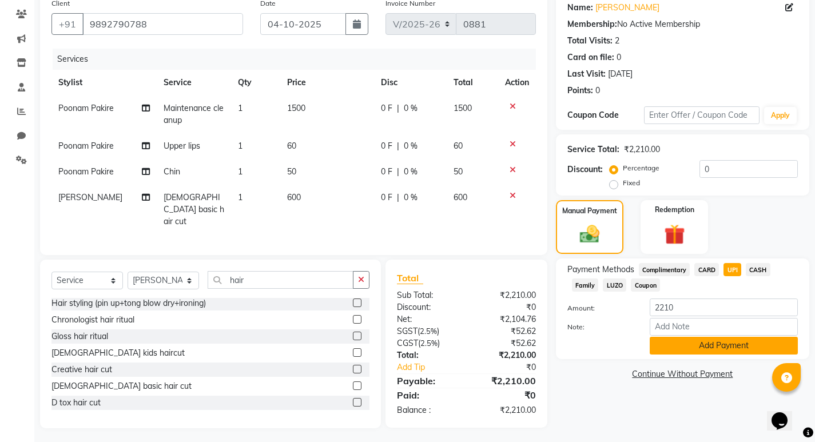
click at [710, 345] on button "Add Payment" at bounding box center [724, 346] width 148 height 18
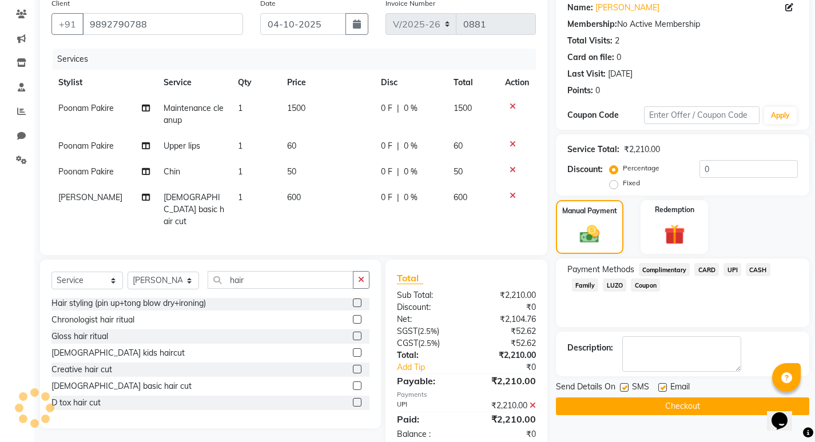
click at [679, 404] on button "Checkout" at bounding box center [682, 406] width 253 height 18
